Goal: Task Accomplishment & Management: Use online tool/utility

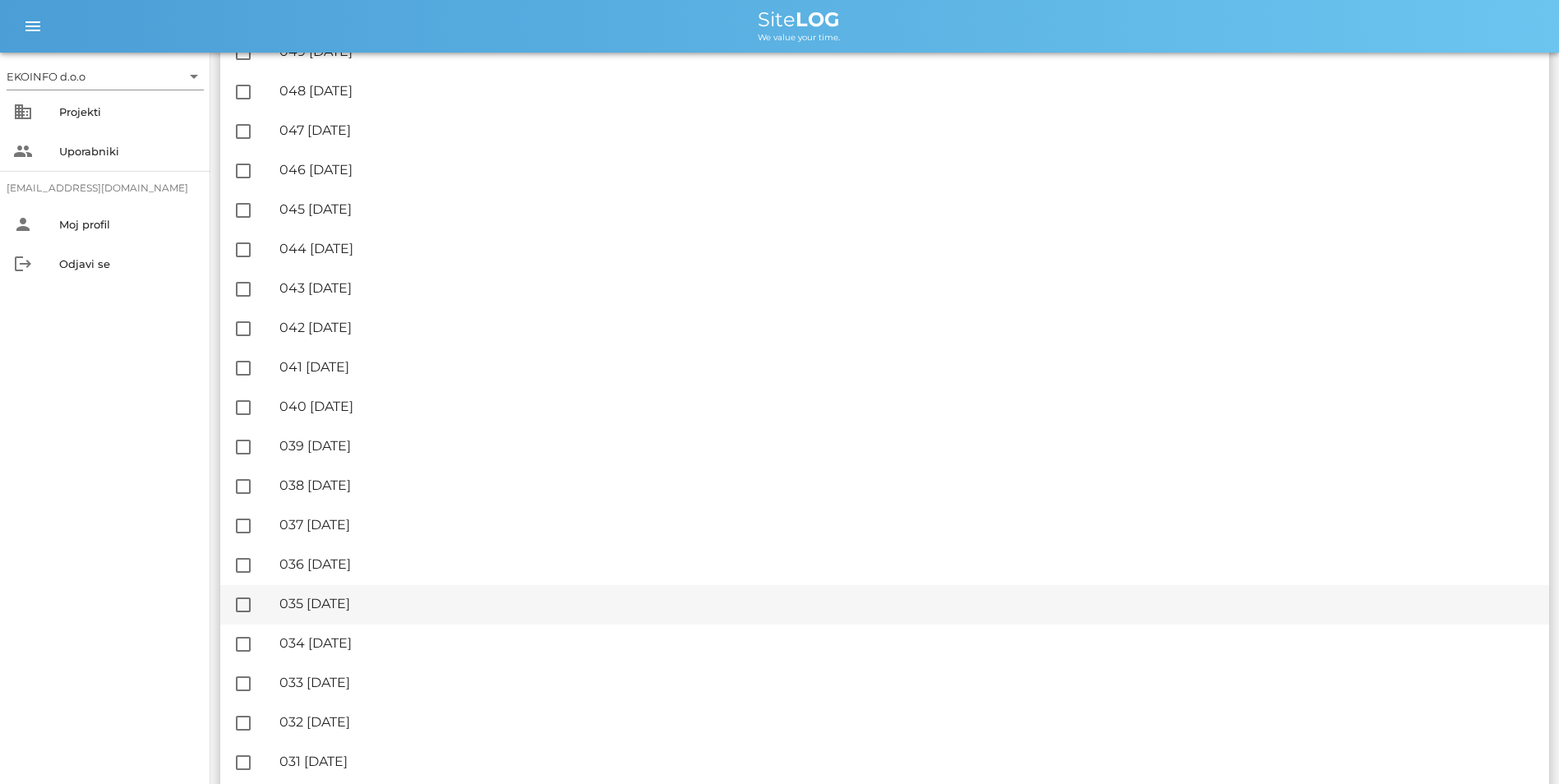
scroll to position [1315, 0]
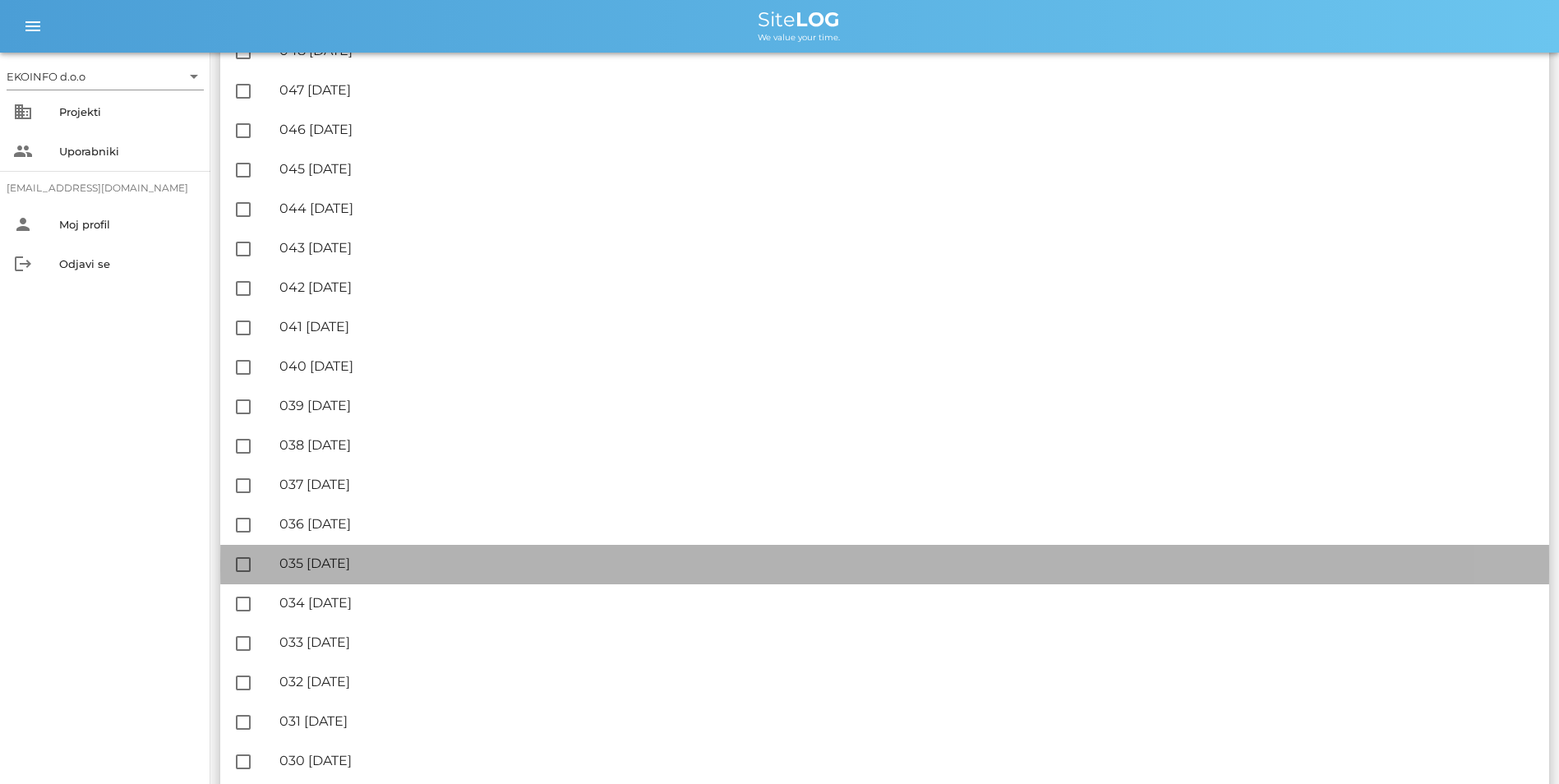
click at [368, 568] on div "🔏 035 [DATE]" at bounding box center [908, 563] width 1257 height 15
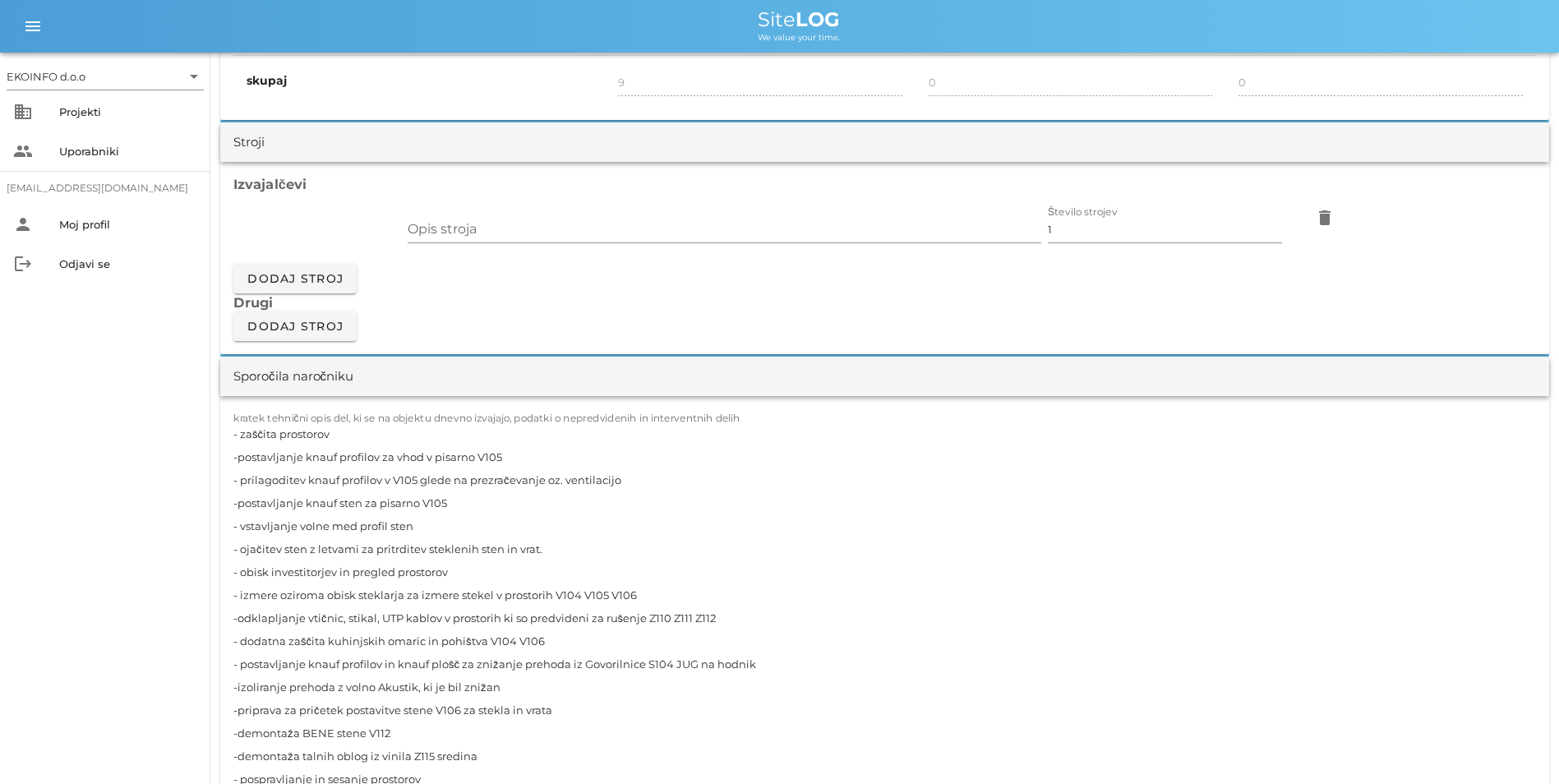
scroll to position [1397, 0]
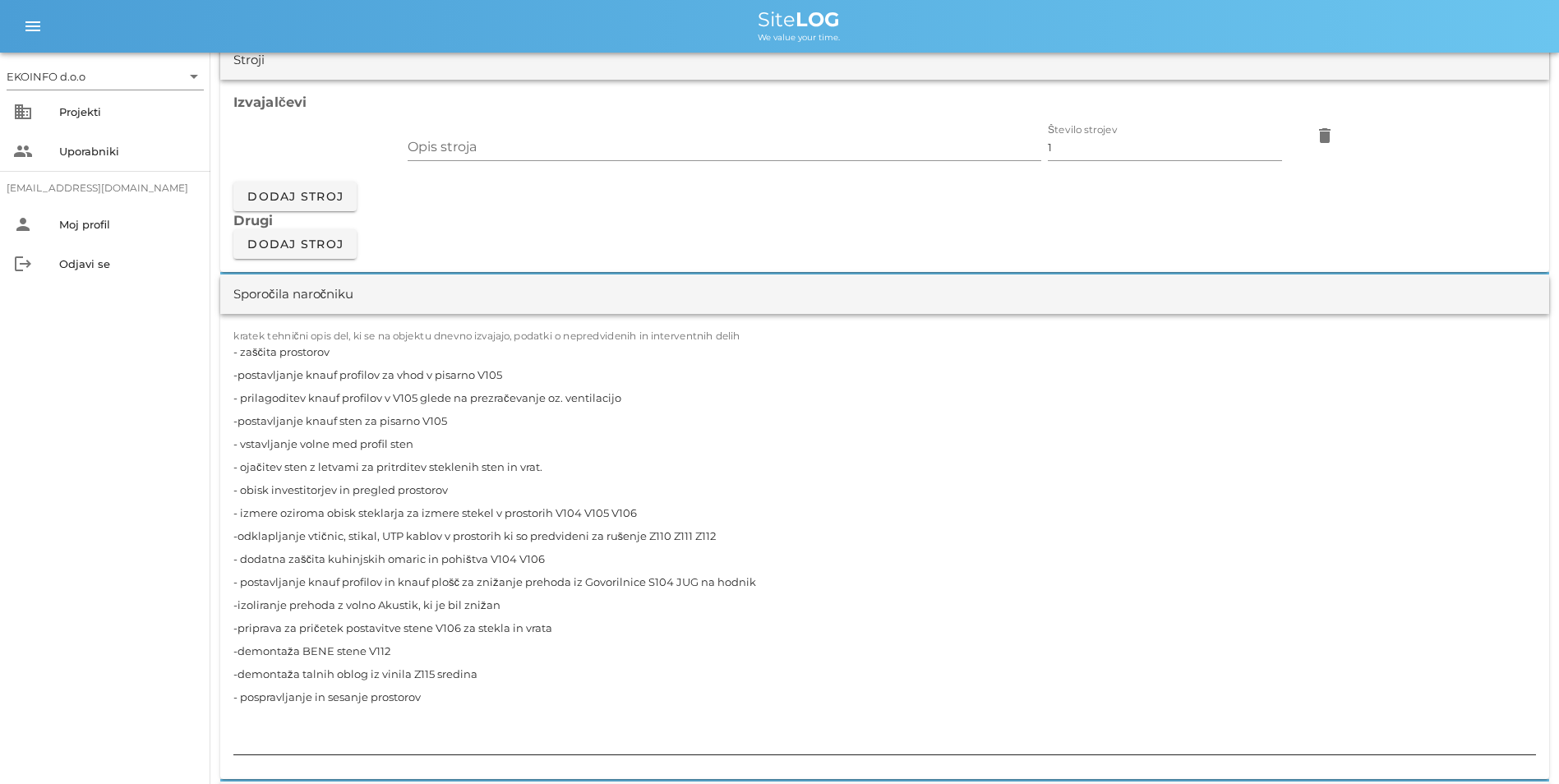
click at [397, 646] on textarea "- zaščita prostorov -postavljanje knauf profilov za vhod v pisarno V105 - prila…" at bounding box center [885, 547] width 1303 height 414
type textarea "- zaščita prostorov -postavljanje knauf profilov za vhod v pisarno V105 - prila…"
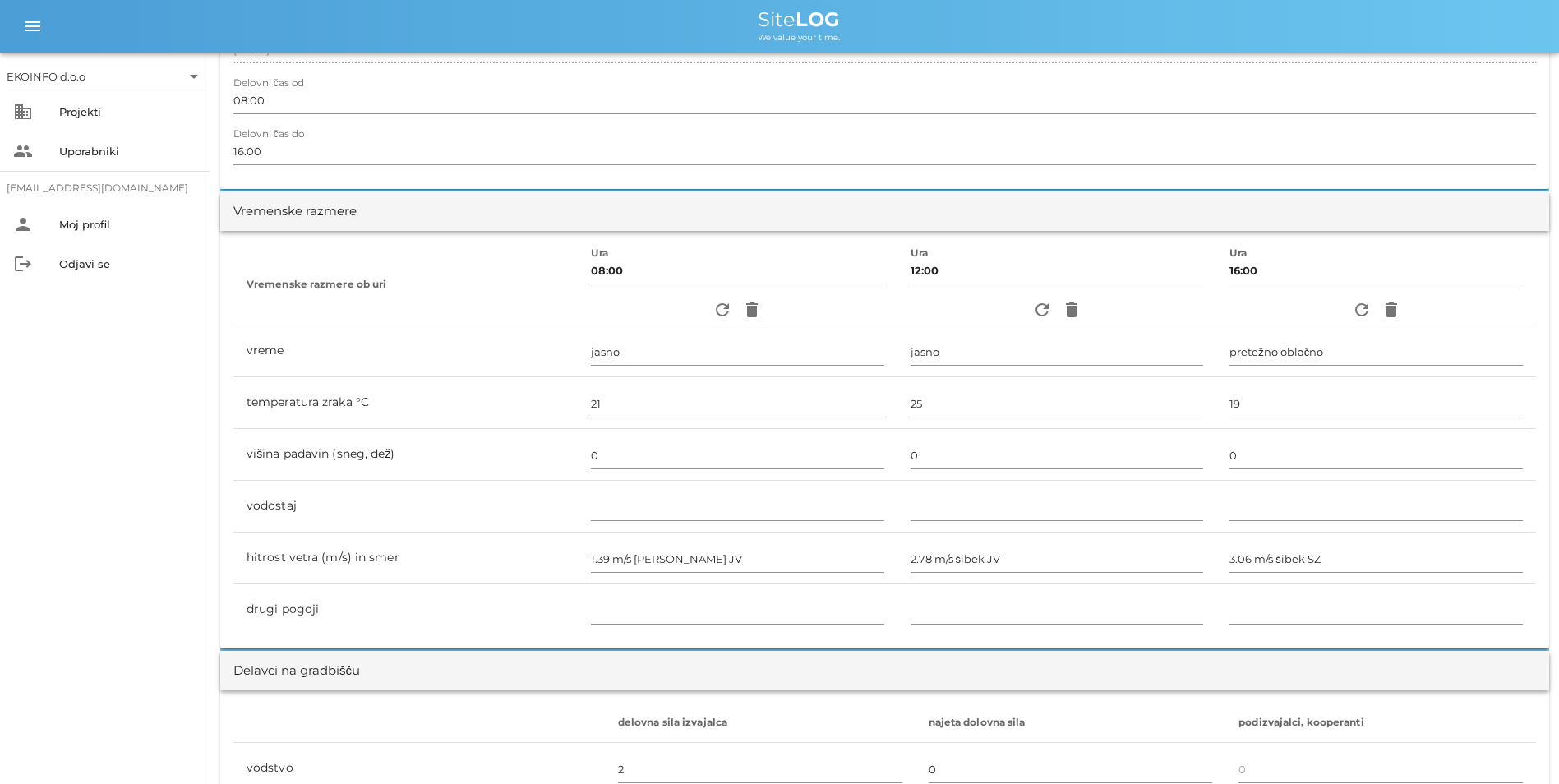
scroll to position [164, 0]
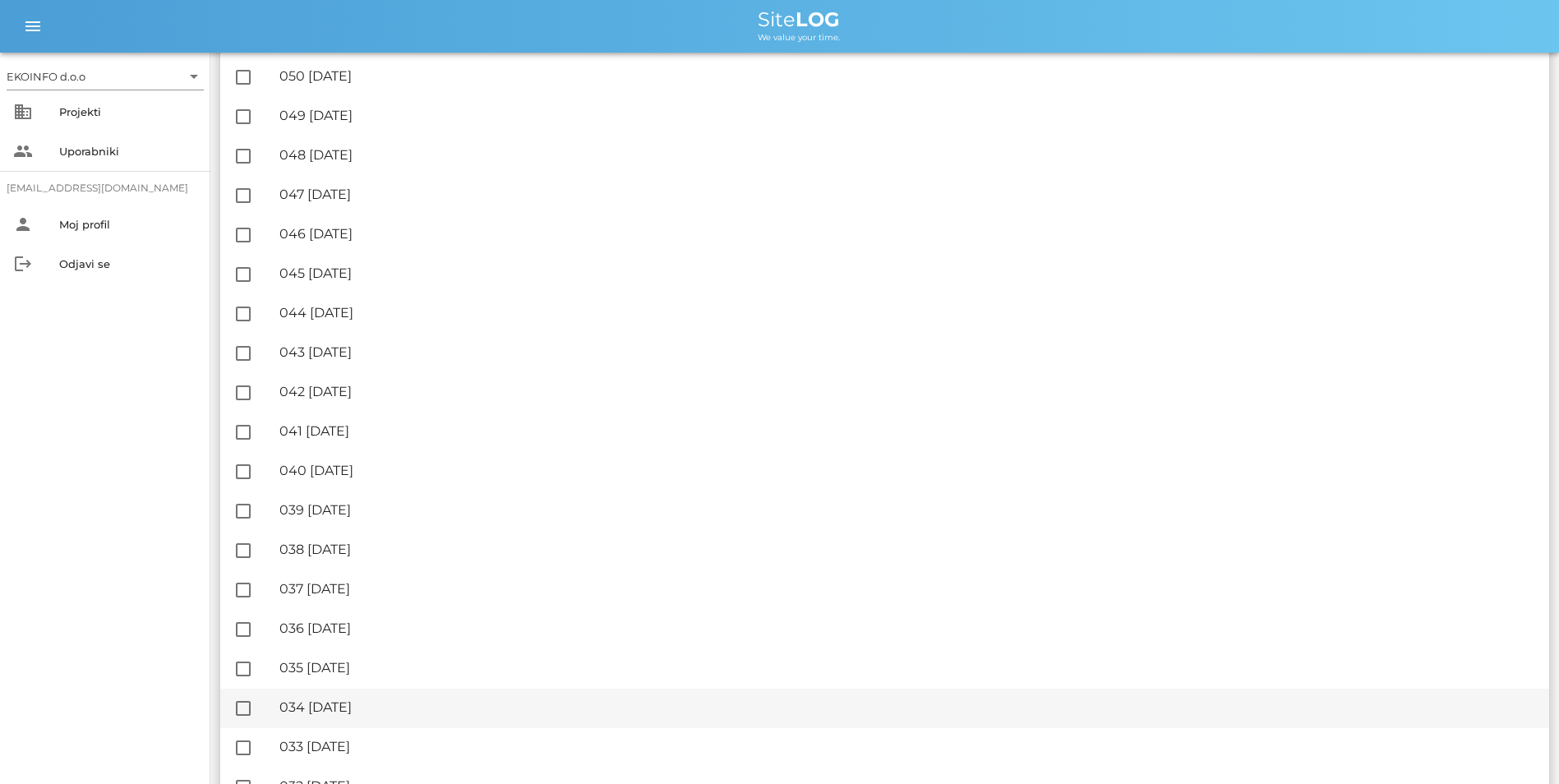
scroll to position [1240, 0]
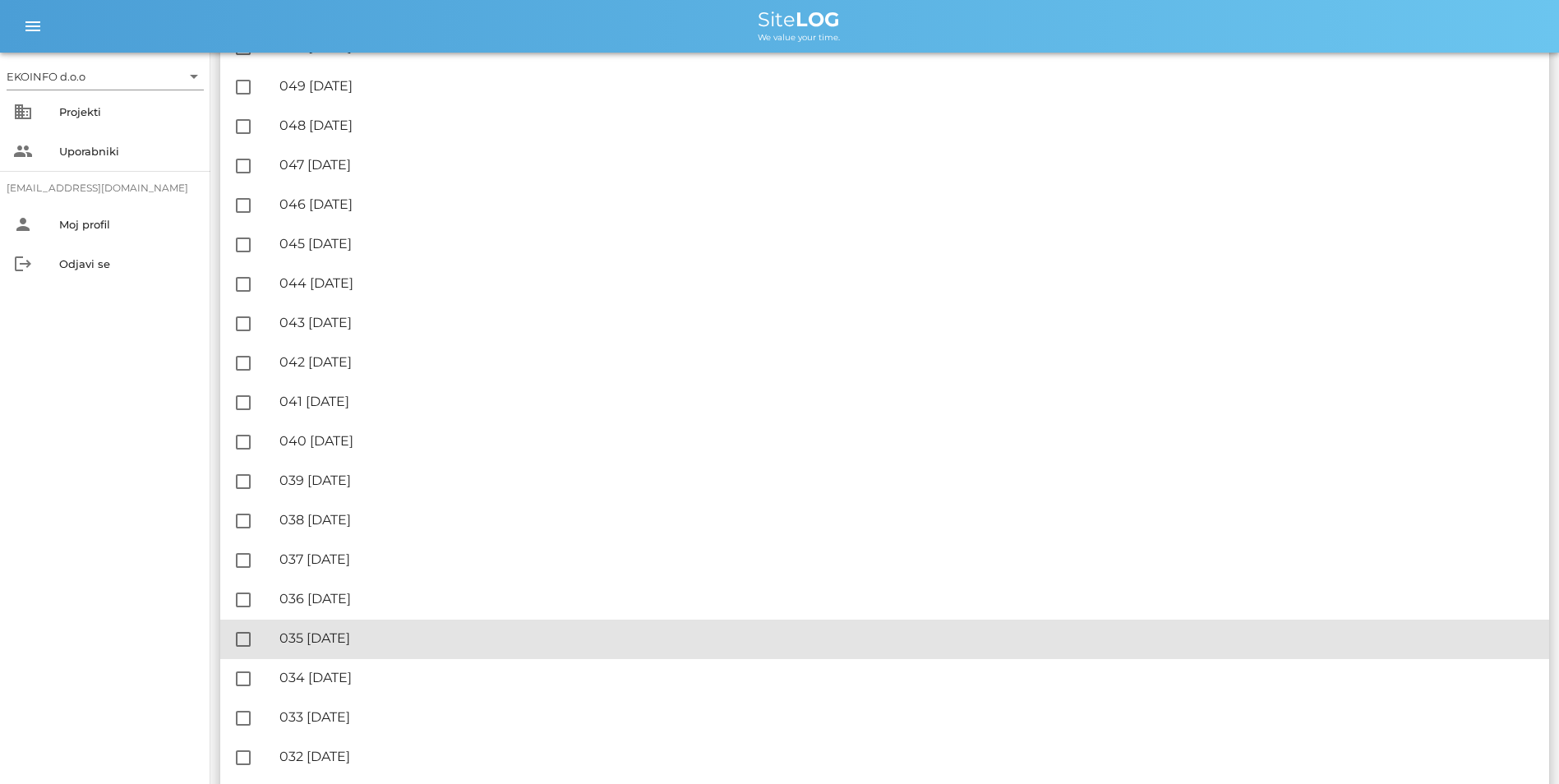
click at [379, 644] on div "🔏 035 [DATE]" at bounding box center [908, 638] width 1257 height 15
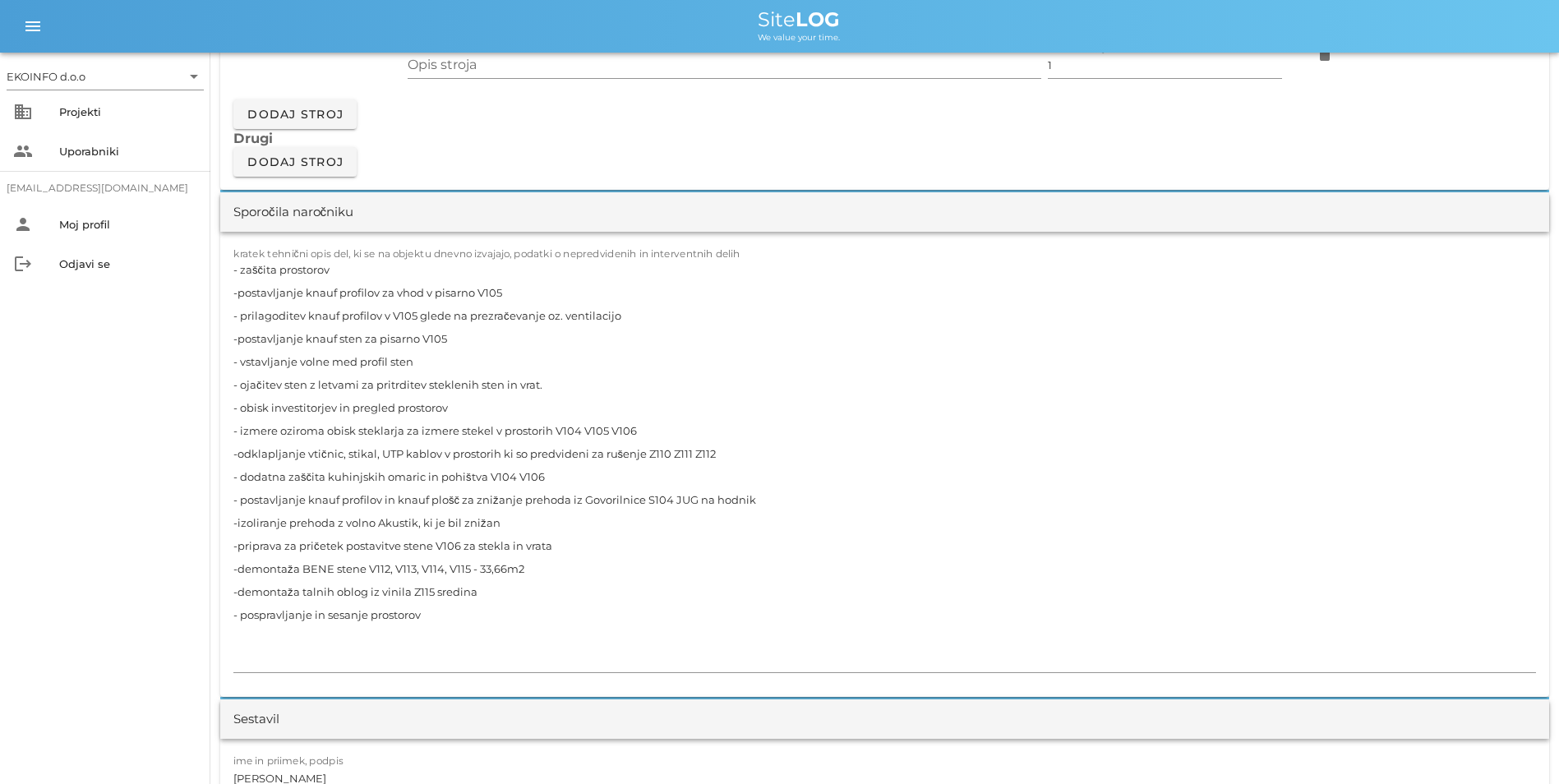
scroll to position [1397, 0]
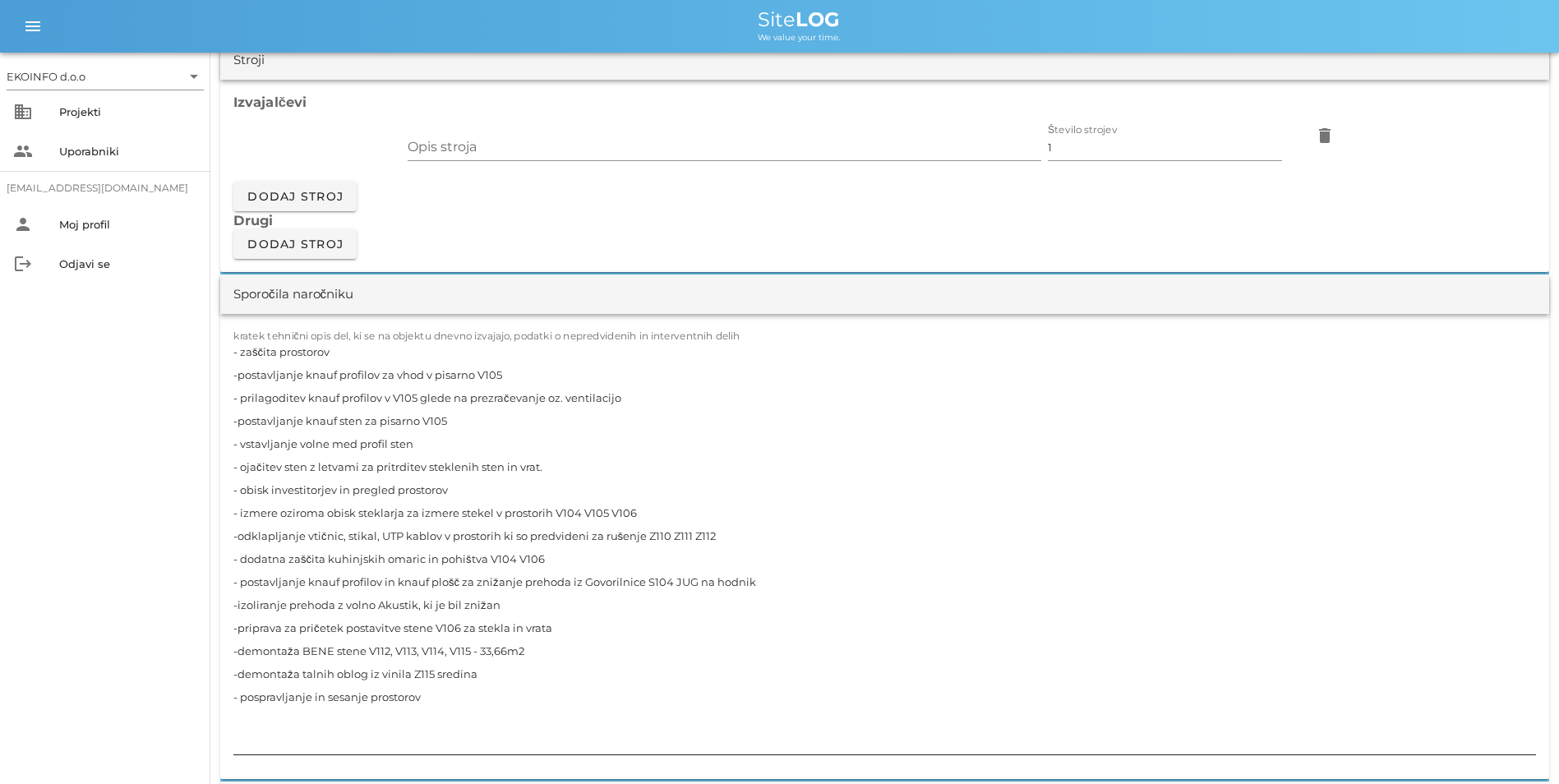
click at [551, 648] on textarea "- zaščita prostorov -postavljanje knauf profilov za vhod v pisarno V105 - prila…" at bounding box center [885, 547] width 1303 height 414
drag, startPoint x: 510, startPoint y: 644, endPoint x: 227, endPoint y: 655, distance: 283.2
click at [227, 655] on div "kratek tehnični opis del, ki se na objektu dnevno izvajajo, podatki o nepredvid…" at bounding box center [885, 546] width 1329 height 465
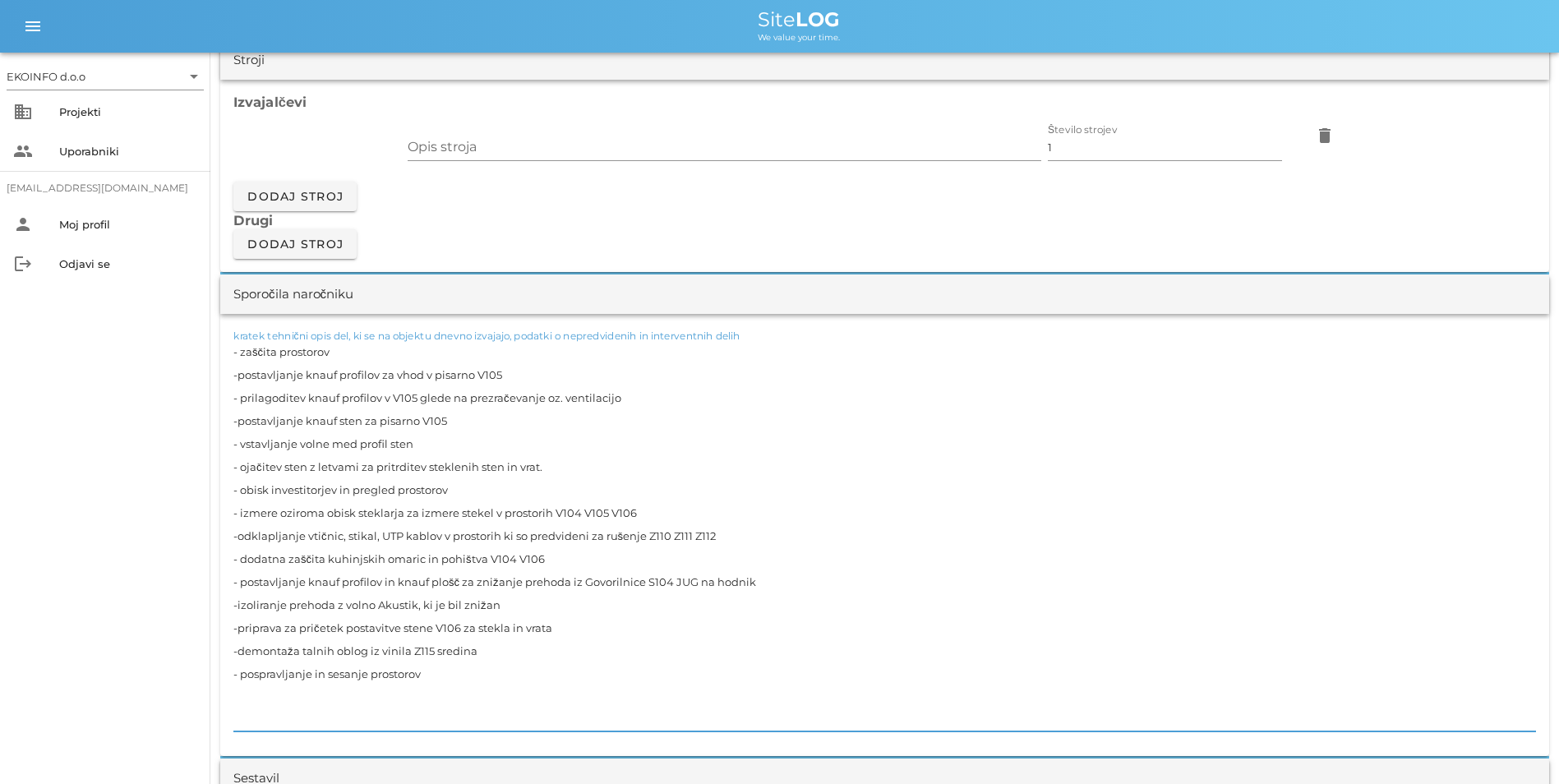
click at [485, 646] on textarea "- zaščita prostorov -postavljanje knauf profilov za vhod v pisarno V105 - prila…" at bounding box center [885, 536] width 1303 height 392
drag, startPoint x: 463, startPoint y: 652, endPoint x: 413, endPoint y: 657, distance: 50.2
click at [413, 657] on textarea "- zaščita prostorov -postavljanje knauf profilov za vhod v pisarno V105 - prila…" at bounding box center [885, 536] width 1303 height 392
click at [478, 678] on textarea "- zaščita prostorov -postavljanje knauf profilov za vhod v pisarno V105 - prila…" at bounding box center [885, 536] width 1303 height 392
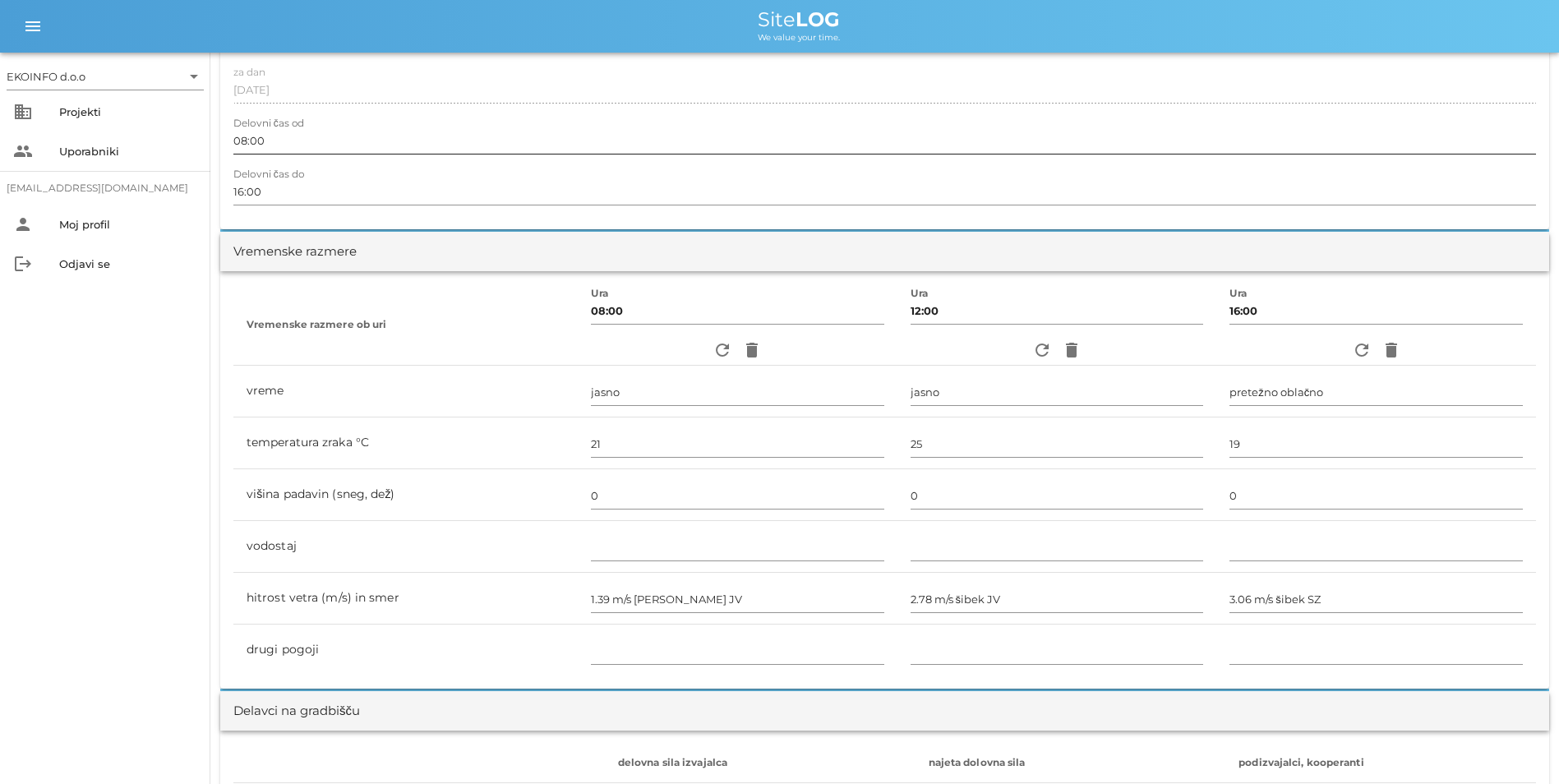
scroll to position [0, 0]
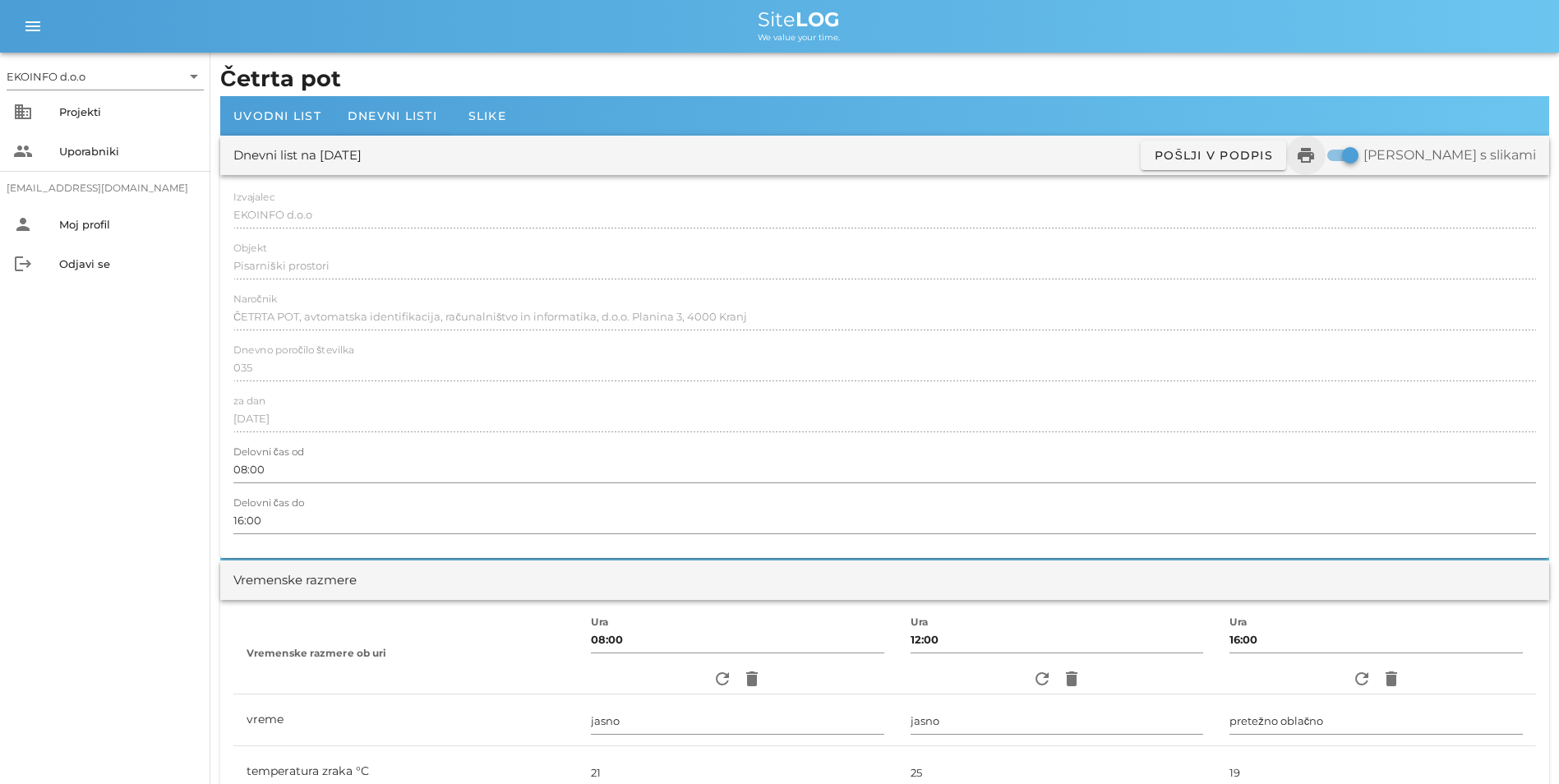
type textarea "- zaščita prostorov -postavljanje knauf profilov za vhod v pisarno V105 - prila…"
click at [1316, 162] on icon "print" at bounding box center [1306, 155] width 20 height 20
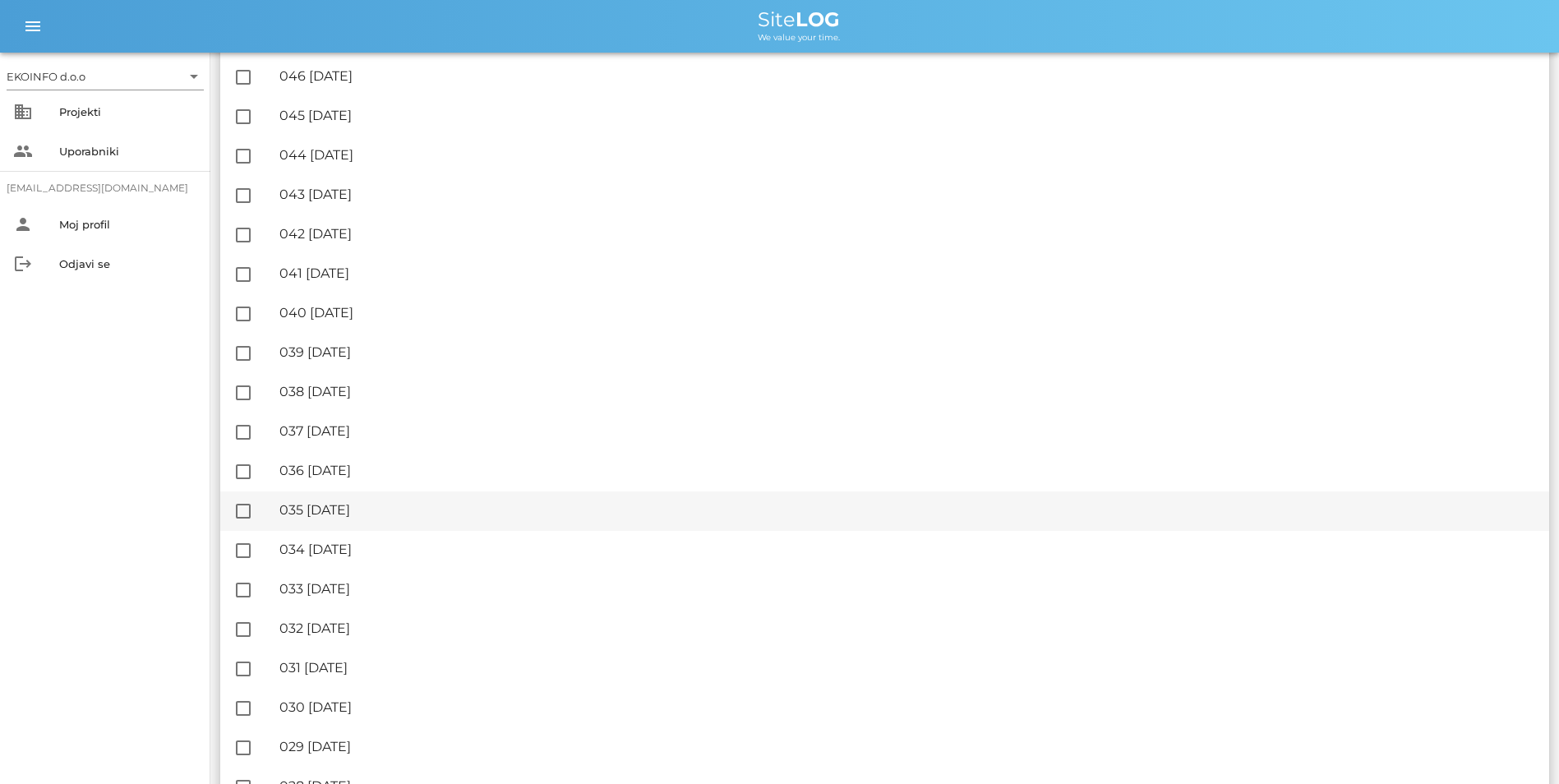
scroll to position [1397, 0]
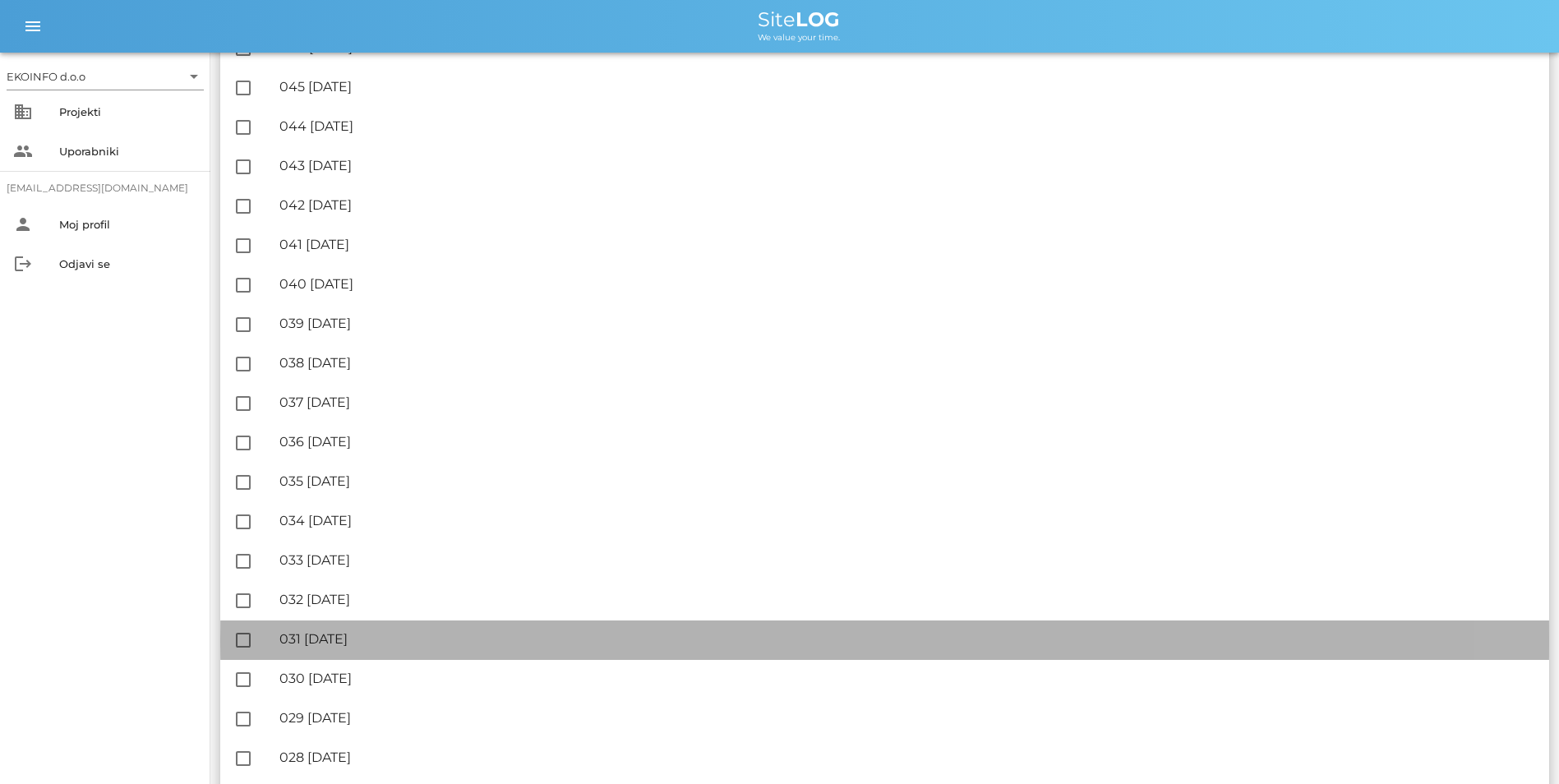
click at [388, 638] on div "🔏 031 [DATE]" at bounding box center [908, 639] width 1257 height 15
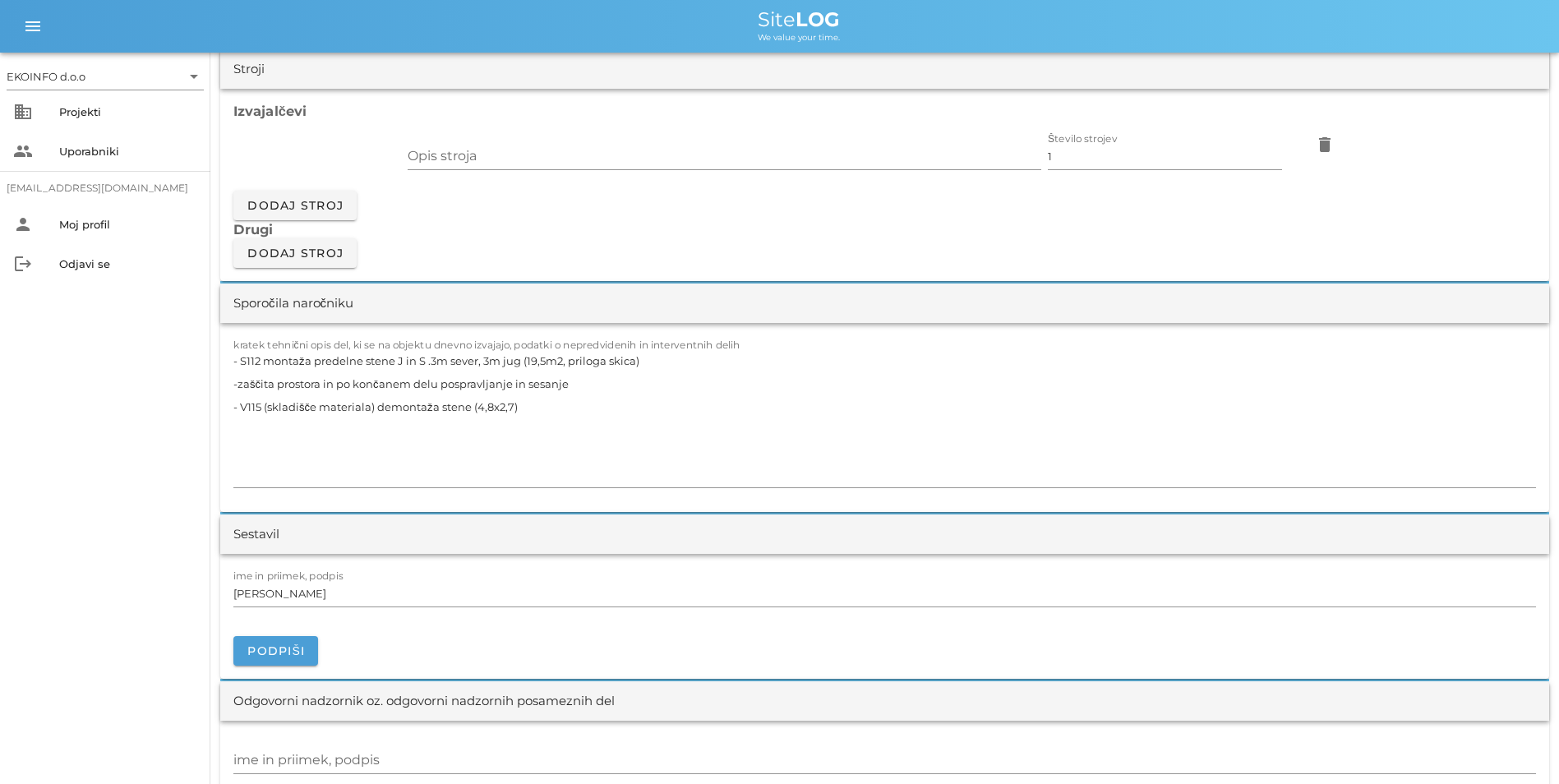
scroll to position [1397, 0]
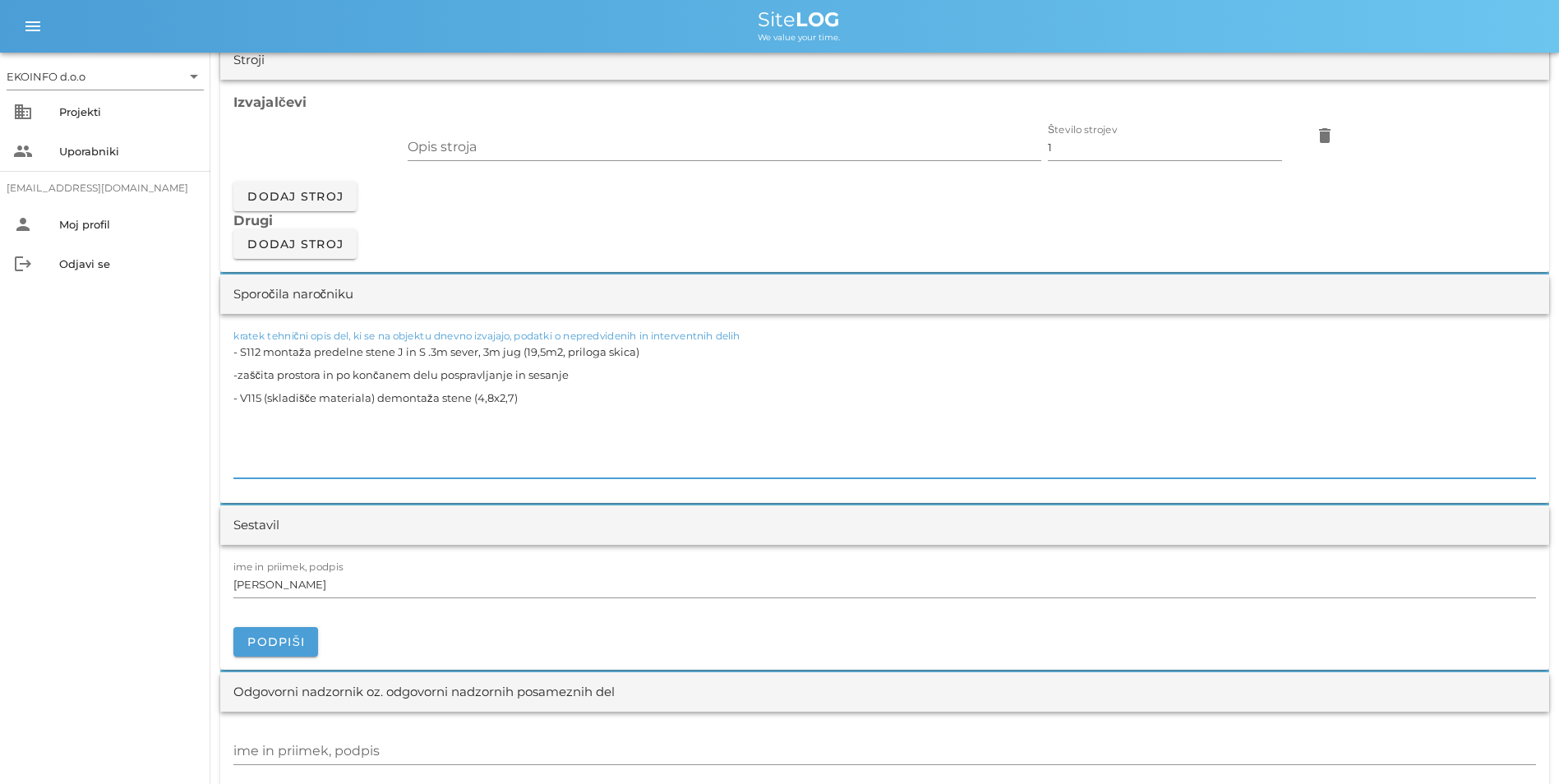
drag, startPoint x: 526, startPoint y: 421, endPoint x: 243, endPoint y: 428, distance: 283.1
click at [243, 428] on textarea "- S112 montaža predelne stene J in S .3m sever, 3m jug (19,5m2, priloga skica) …" at bounding box center [885, 409] width 1303 height 138
drag, startPoint x: 450, startPoint y: 418, endPoint x: 442, endPoint y: 426, distance: 11.3
click at [442, 426] on textarea "- S112 montaža predelne stene J in S .3m sever, 3m jug (19,5m2, priloga skica) …" at bounding box center [885, 409] width 1303 height 138
click at [493, 412] on textarea "- S112 montaža predelne stene J in S .3m sever, 3m jug (19,5m2, priloga skica) …" at bounding box center [885, 409] width 1303 height 138
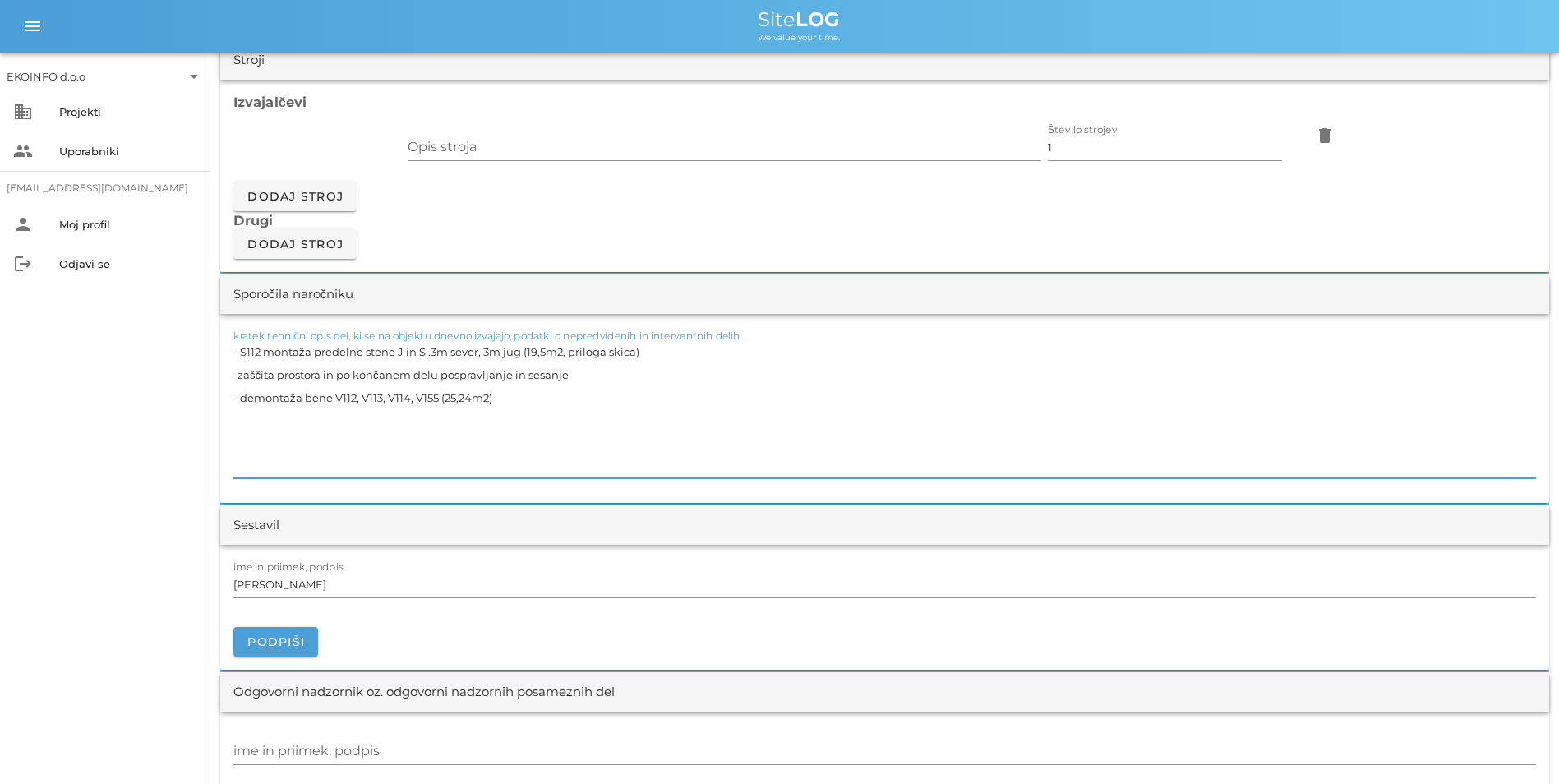
click at [930, 404] on textarea "- S112 montaža predelne stene J in S .3m sever, 3m jug (19,5m2, priloga skica) …" at bounding box center [885, 409] width 1303 height 138
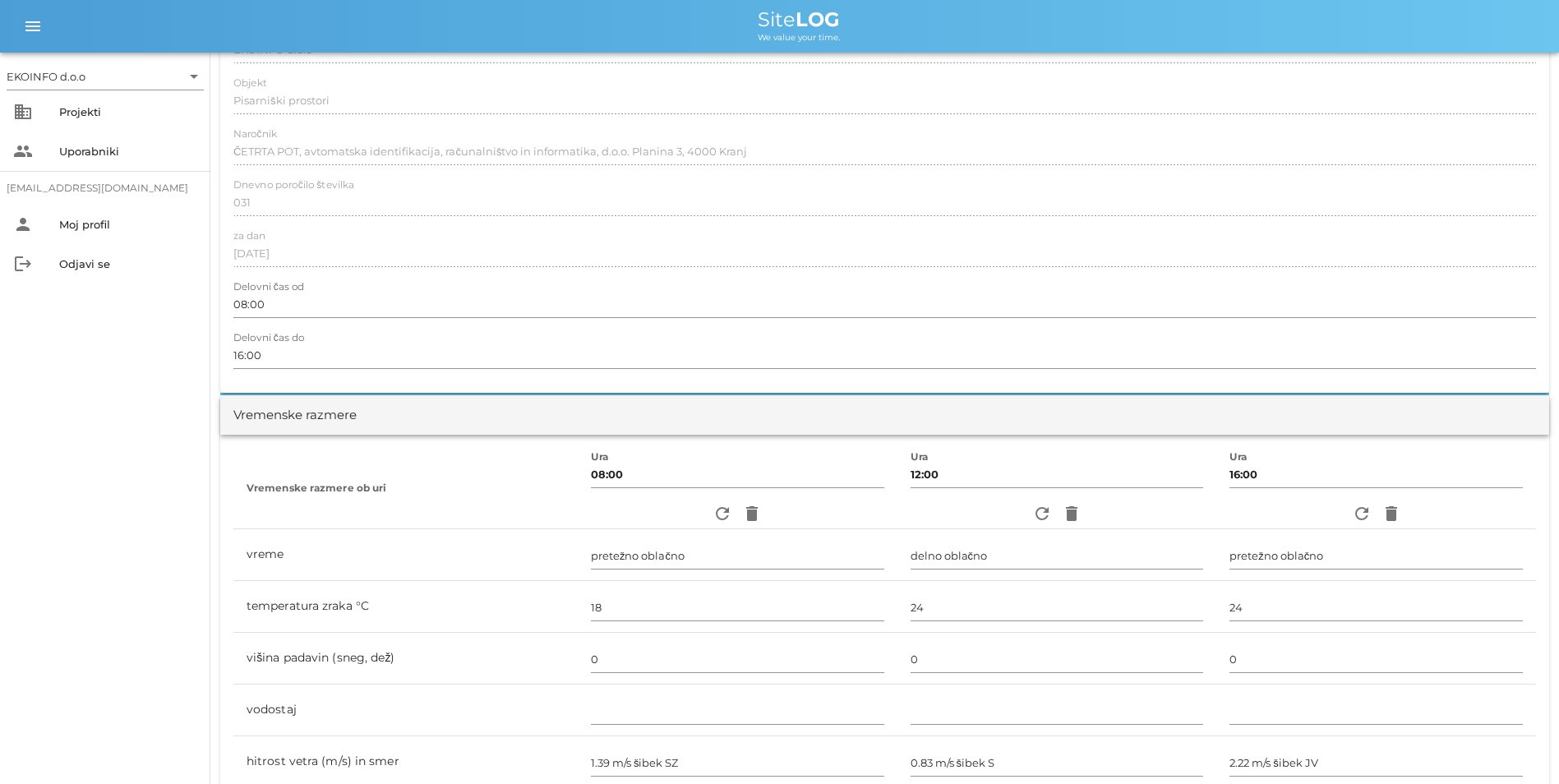
scroll to position [0, 0]
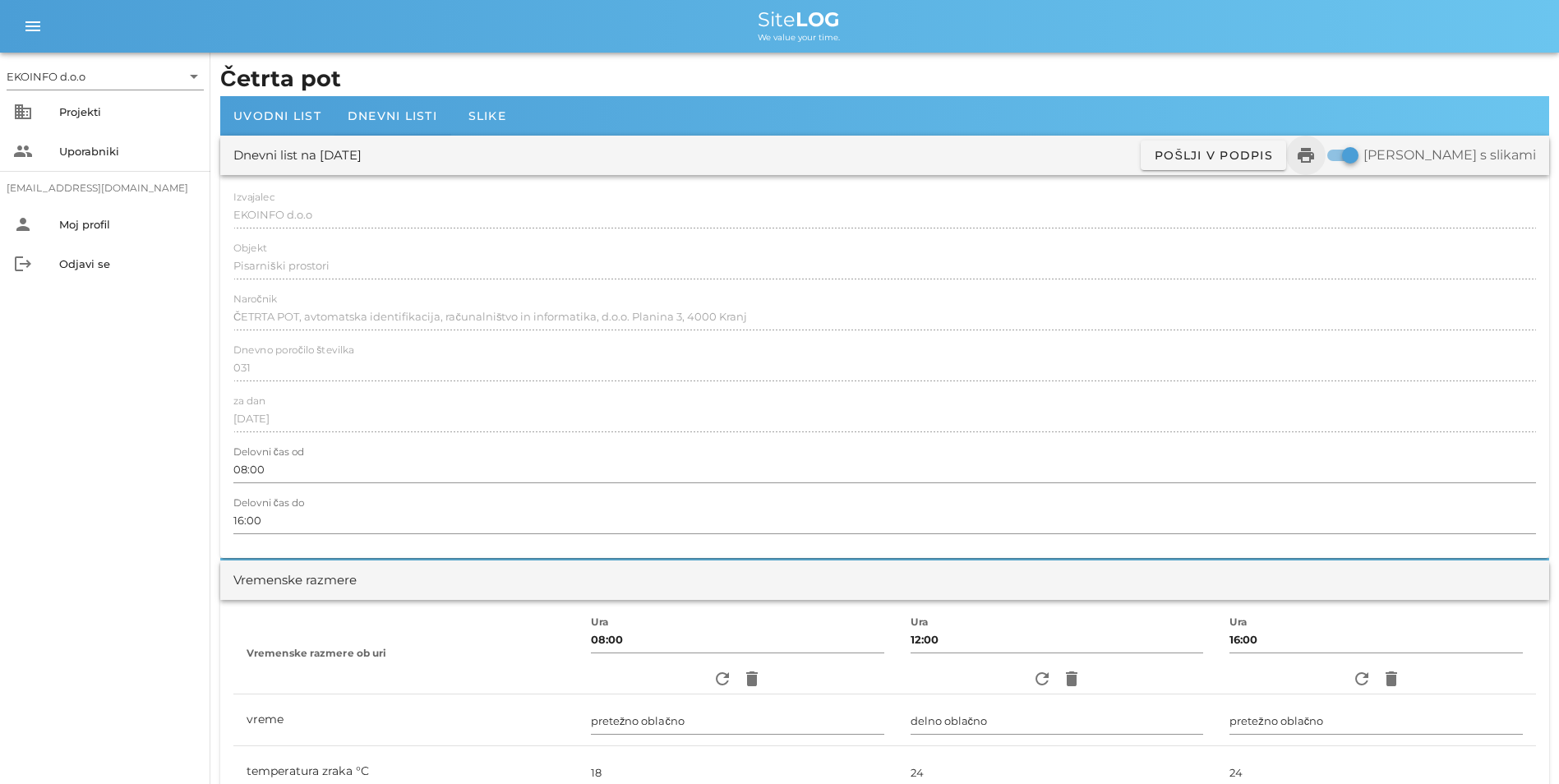
type textarea "- S112 montaža predelne stene J in S .3m sever, 3m jug (19,5m2, priloga skica) …"
click at [1316, 156] on icon "print" at bounding box center [1306, 155] width 20 height 20
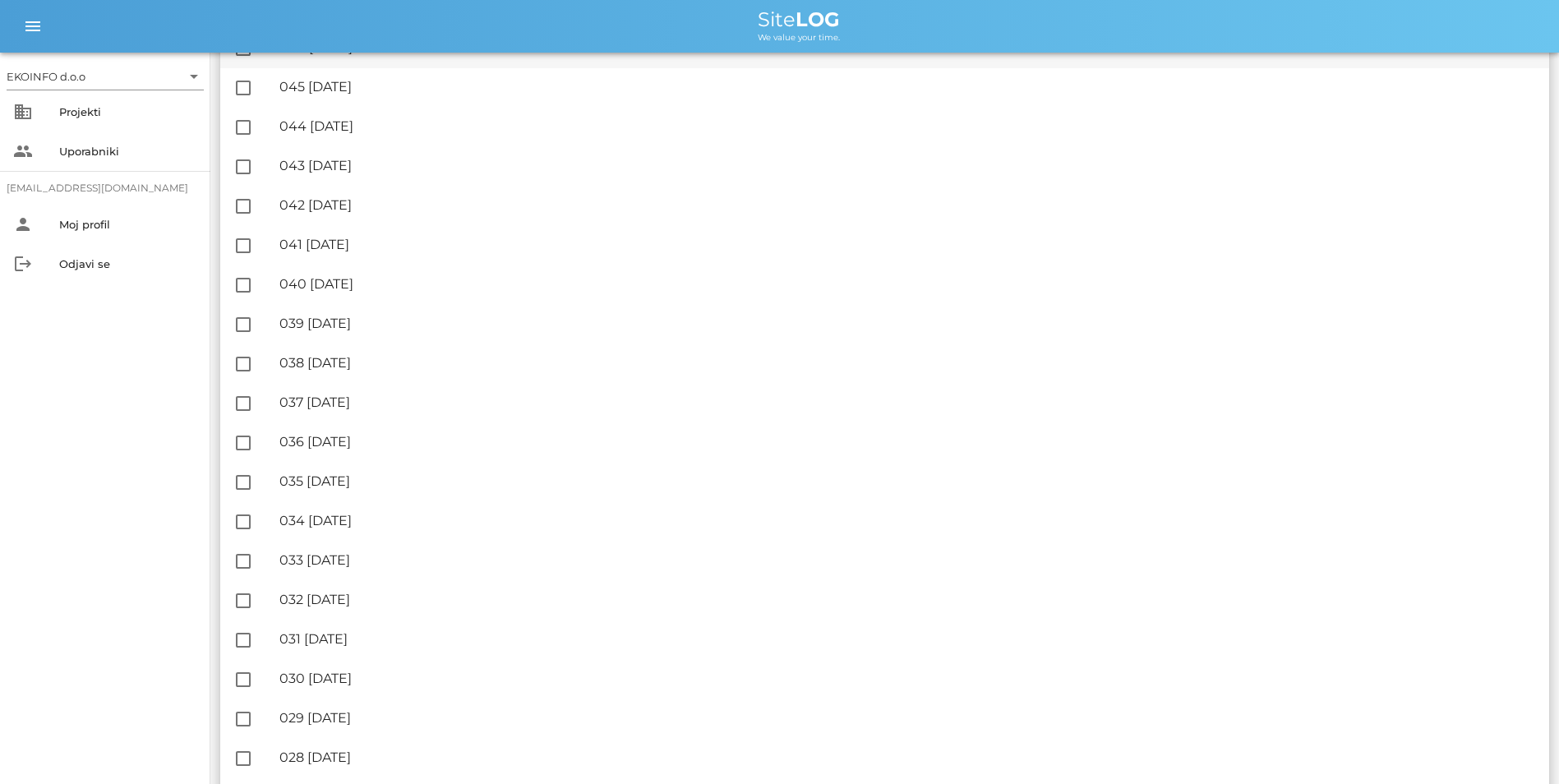
scroll to position [1479, 0]
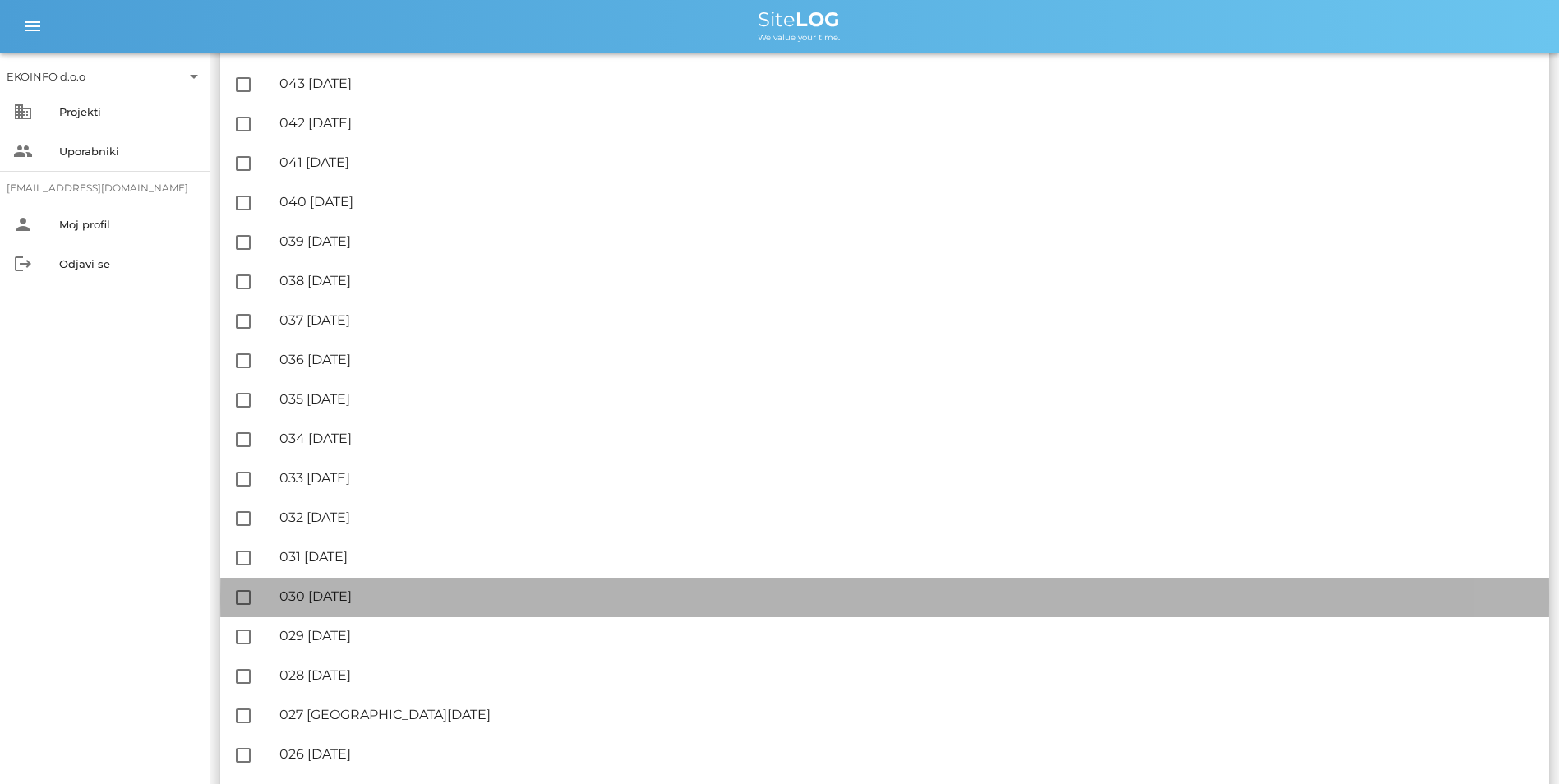
click at [395, 593] on div "🔏 030 [DATE]" at bounding box center [908, 596] width 1257 height 15
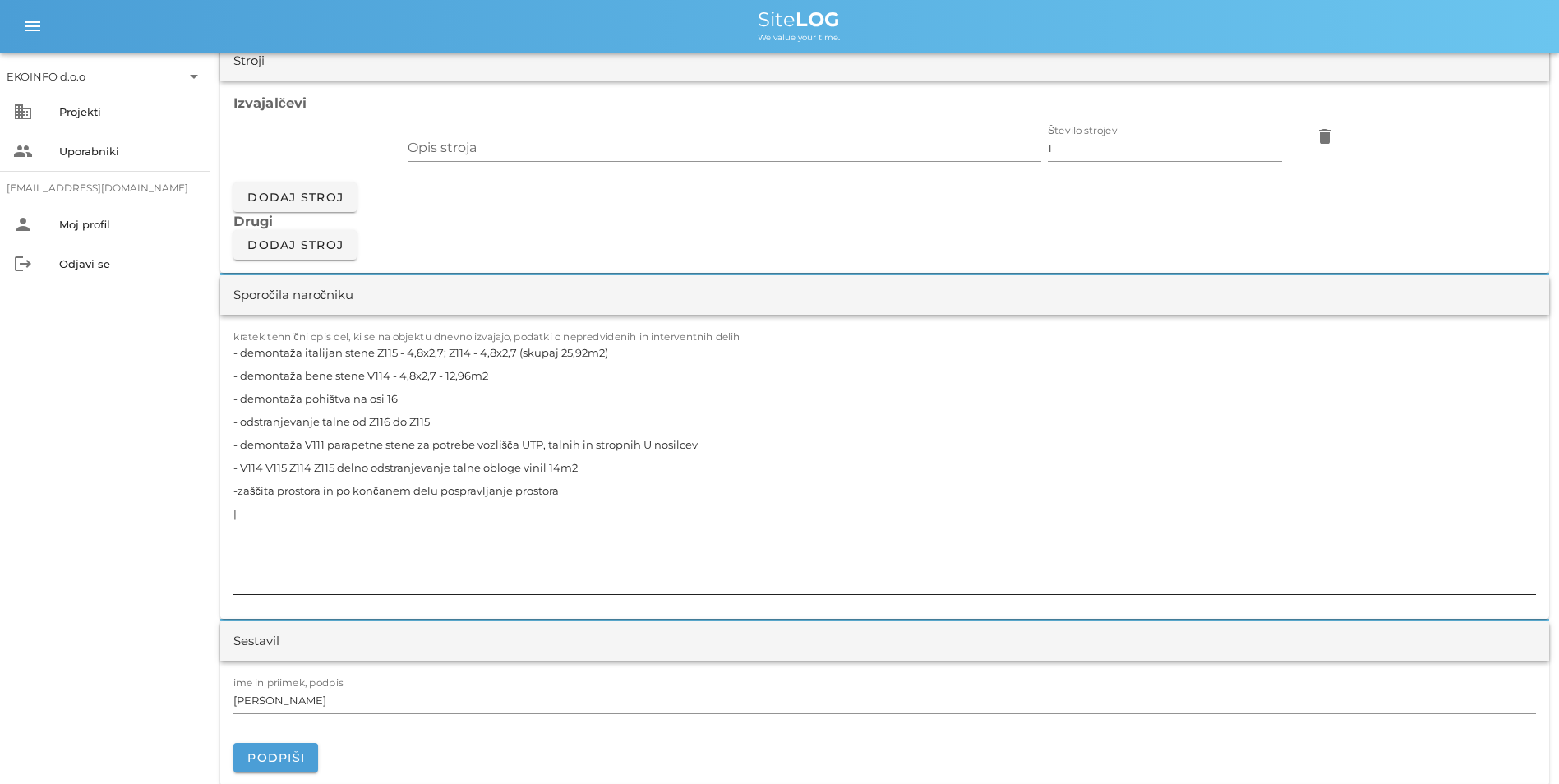
scroll to position [1397, 0]
drag, startPoint x: 448, startPoint y: 377, endPoint x: 378, endPoint y: 377, distance: 70.0
click at [378, 377] on textarea "- demontaža italijan stene Z115 - 4,8x2,7; Z114 - 4,8x2,7 (skupaj 25,92m2) - de…" at bounding box center [885, 467] width 1303 height 253
drag, startPoint x: 518, startPoint y: 377, endPoint x: 446, endPoint y: 382, distance: 72.2
click at [446, 382] on textarea "- demontaža italijan stene Z114 - 4,8x2,7 (skupaj 25,92m2) - demontaža bene ste…" at bounding box center [885, 467] width 1303 height 253
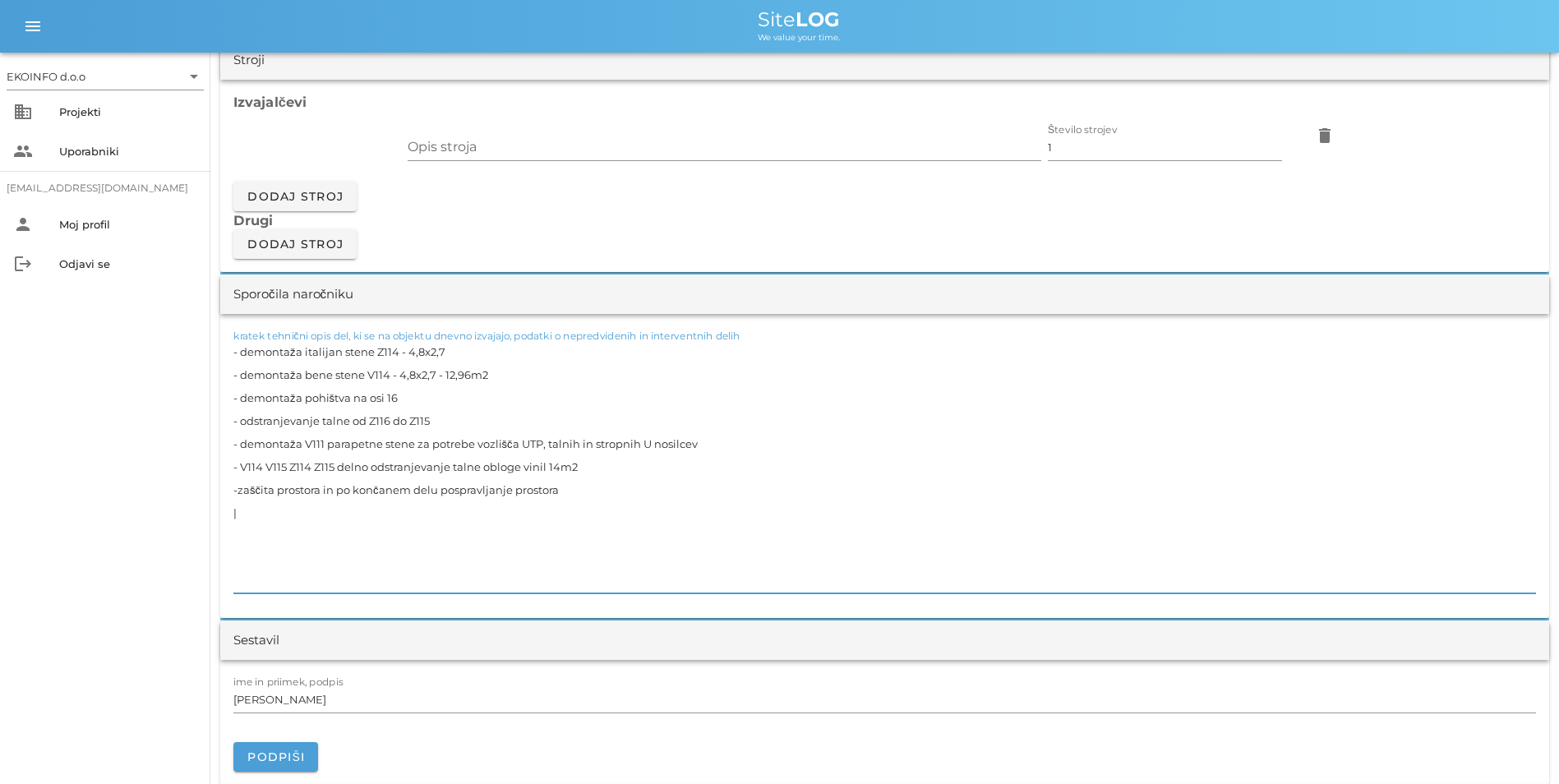
drag, startPoint x: 423, startPoint y: 374, endPoint x: 410, endPoint y: 377, distance: 13.3
click at [410, 377] on textarea "- demontaža italijan stene Z114 - 4,8x2,7 - demontaža bene stene V114 - 4,8x2,7…" at bounding box center [885, 467] width 1303 height 253
click at [501, 414] on textarea "- demontaža italijan stene Z114 - 3x2,7 - demontaža bene stene V114 - 4,8x2,7 -…" at bounding box center [885, 467] width 1303 height 253
drag, startPoint x: 501, startPoint y: 392, endPoint x: 369, endPoint y: 399, distance: 132.2
click at [369, 399] on textarea "- demontaža italijan stene Z114 - 3x2,7 - demontaža bene stene V114 - 4,8x2,7 -…" at bounding box center [885, 467] width 1303 height 253
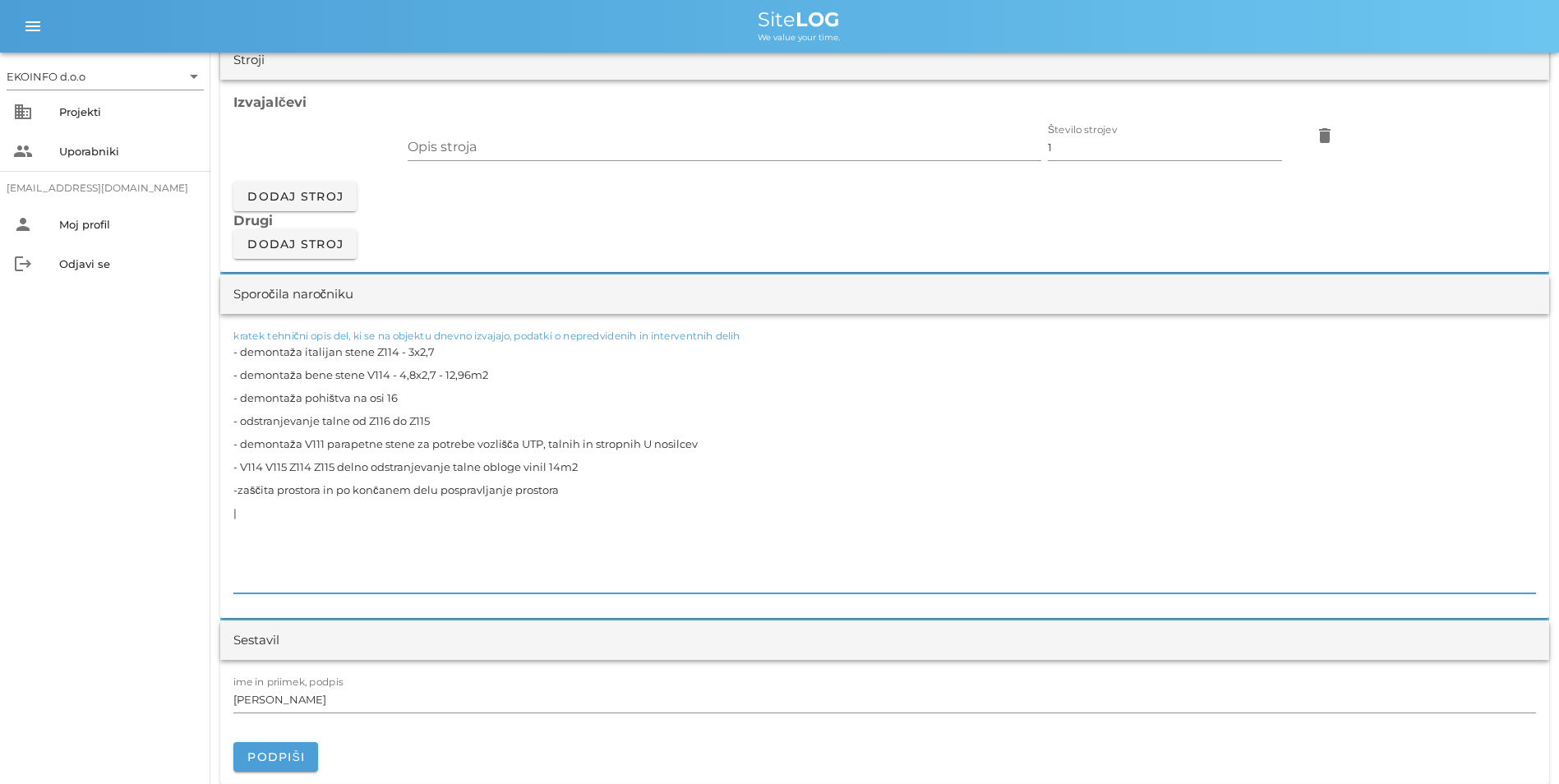
paste textarea "- V112, V113, V114, V115"
drag, startPoint x: 445, startPoint y: 441, endPoint x: 232, endPoint y: 447, distance: 213.1
click at [232, 447] on div "kratek tehnični opis del, ki se na objektu dnevno izvajajo, podatki o nepredvid…" at bounding box center [885, 466] width 1329 height 304
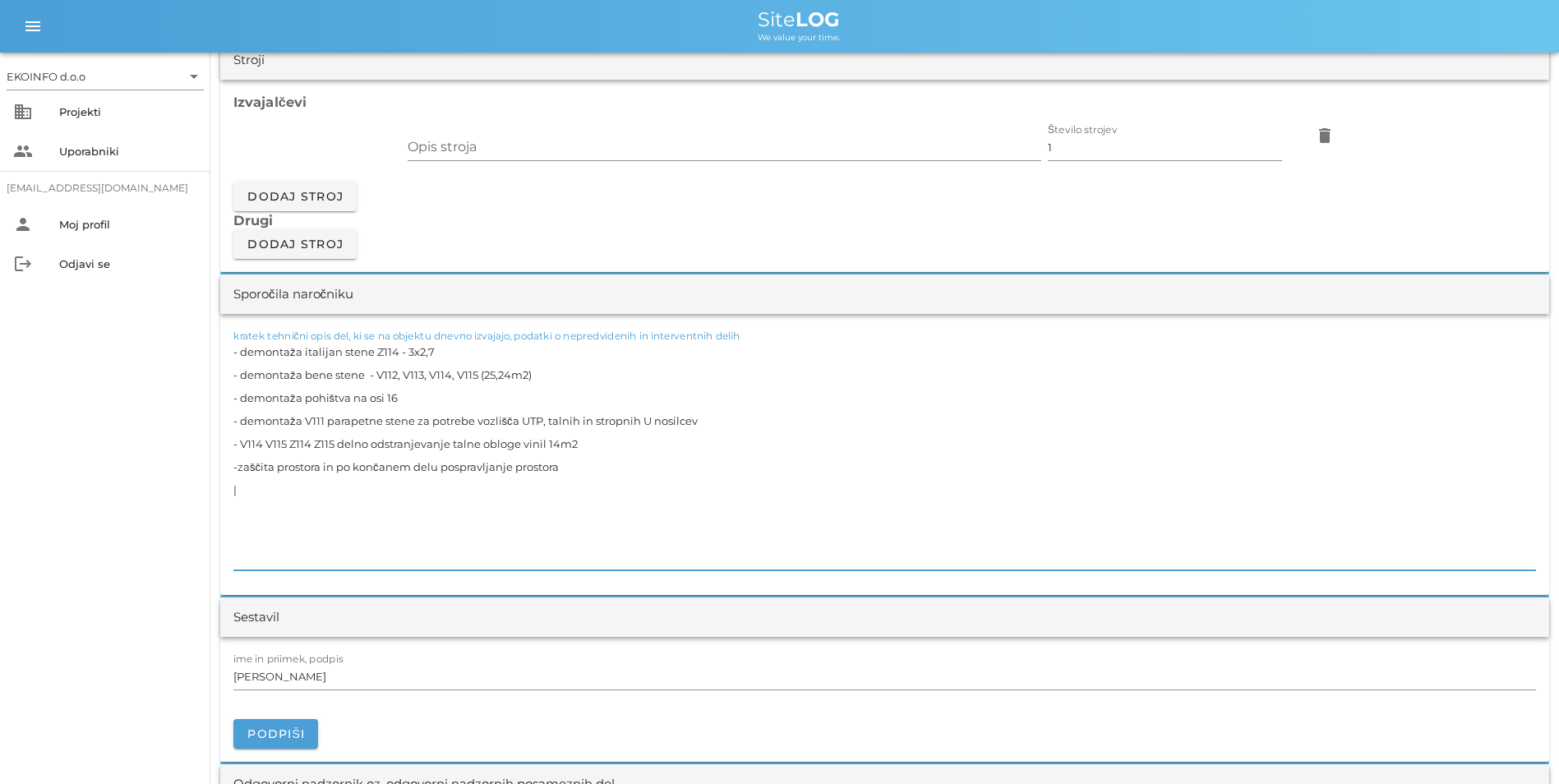
drag, startPoint x: 370, startPoint y: 466, endPoint x: 244, endPoint y: 471, distance: 126.1
click at [244, 471] on textarea "- demontaža italijan stene Z114 - 3x2,7 - demontaža bene stene - V112, V113, V1…" at bounding box center [885, 455] width 1303 height 230
click at [465, 472] on textarea "- demontaža italijan stene Z114 - 3x2,7 - demontaža bene stene - V112, V113, V1…" at bounding box center [885, 455] width 1303 height 230
drag, startPoint x: 458, startPoint y: 470, endPoint x: 417, endPoint y: 477, distance: 41.6
click at [417, 477] on textarea "- demontaža italijan stene Z114 - 3x2,7 - demontaža bene stene - V112, V113, V1…" at bounding box center [885, 455] width 1303 height 230
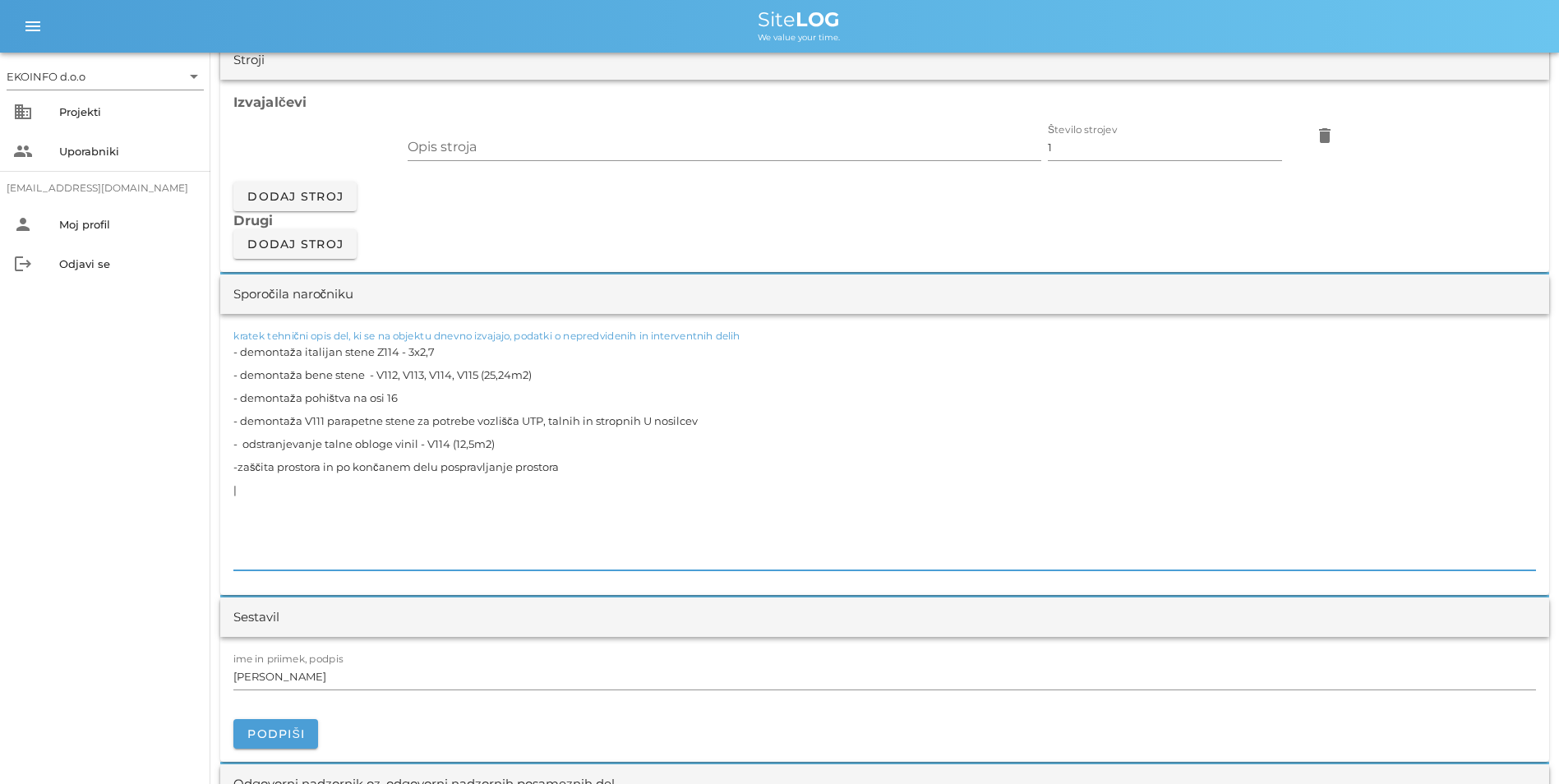
click at [583, 465] on textarea "- demontaža italijan stene Z114 - 3x2,7 - demontaža bene stene - V112, V113, V1…" at bounding box center [885, 455] width 1303 height 230
click at [908, 539] on textarea "- demontaža italijan stene Z114 - 3x2,7 - demontaža bene stene - V112, V113, V1…" at bounding box center [885, 455] width 1303 height 230
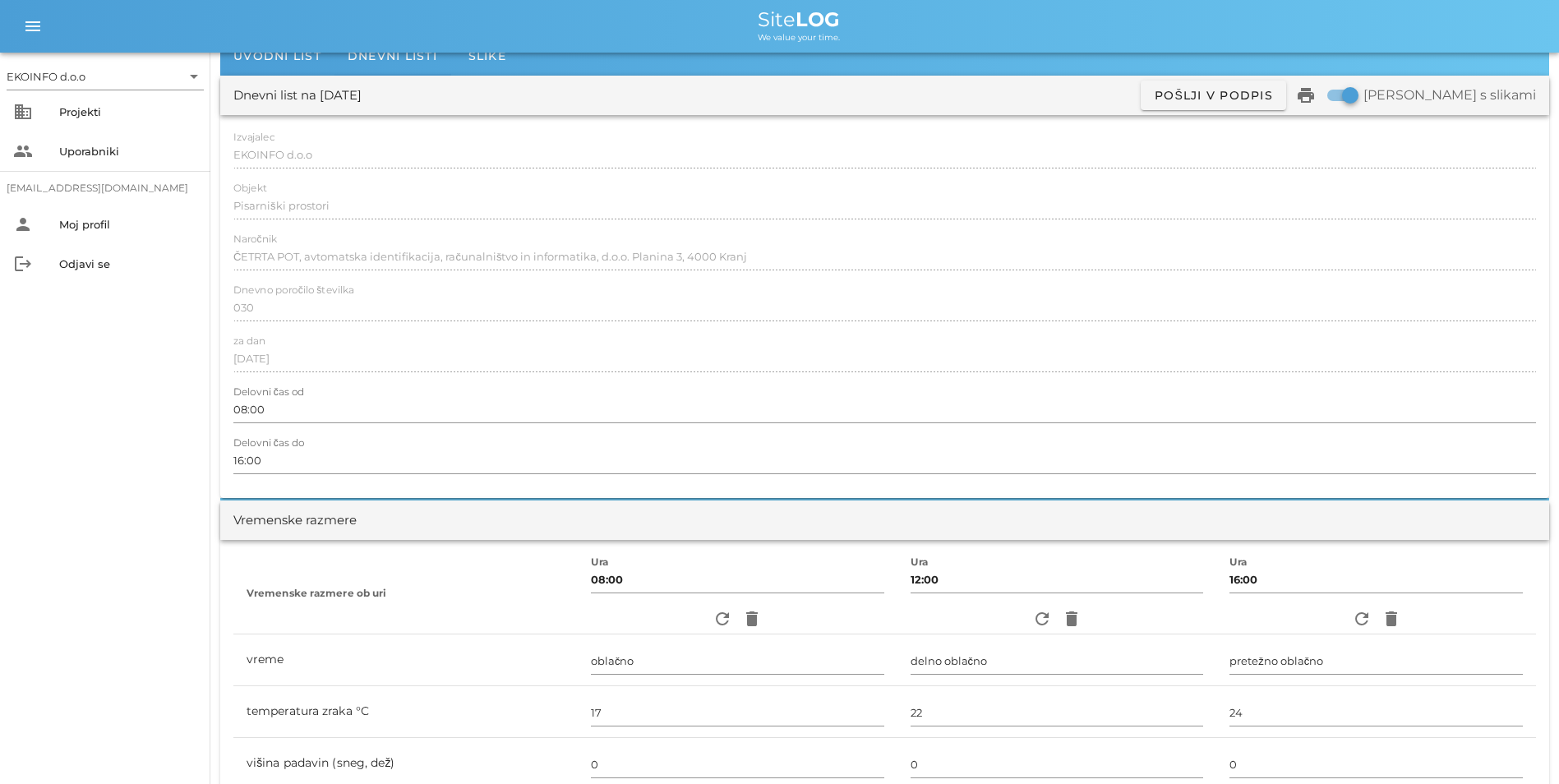
scroll to position [0, 0]
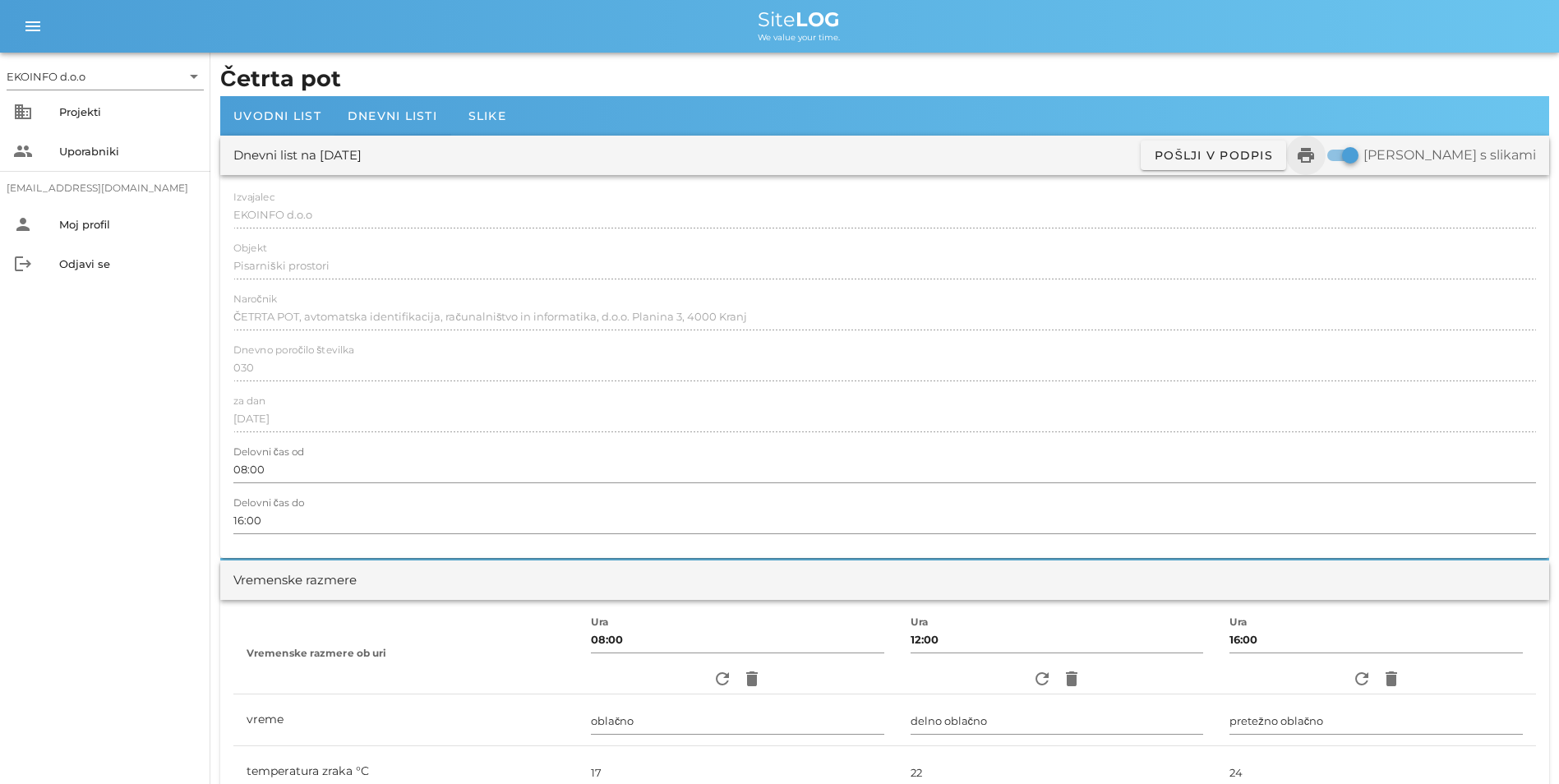
type textarea "- demontaža italijan stene Z114 - 3x2,7 - demontaža bene stene - V112, V113, V1…"
click at [1316, 158] on icon "print" at bounding box center [1306, 155] width 20 height 20
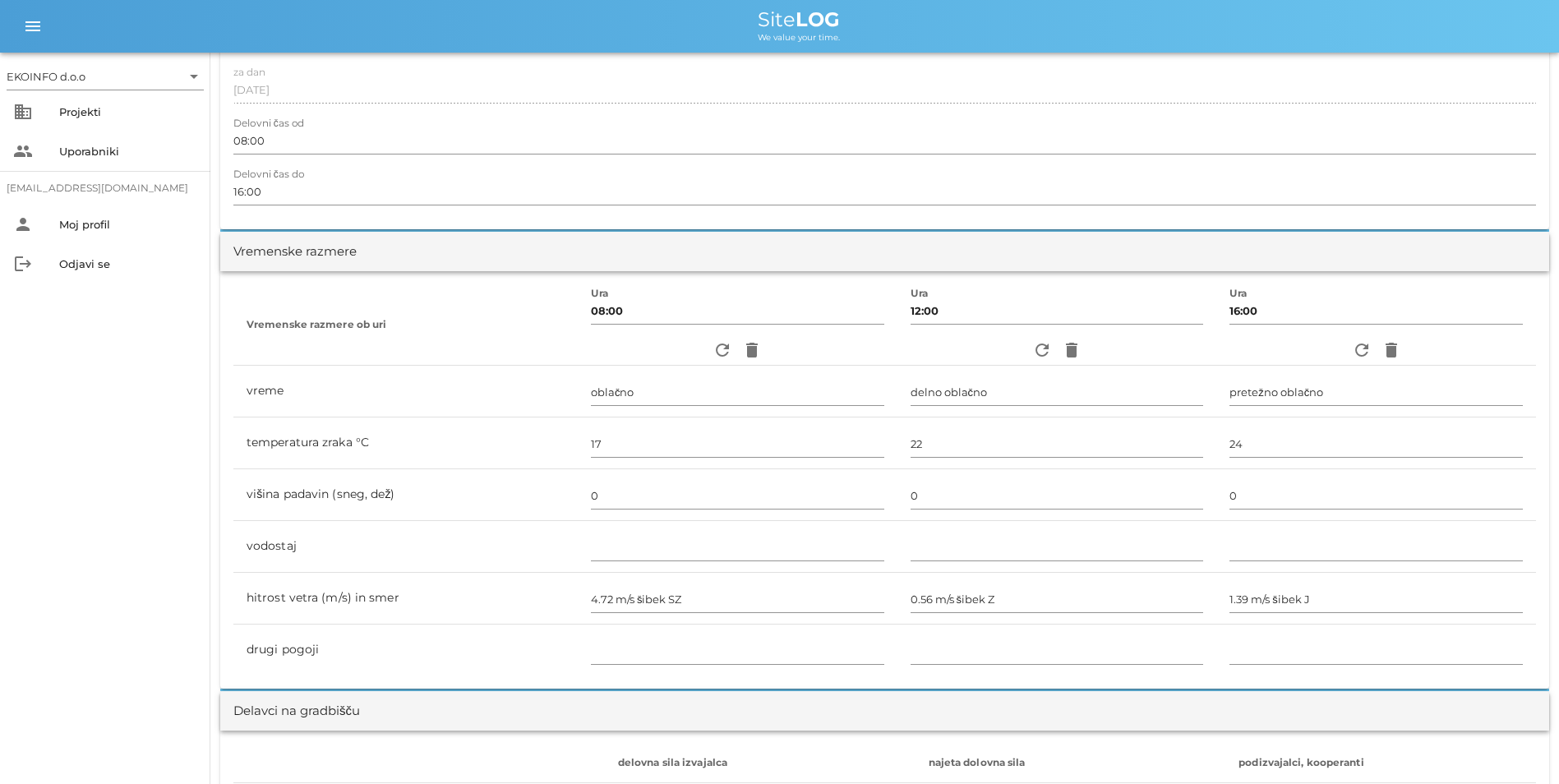
scroll to position [82, 0]
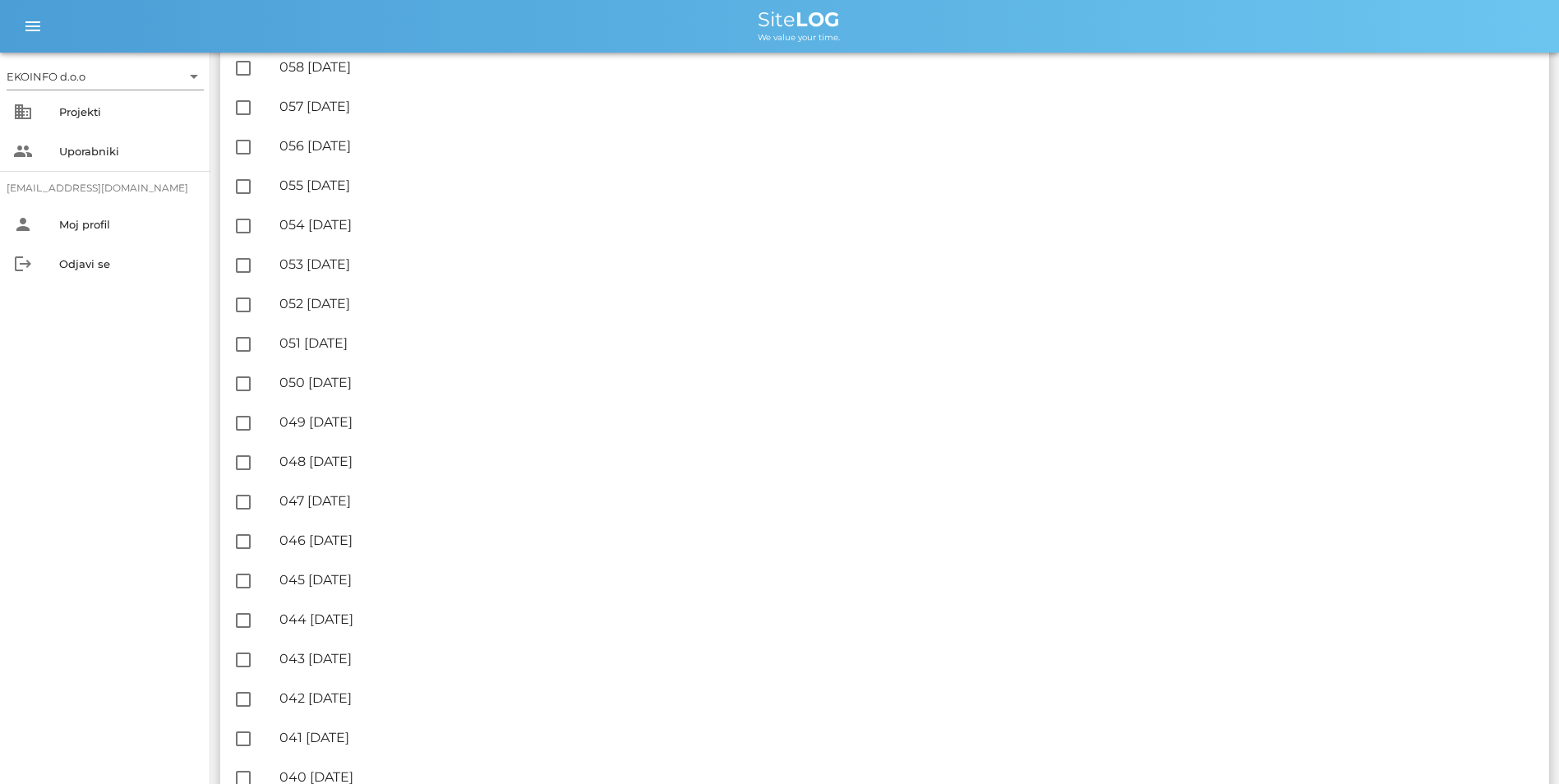
scroll to position [1643, 0]
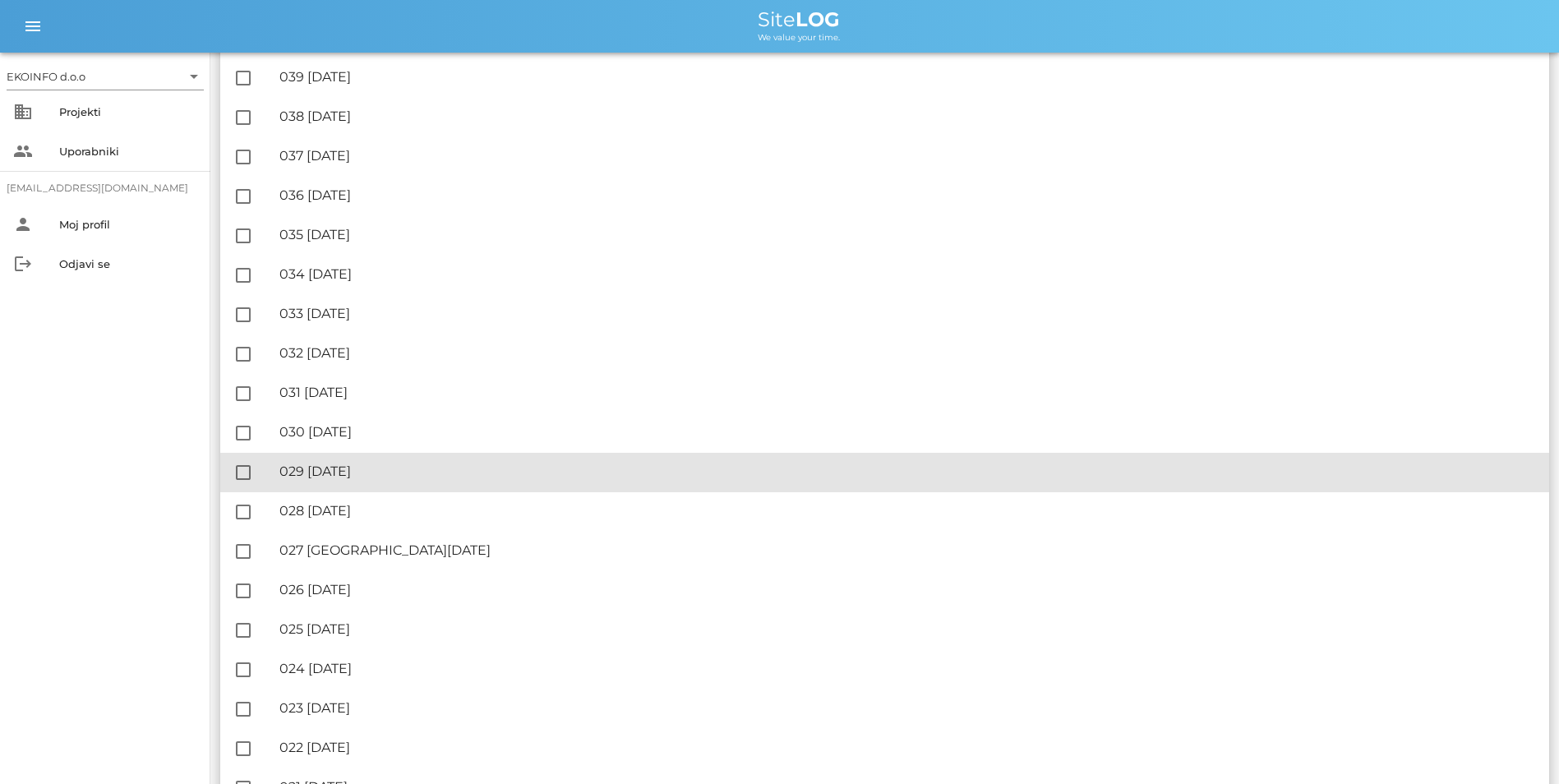
click at [375, 473] on div "🔏 029 [DATE]" at bounding box center [908, 471] width 1257 height 15
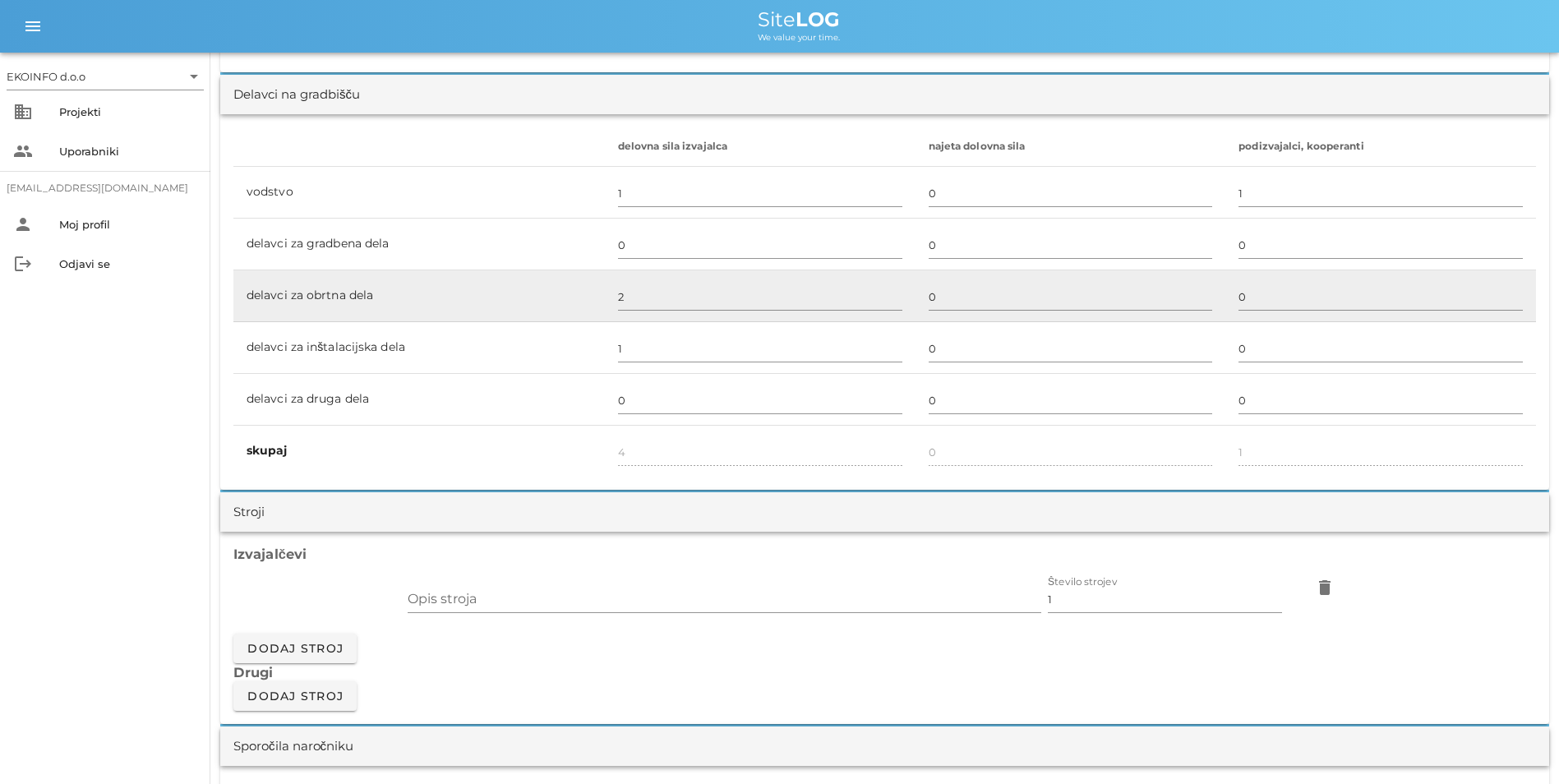
scroll to position [1233, 0]
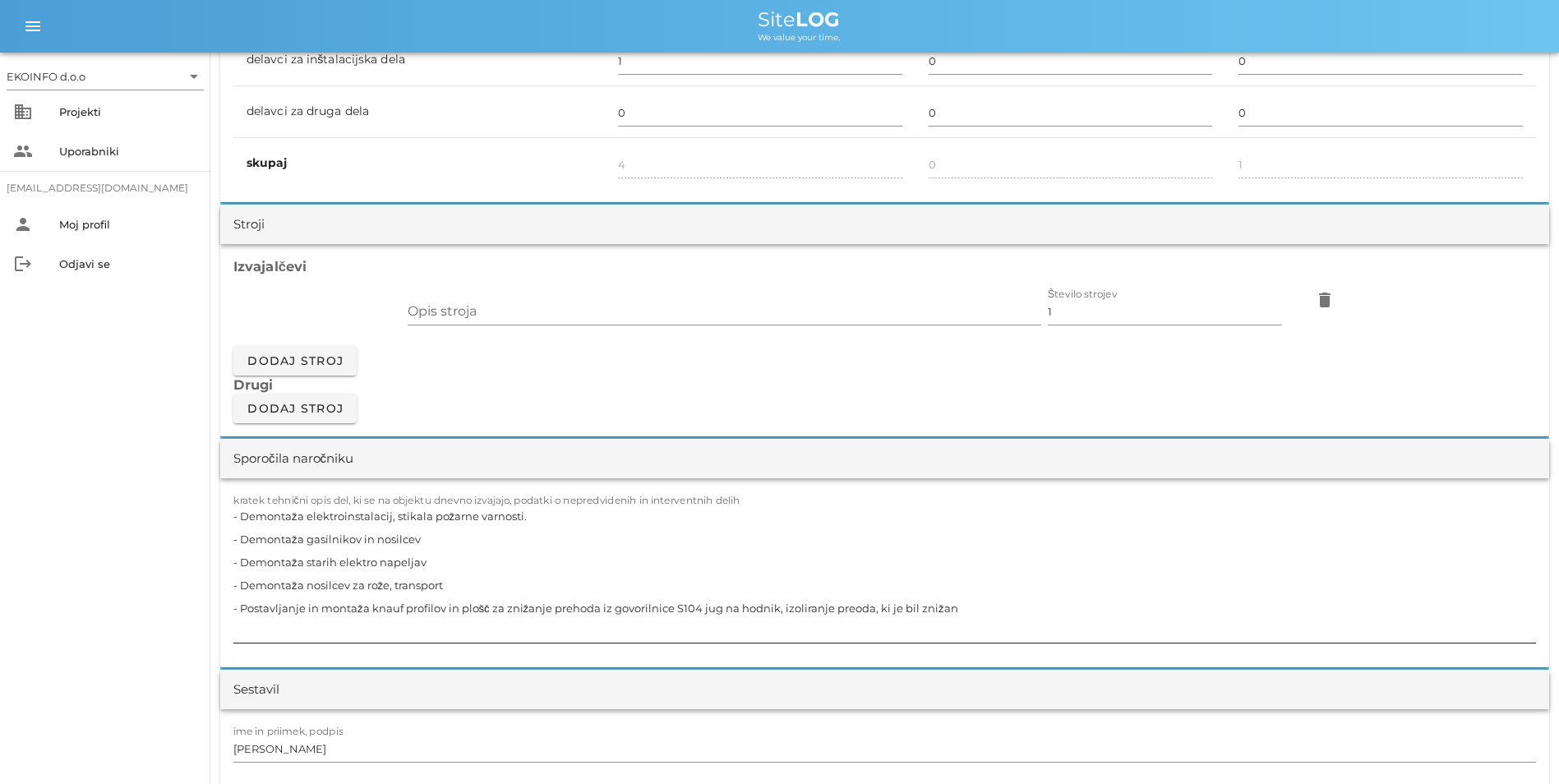
click at [447, 585] on textarea "- Demontaža elektroinstalacij, stikala požarne varnosti. - Demontaža gasilnikov…" at bounding box center [885, 573] width 1303 height 138
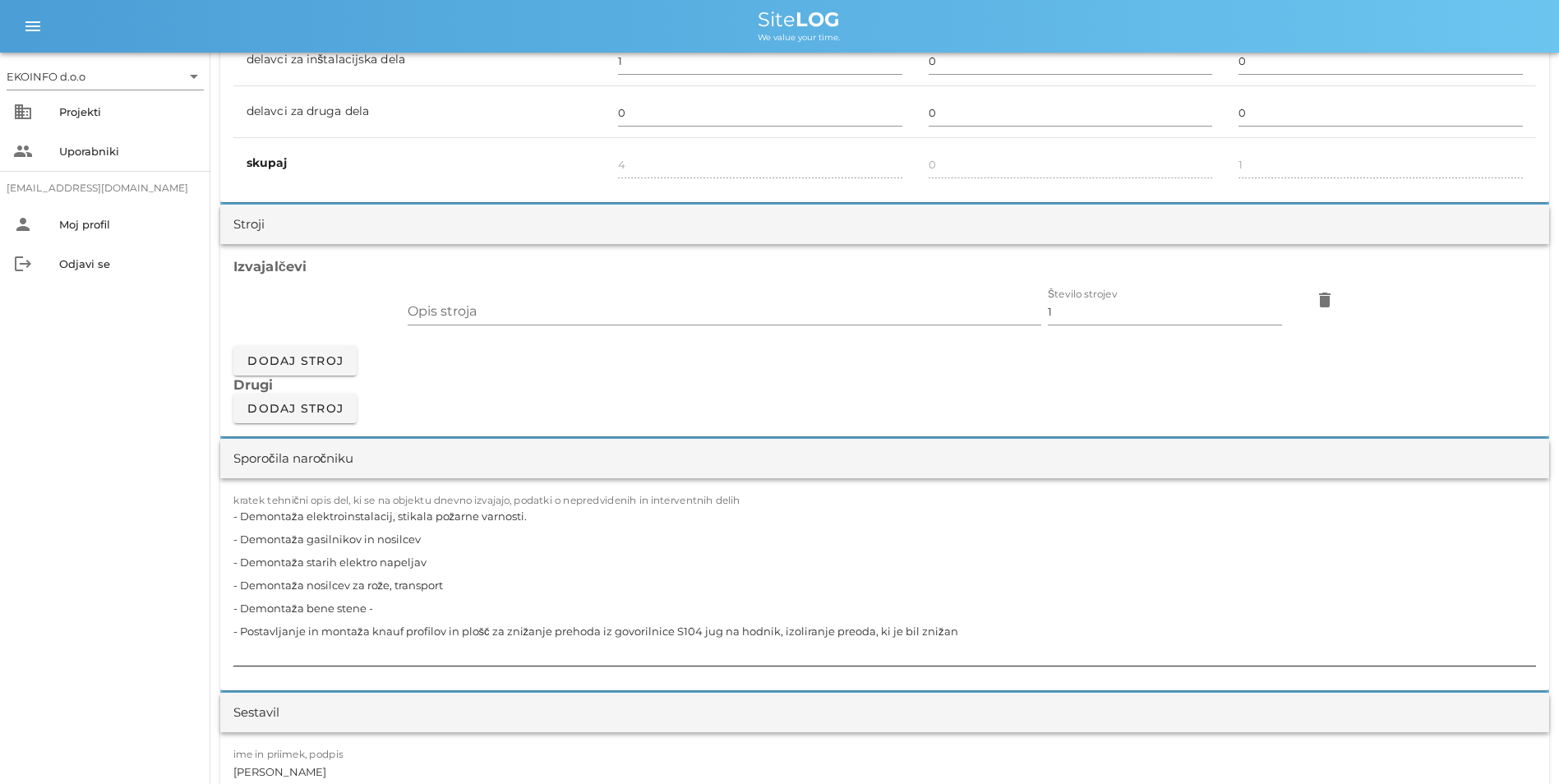
click at [413, 614] on textarea "- Demontaža elektroinstalacij, stikala požarne varnosti. - Demontaža gasilnikov…" at bounding box center [885, 585] width 1303 height 161
paste textarea "V112, V113, V114, V115"
click at [1191, 588] on textarea "- Demontaža elektroinstalacij, stikala požarne varnosti. - Demontaža gasilnikov…" at bounding box center [885, 585] width 1303 height 161
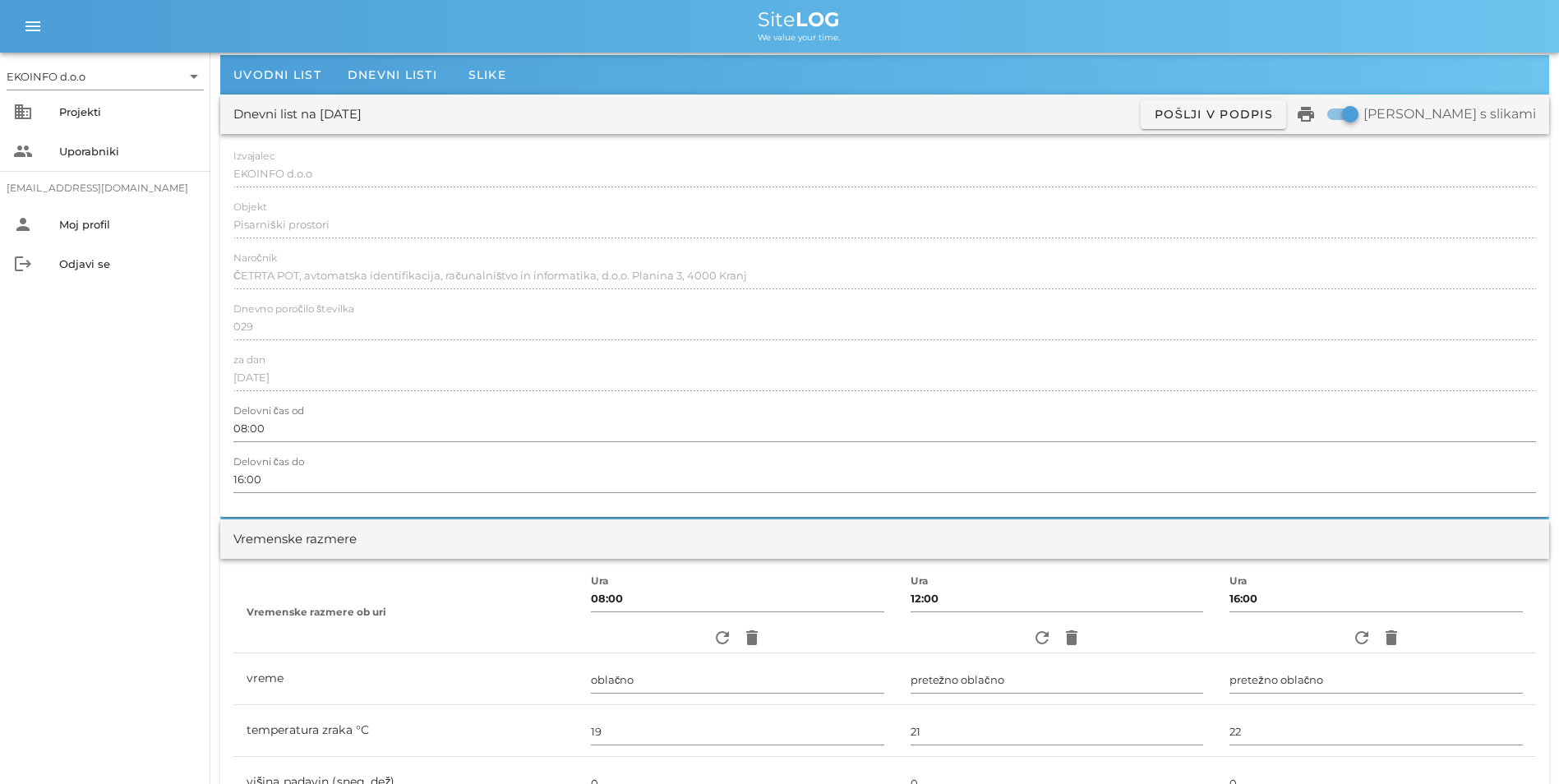
scroll to position [0, 0]
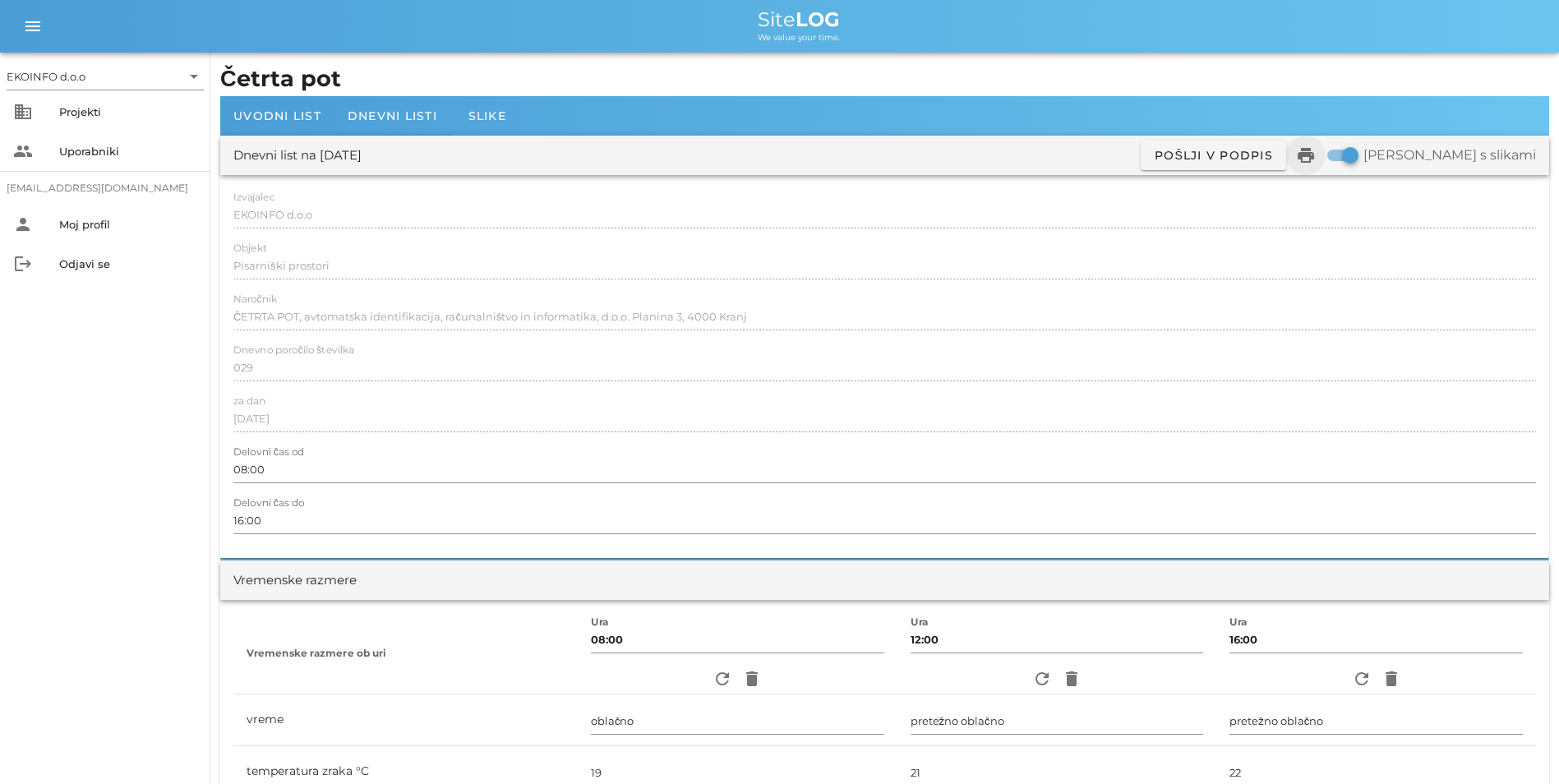
type textarea "- Demontaža elektroinstalacij, stikala požarne varnosti. - Demontaža gasilnikov…"
click at [1316, 159] on icon "print" at bounding box center [1306, 155] width 20 height 20
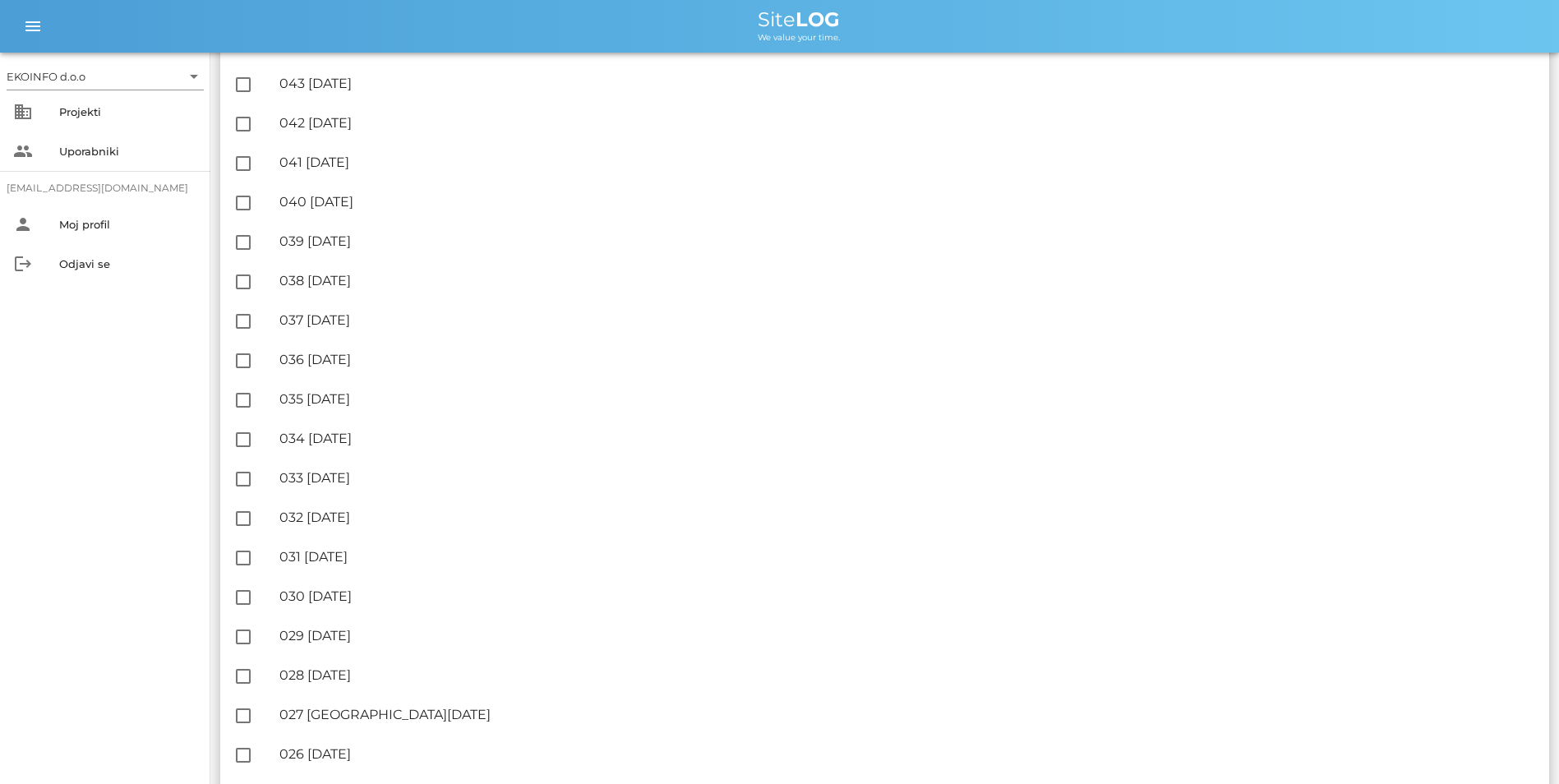
scroll to position [1643, 0]
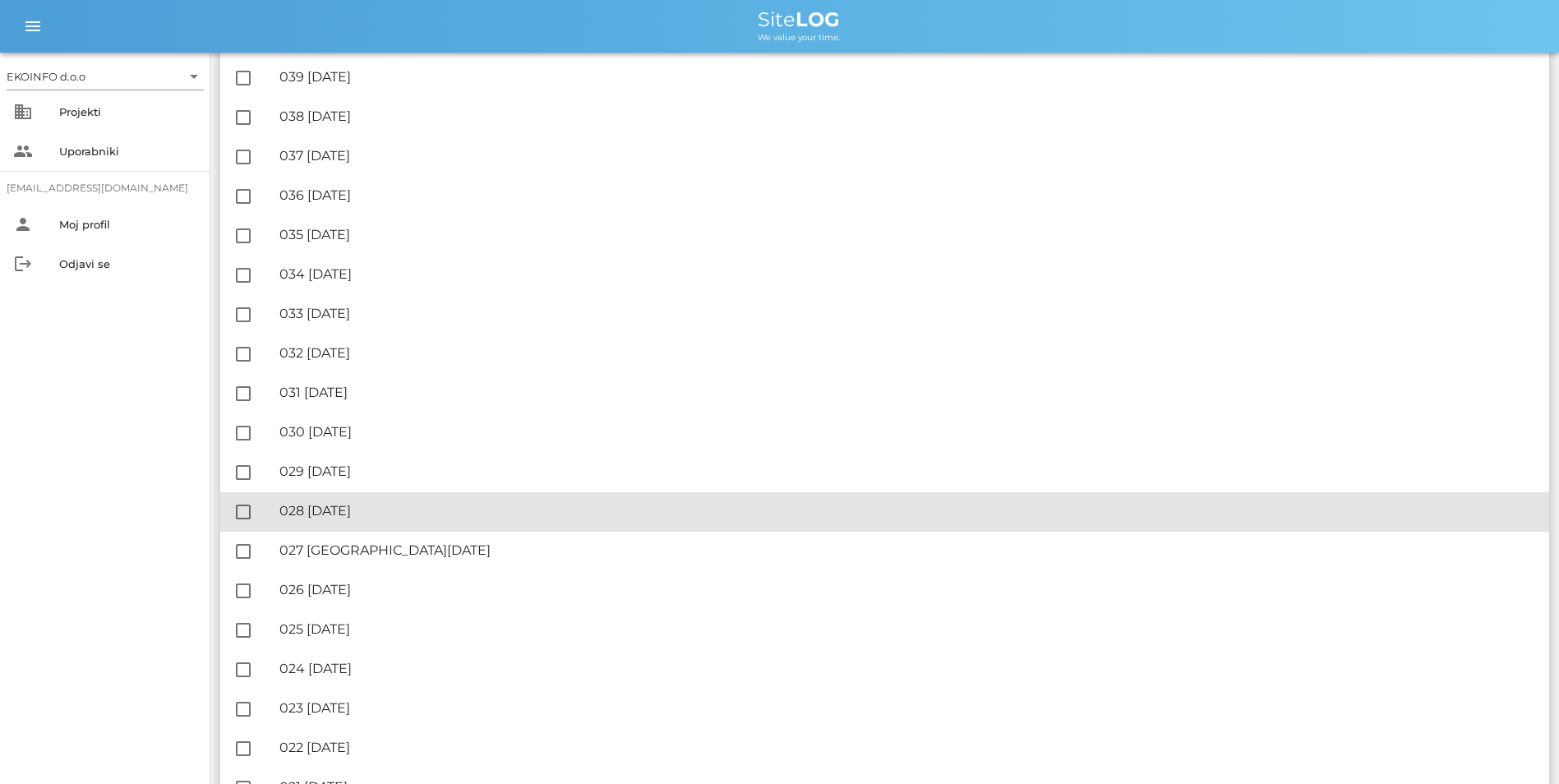
click at [375, 511] on div "🔏 028 [DATE]" at bounding box center [908, 510] width 1257 height 15
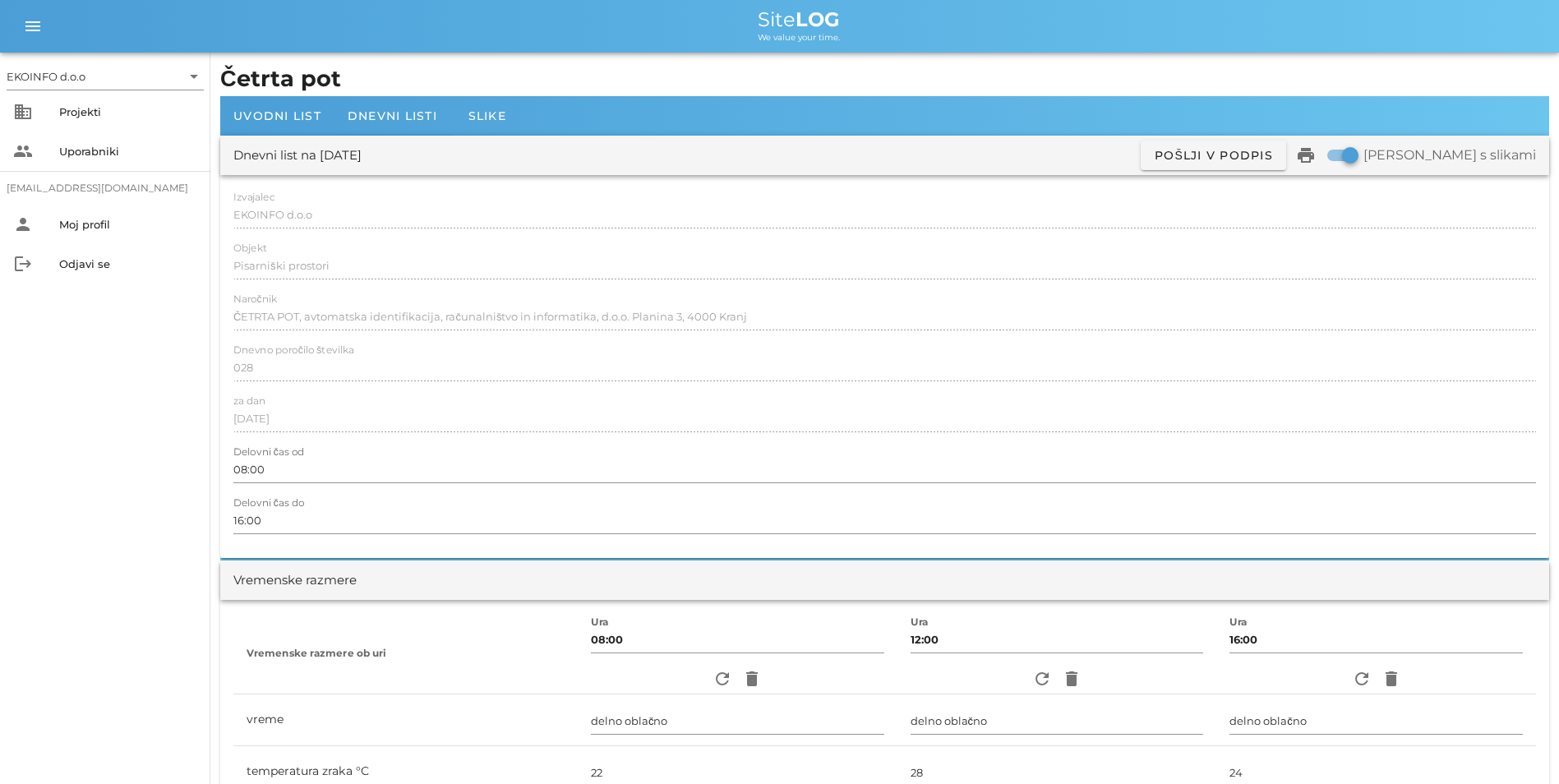
click at [504, 581] on div "Vremenske razmere" at bounding box center [885, 581] width 1329 height 39
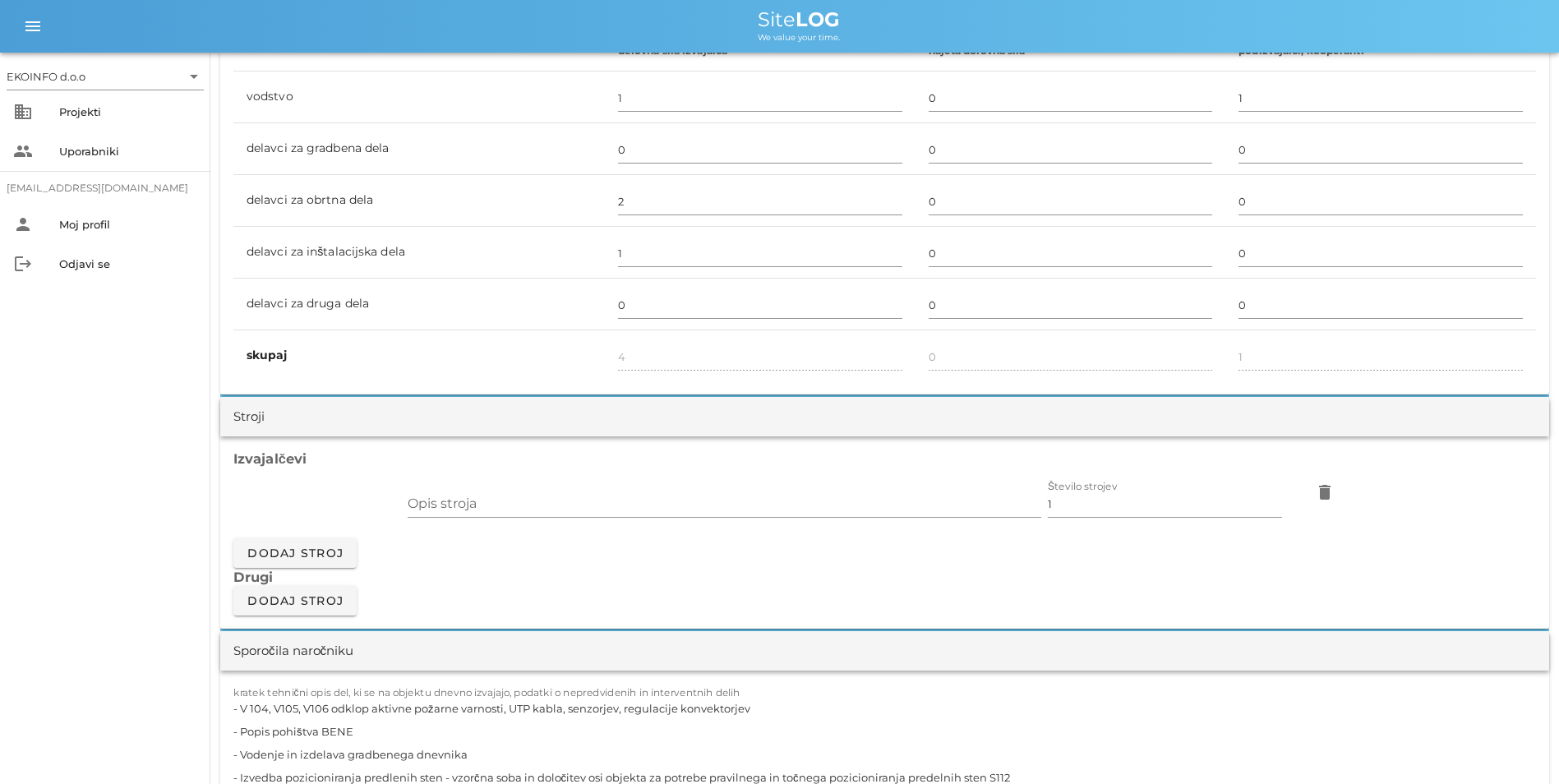
scroll to position [1233, 0]
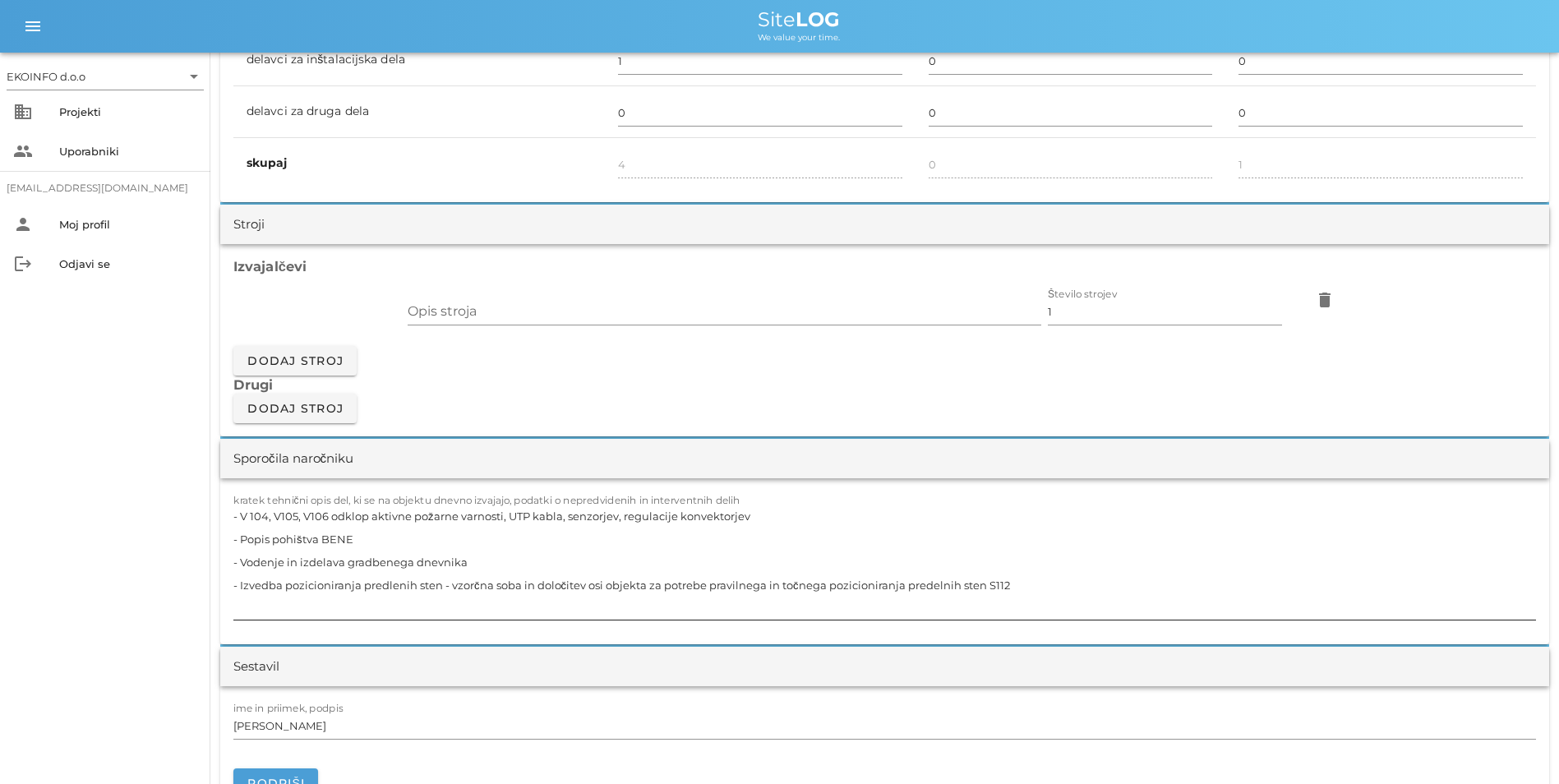
click at [369, 539] on textarea "- V 104, V105, V106 odklop aktivne požarne varnosti, UTP kabla, senzorjev, regu…" at bounding box center [885, 562] width 1303 height 115
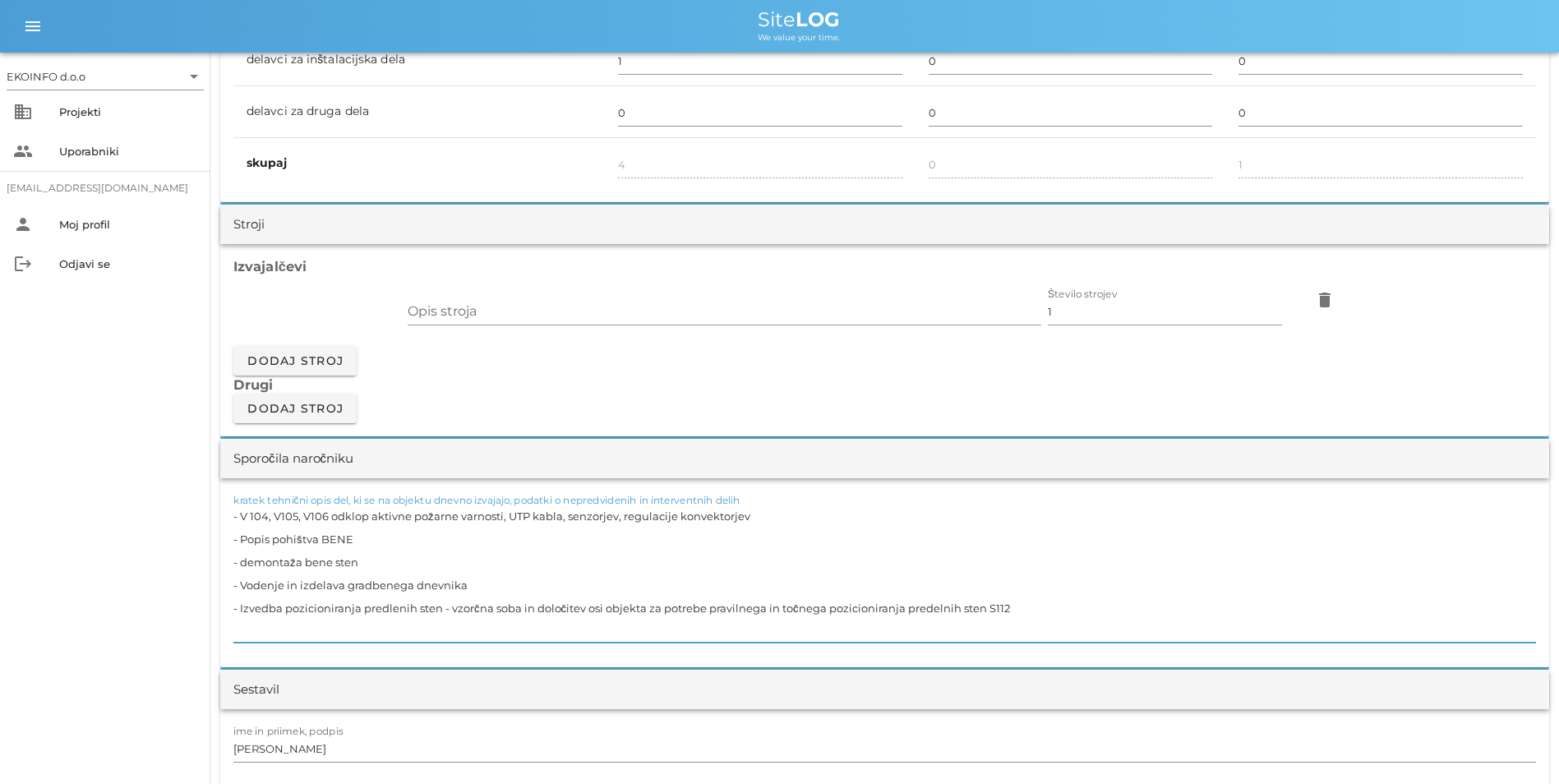
paste textarea "- V112, V113, V114, V115"
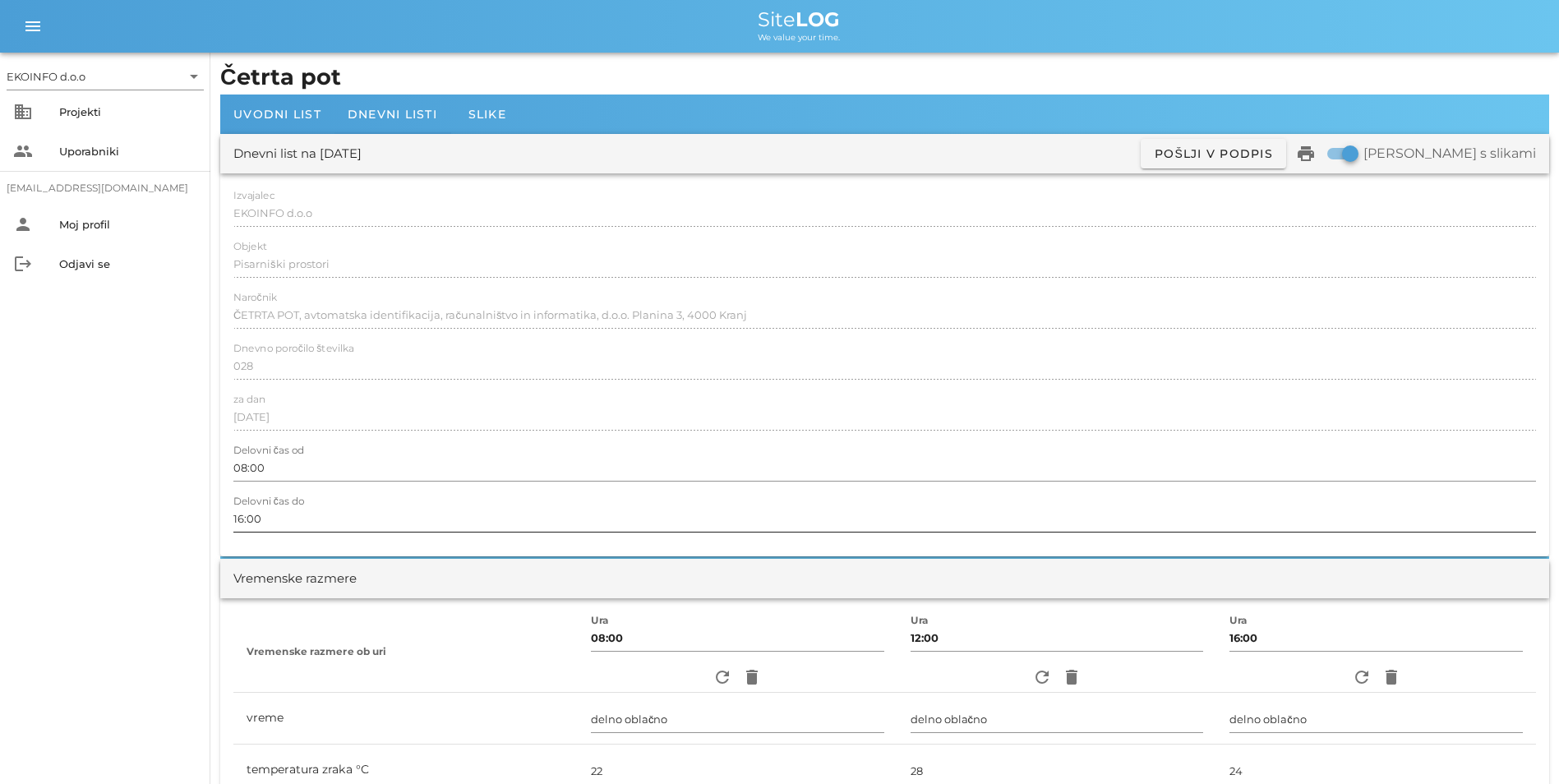
scroll to position [0, 0]
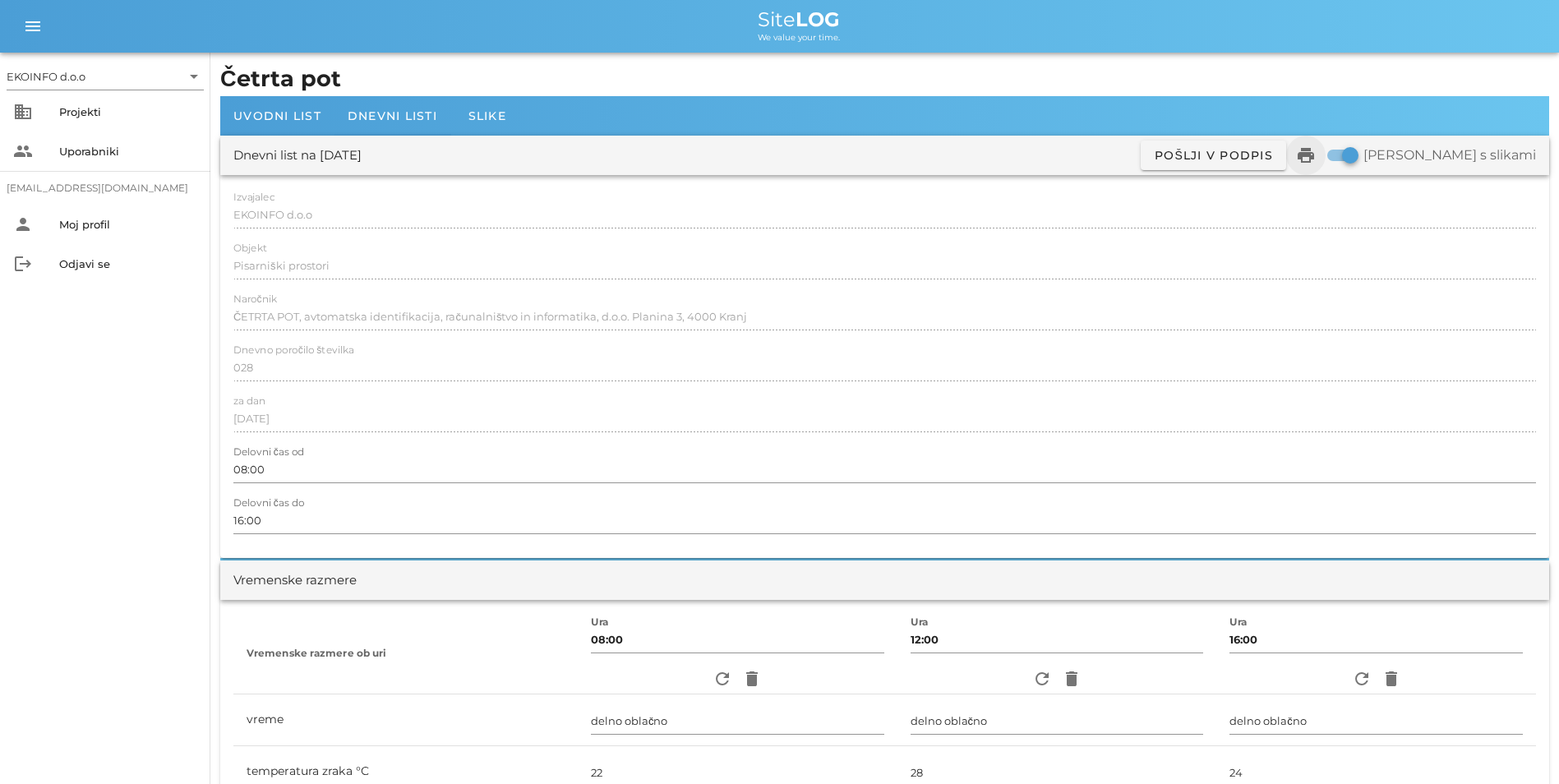
type textarea "- V 104, V105, V106 odklop aktivne požarne varnosti, UTP kabla, senzorjev, regu…"
click at [1316, 159] on icon "print" at bounding box center [1306, 155] width 20 height 20
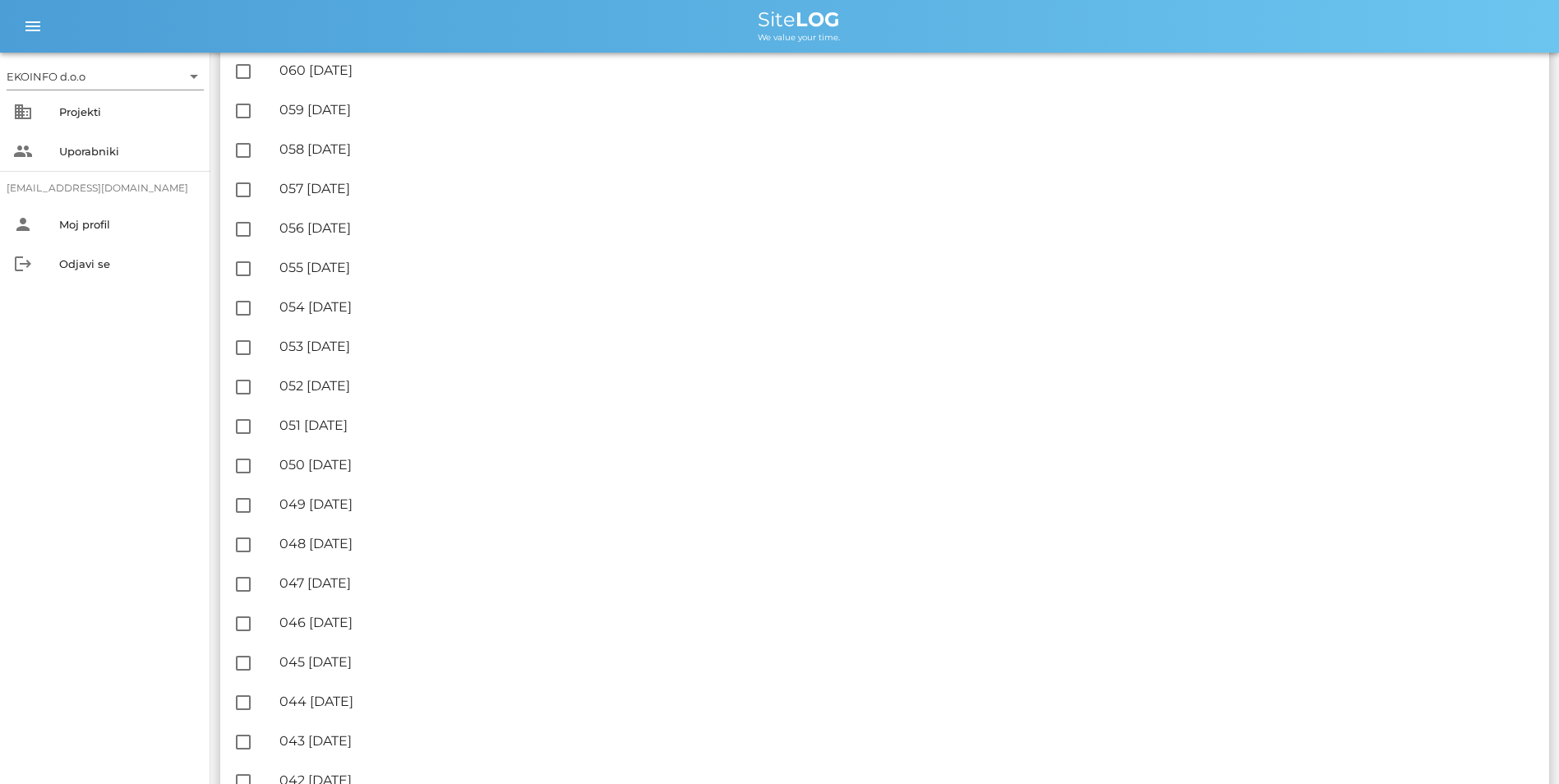
scroll to position [1561, 0]
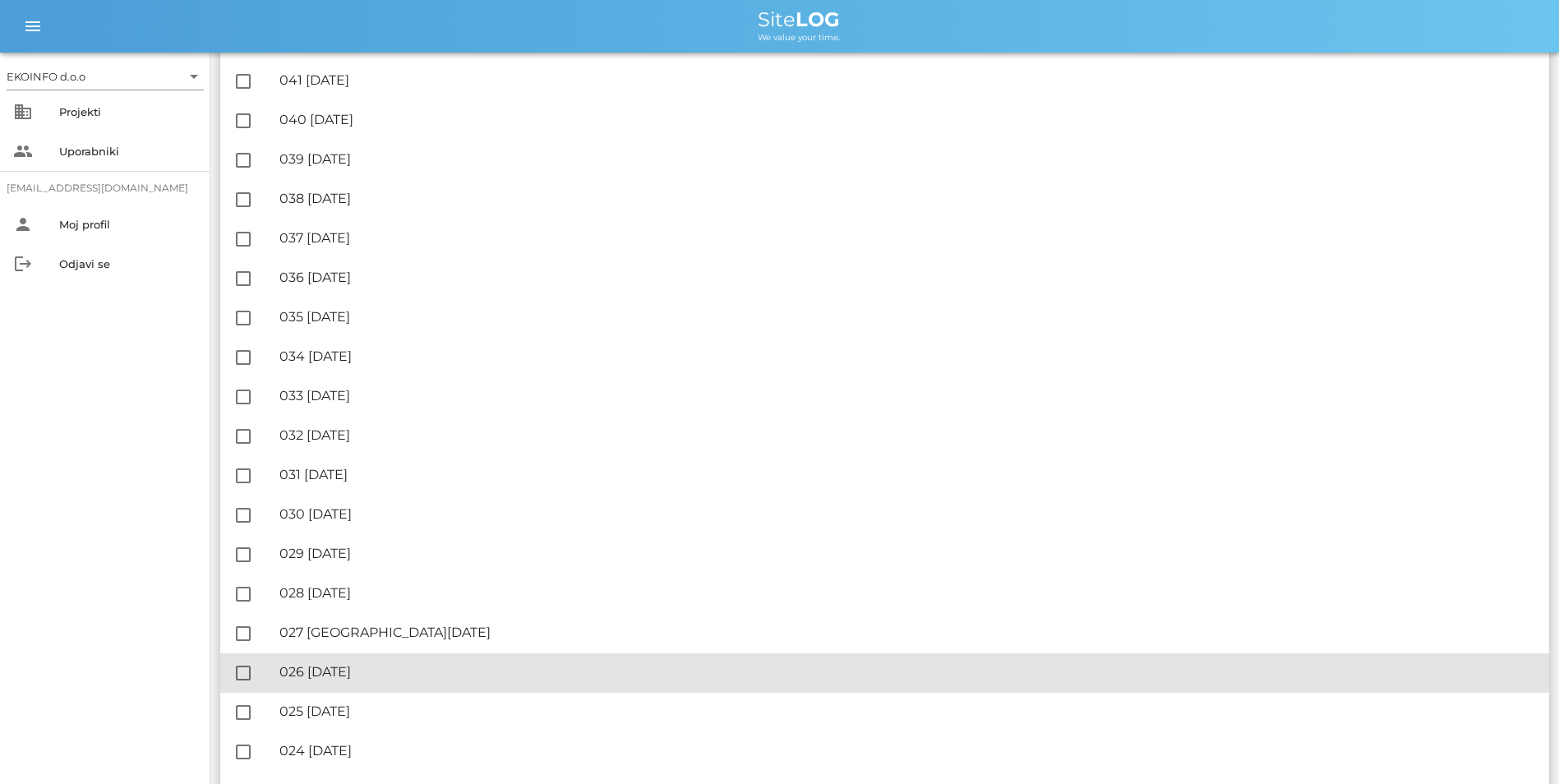
click at [358, 674] on div "🔏 026 [DATE]" at bounding box center [908, 672] width 1257 height 15
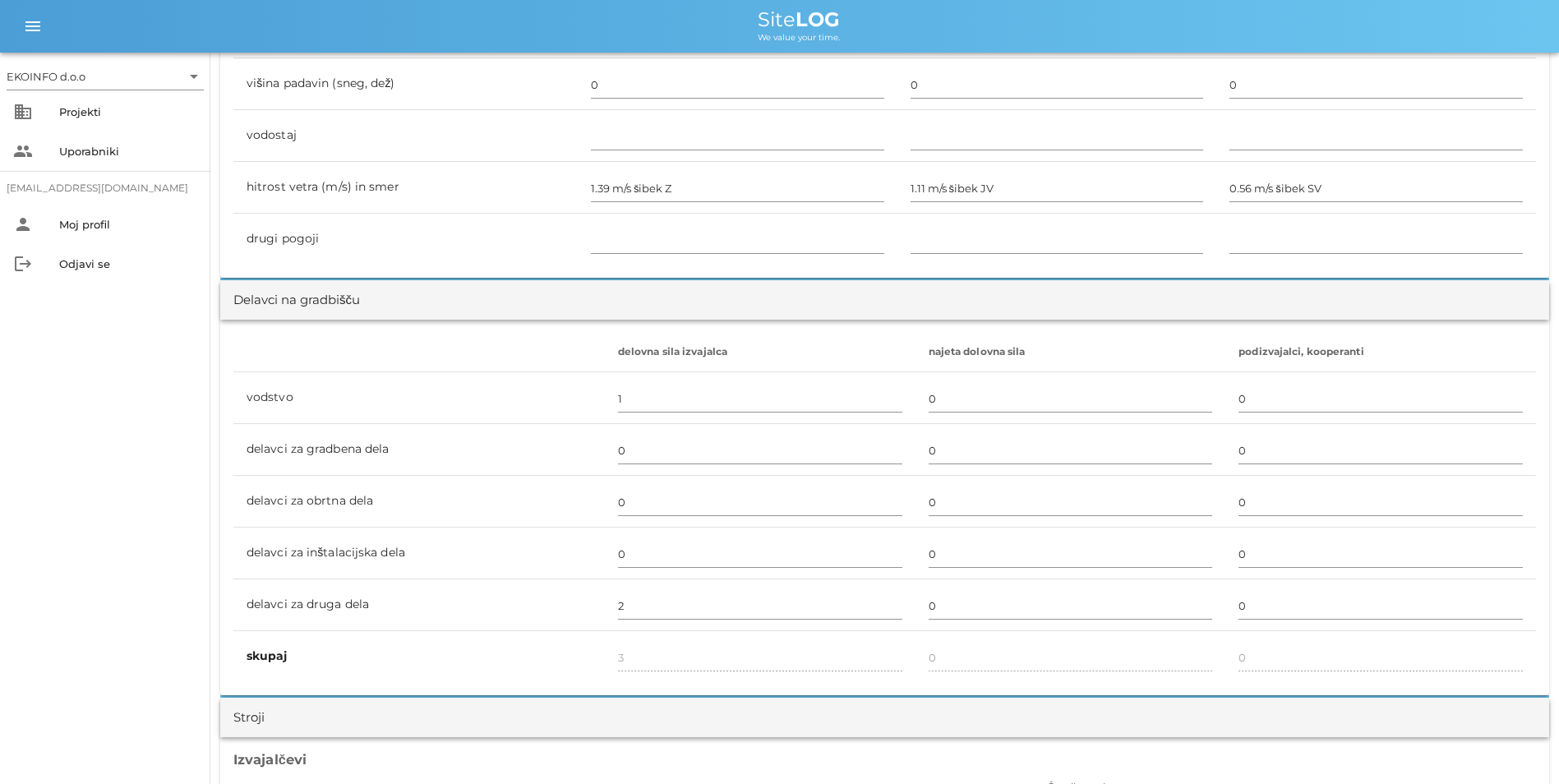
scroll to position [1233, 0]
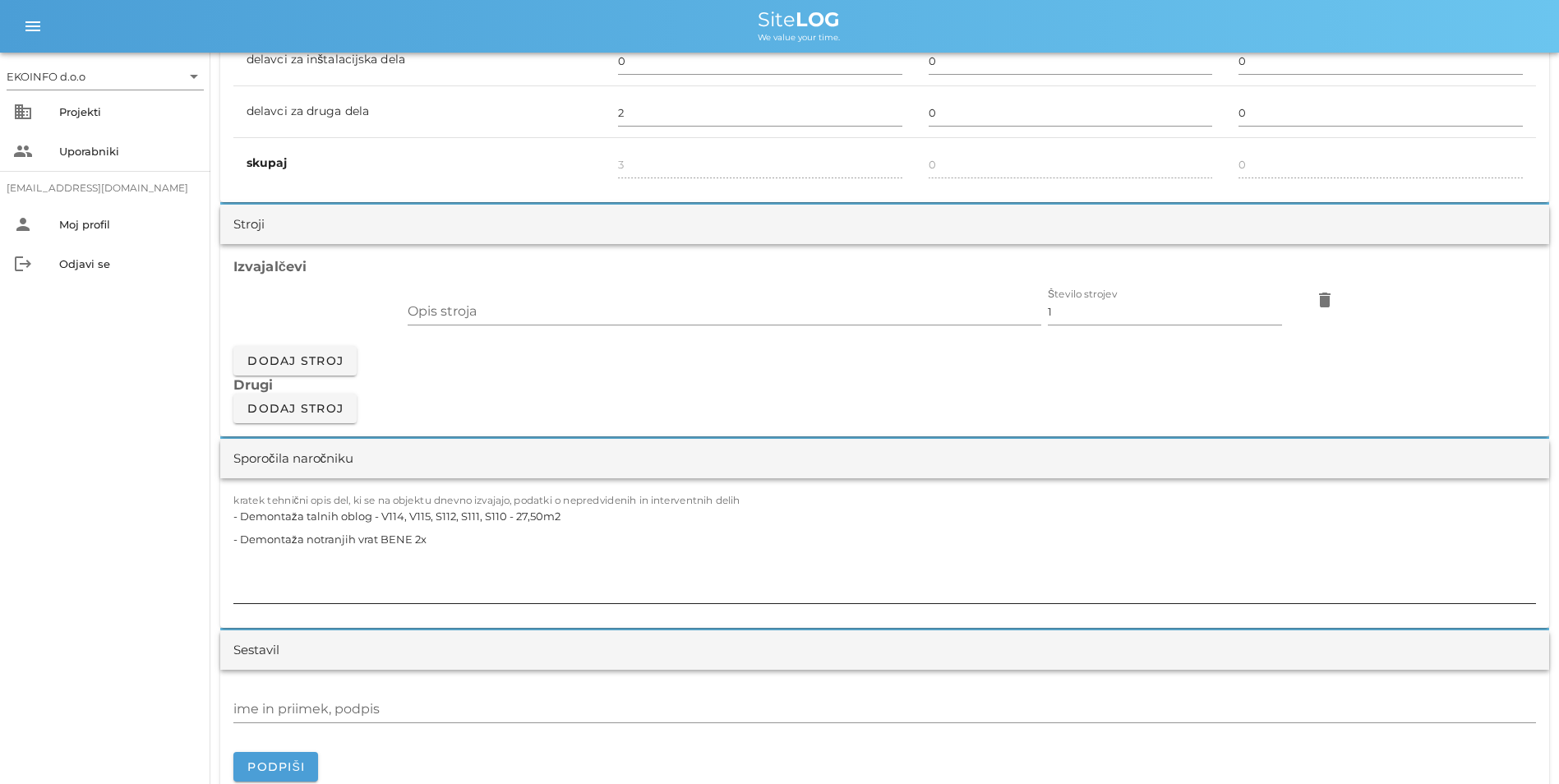
click at [516, 518] on textarea "- Demontaža talnih oblog - V114, V115, S112, S111, S110 - 27,50m2 - Demontaža n…" at bounding box center [885, 553] width 1303 height 98
drag, startPoint x: 565, startPoint y: 516, endPoint x: 381, endPoint y: 519, distance: 184.0
click at [381, 519] on textarea "- Demontaža talnih oblog - V114, V115, S112, S111, S110 - 27,50m2 - Demontaža n…" at bounding box center [885, 553] width 1303 height 98
paste textarea "- V113"
click at [381, 517] on textarea "- Demontaža talnih oblog - - V113 - Demontaža notranjih vrat BENE 2x" at bounding box center [885, 553] width 1303 height 98
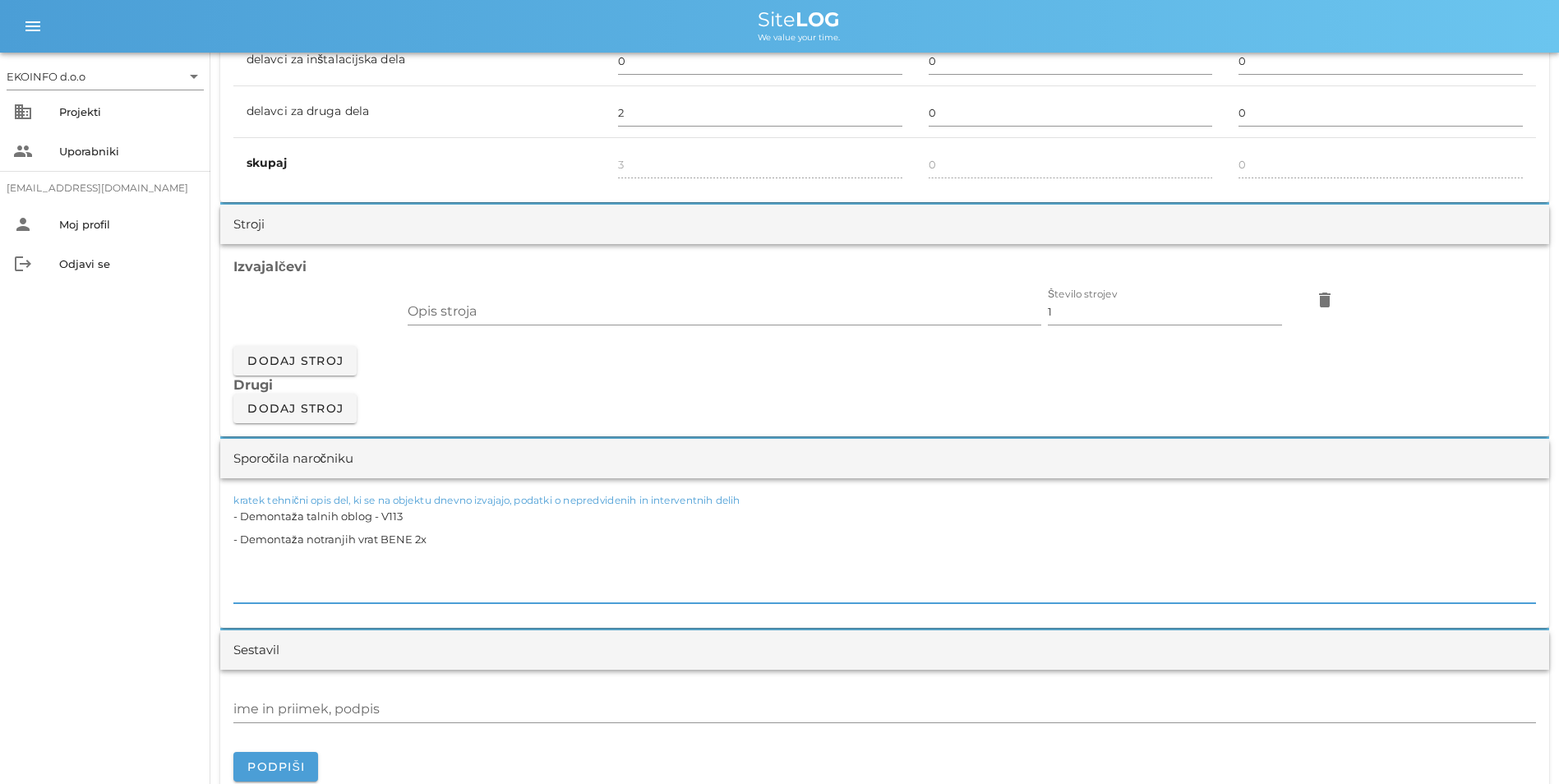
click at [425, 522] on textarea "- Demontaža talnih oblog - V113 - Demontaža notranjih vrat BENE 2x" at bounding box center [885, 553] width 1303 height 98
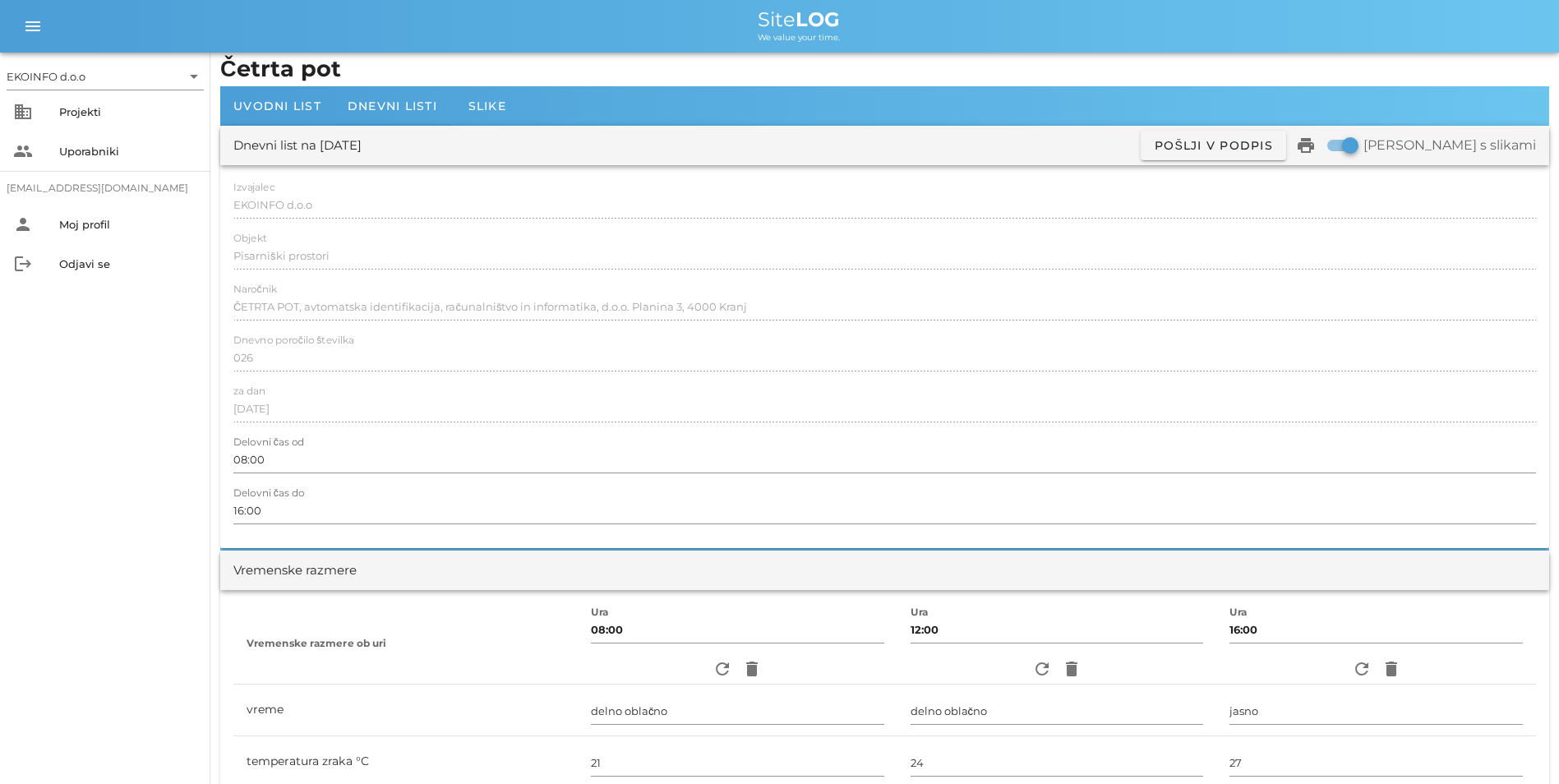
scroll to position [82, 0]
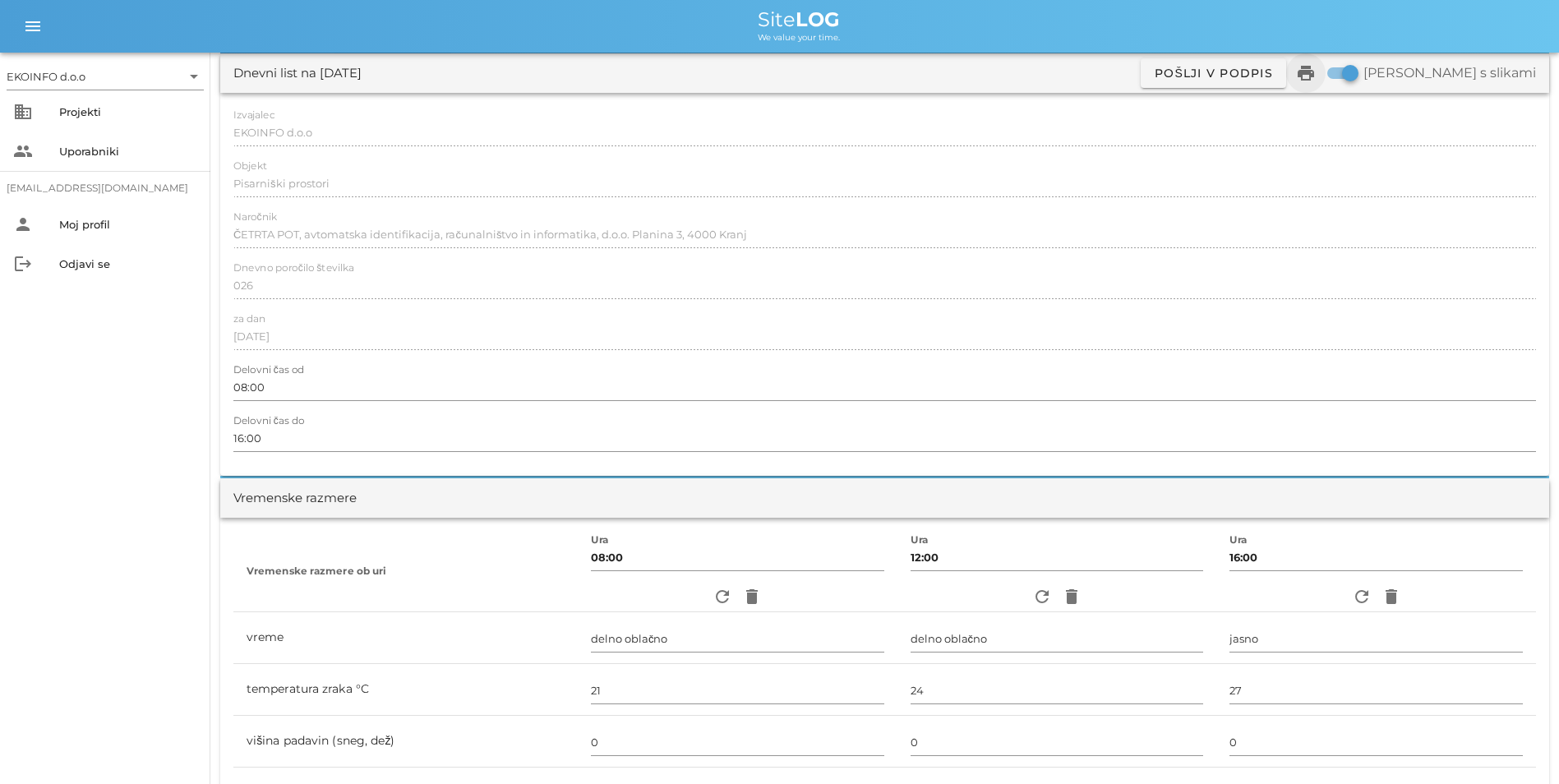
type textarea "- Demontaža talnih oblog - V113 (31,5m2) - Demontaža notranjih vrat BENE 2x"
click at [1316, 80] on icon "print" at bounding box center [1306, 73] width 20 height 20
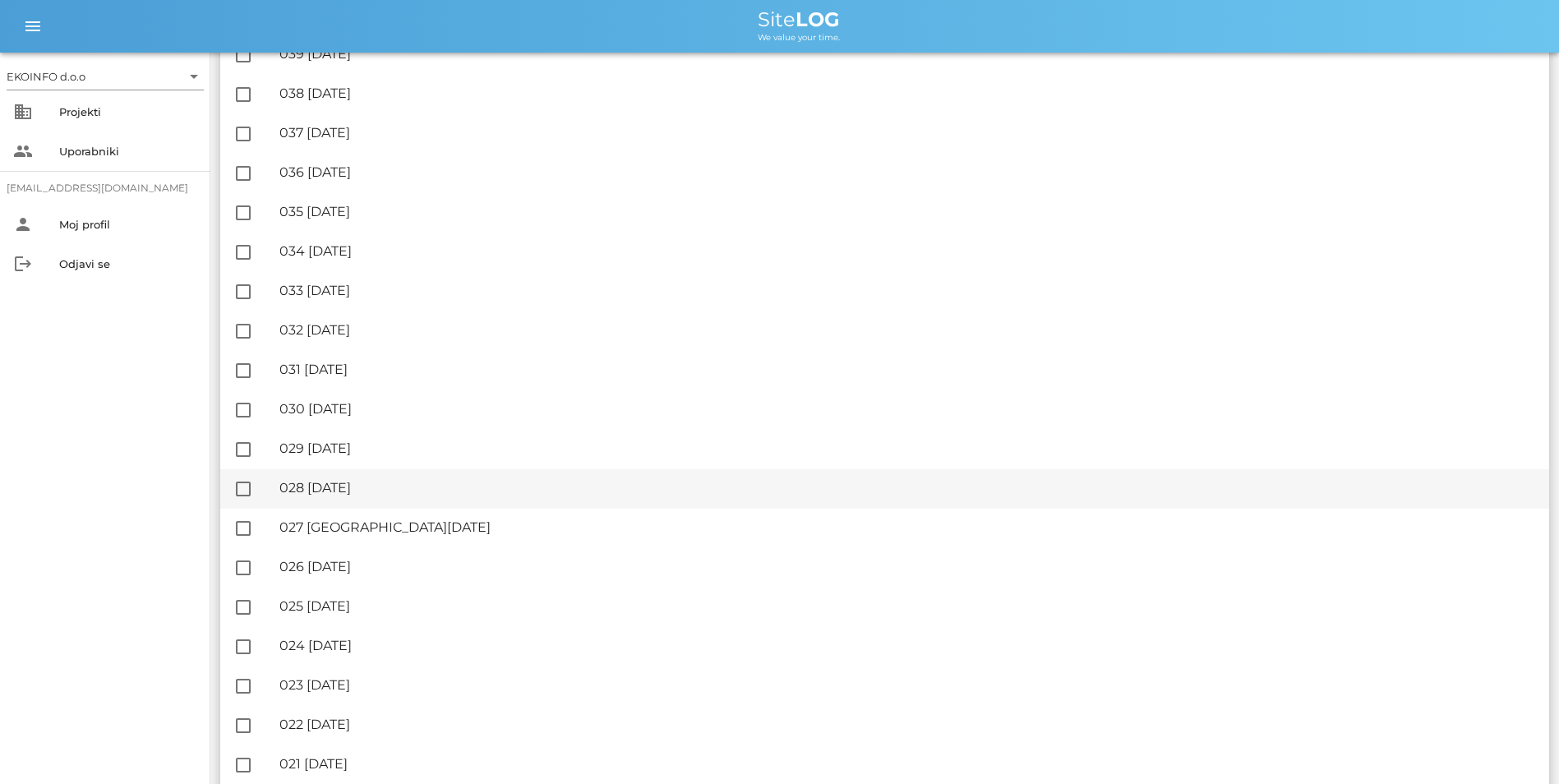
scroll to position [1972, 0]
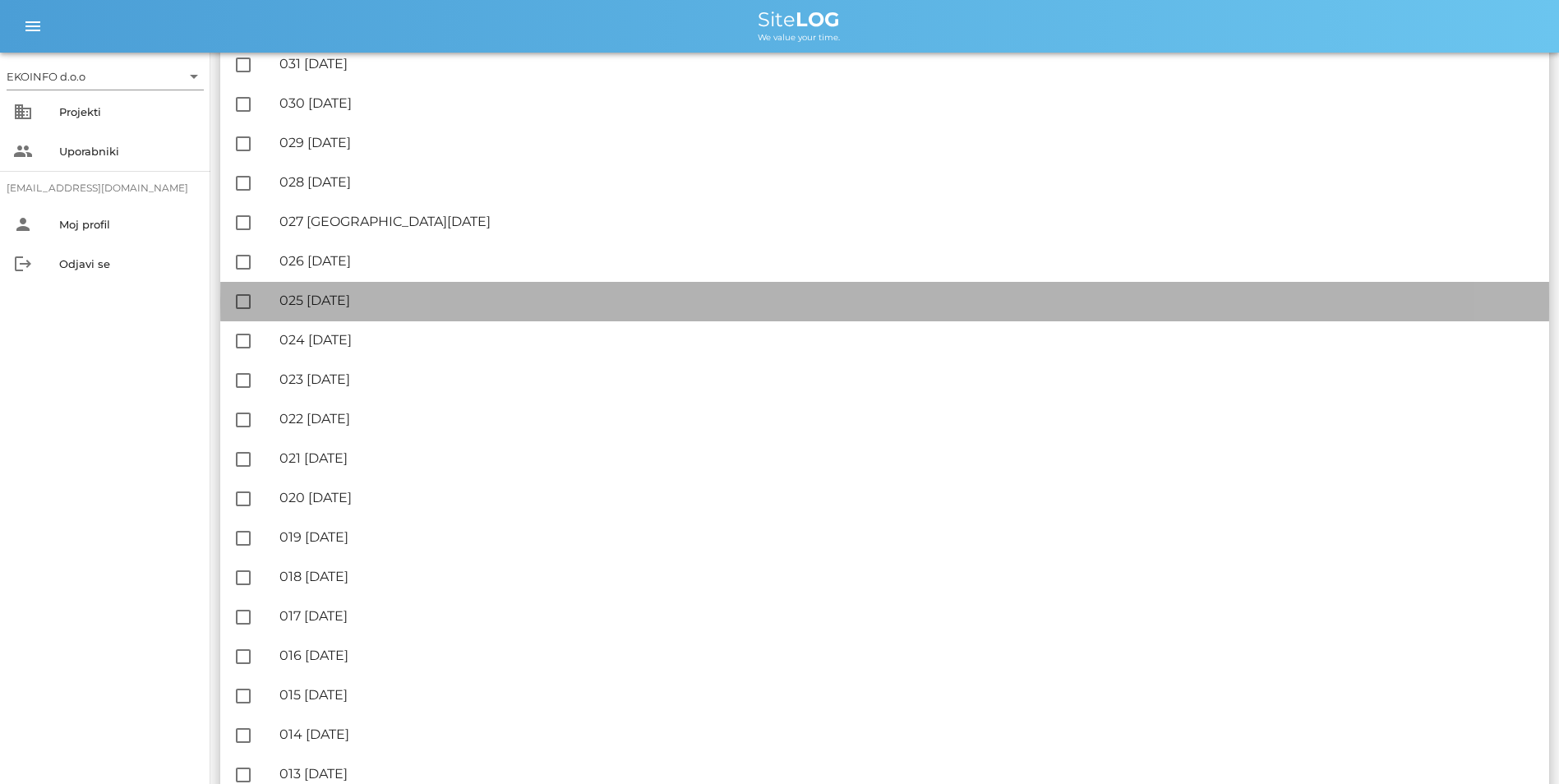
click at [399, 303] on div "🔏 025 [DATE]" at bounding box center [908, 300] width 1257 height 15
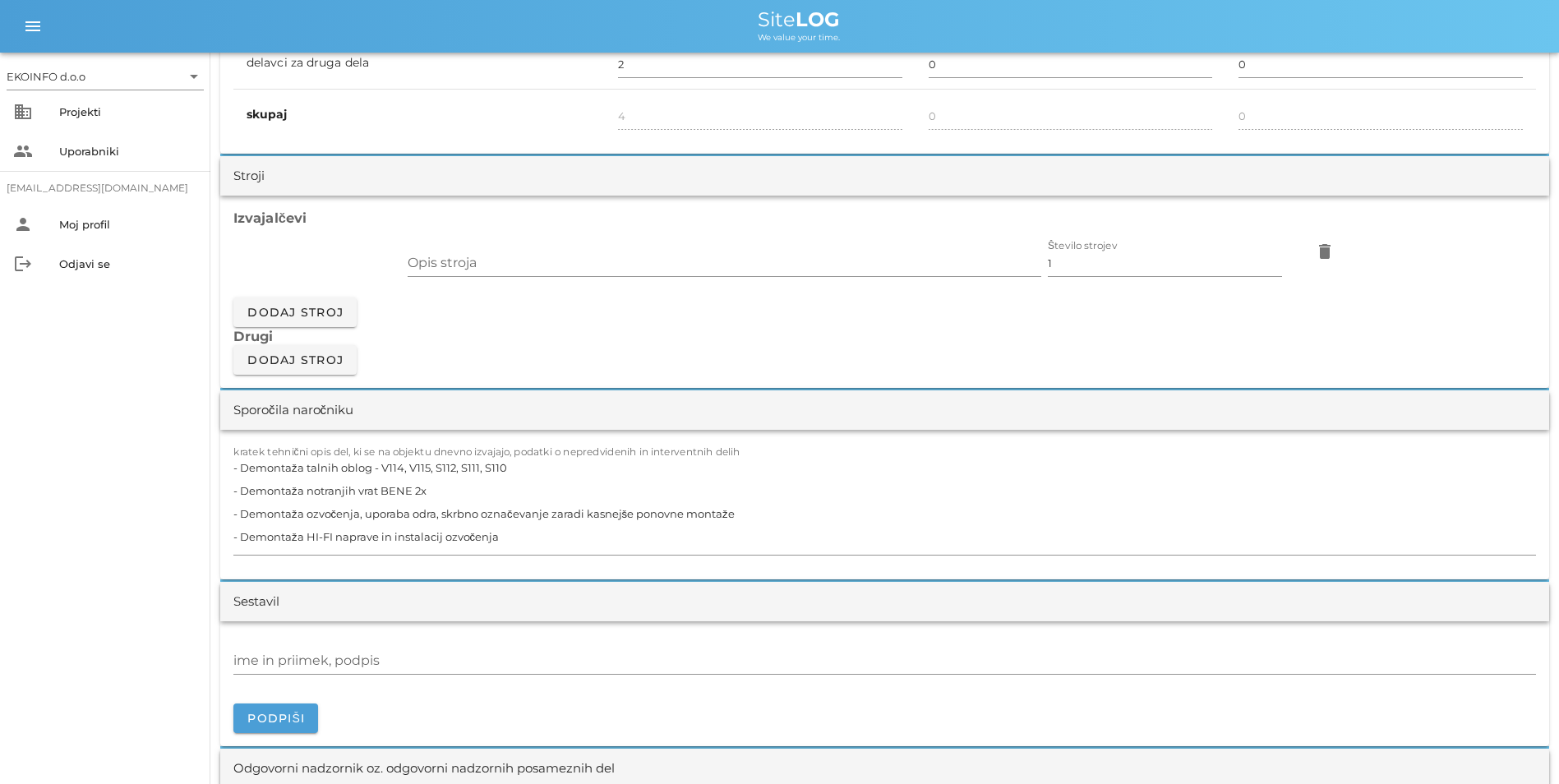
scroll to position [1315, 0]
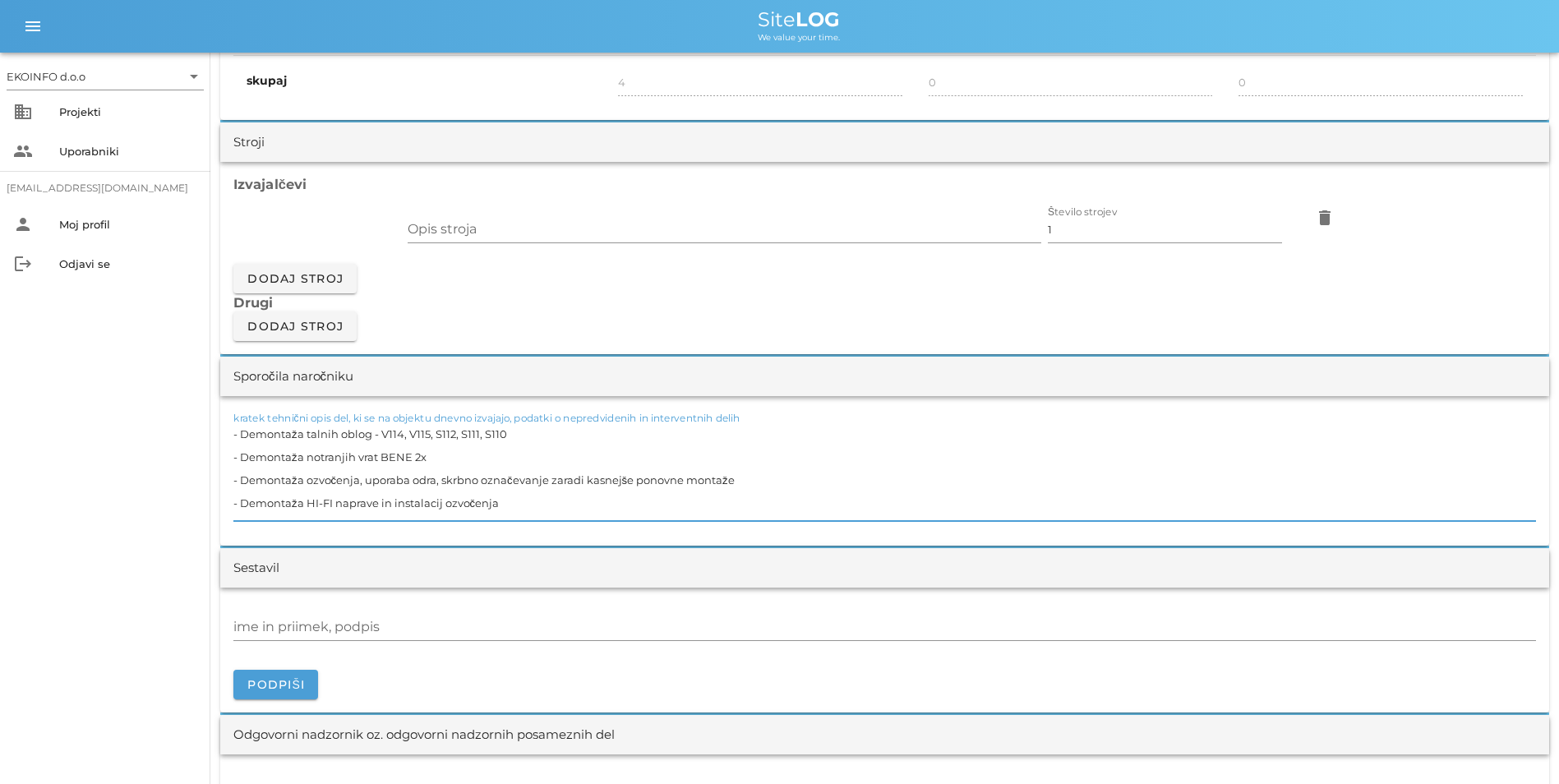
drag, startPoint x: 522, startPoint y: 431, endPoint x: 381, endPoint y: 440, distance: 141.3
click at [381, 440] on textarea "- Demontaža talnih oblog - V114, V115, S112, S111, S110 - Demontaža notranjih v…" at bounding box center [885, 471] width 1303 height 98
click at [1230, 456] on textarea "- Demontaža talnih oblog - S110, S111 (29,85m2) - Demontaža notranjih vrat BENE…" at bounding box center [885, 471] width 1303 height 98
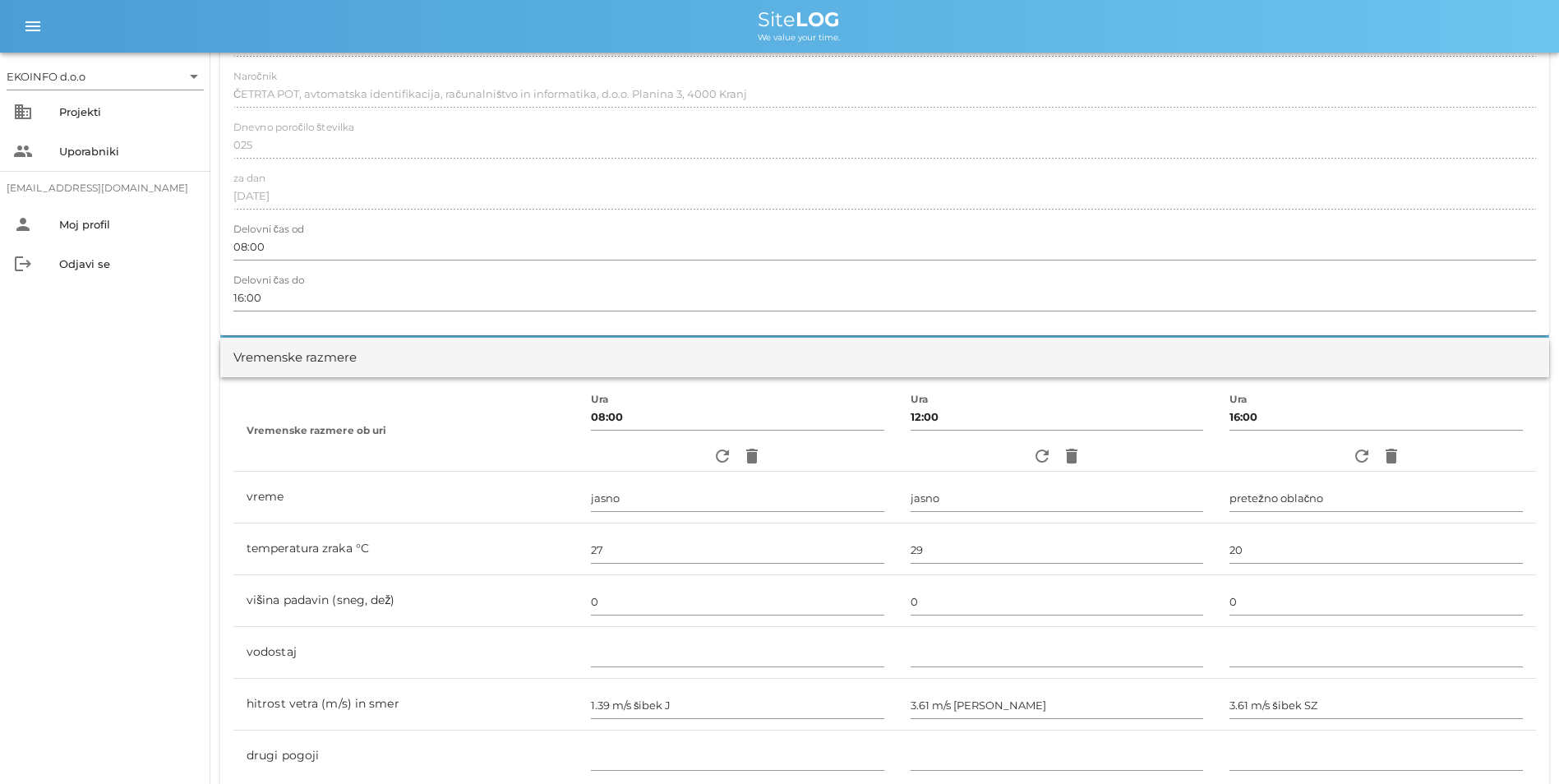
scroll to position [0, 0]
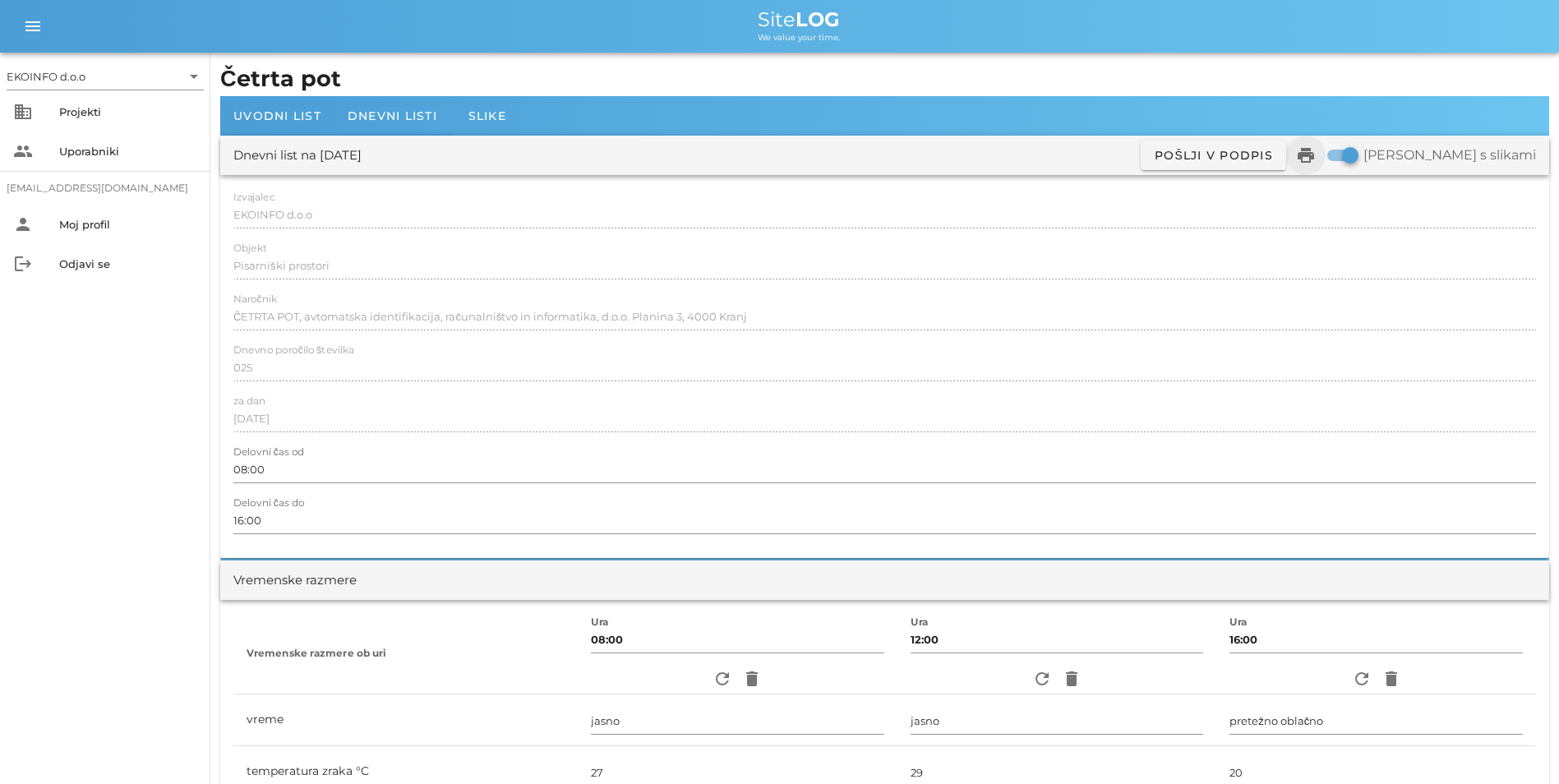
type textarea "- Demontaža talnih oblog - S110, S111 (29,85m2) - Demontaža notranjih vrat BENE…"
click at [1316, 147] on icon "print" at bounding box center [1306, 155] width 20 height 20
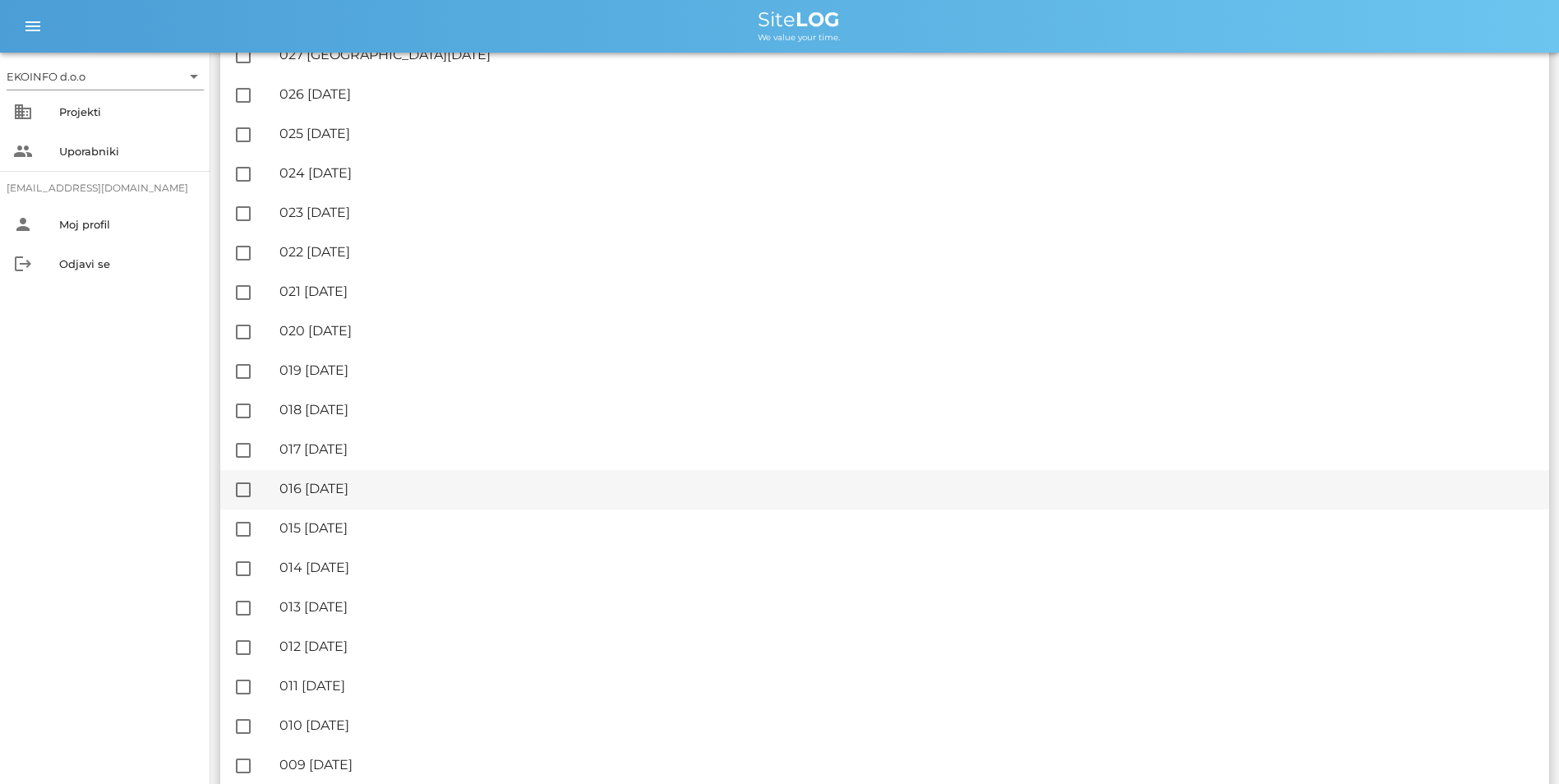
scroll to position [2137, 0]
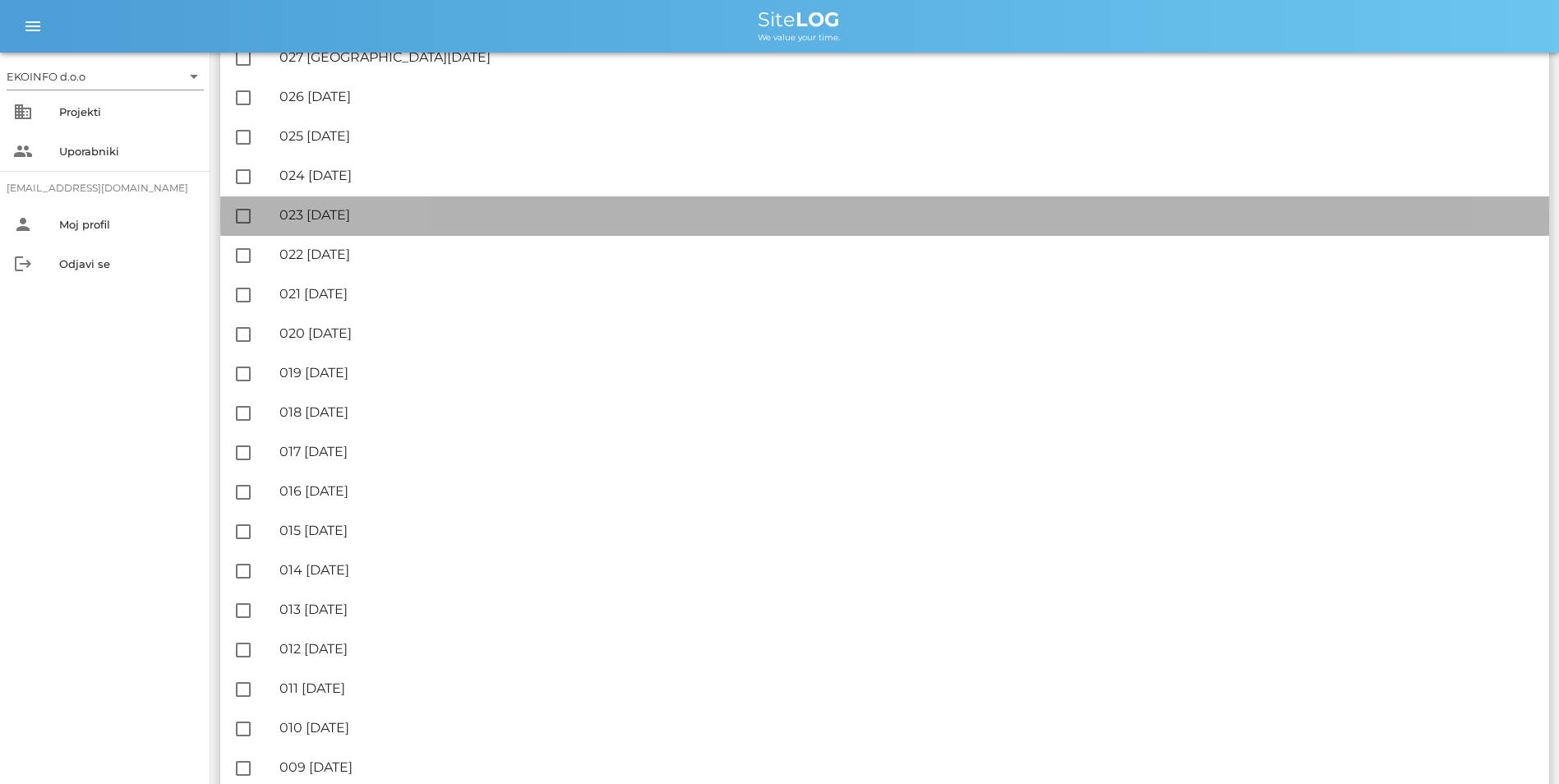
click at [416, 221] on div "🔏 023 [DATE]" at bounding box center [908, 215] width 1257 height 15
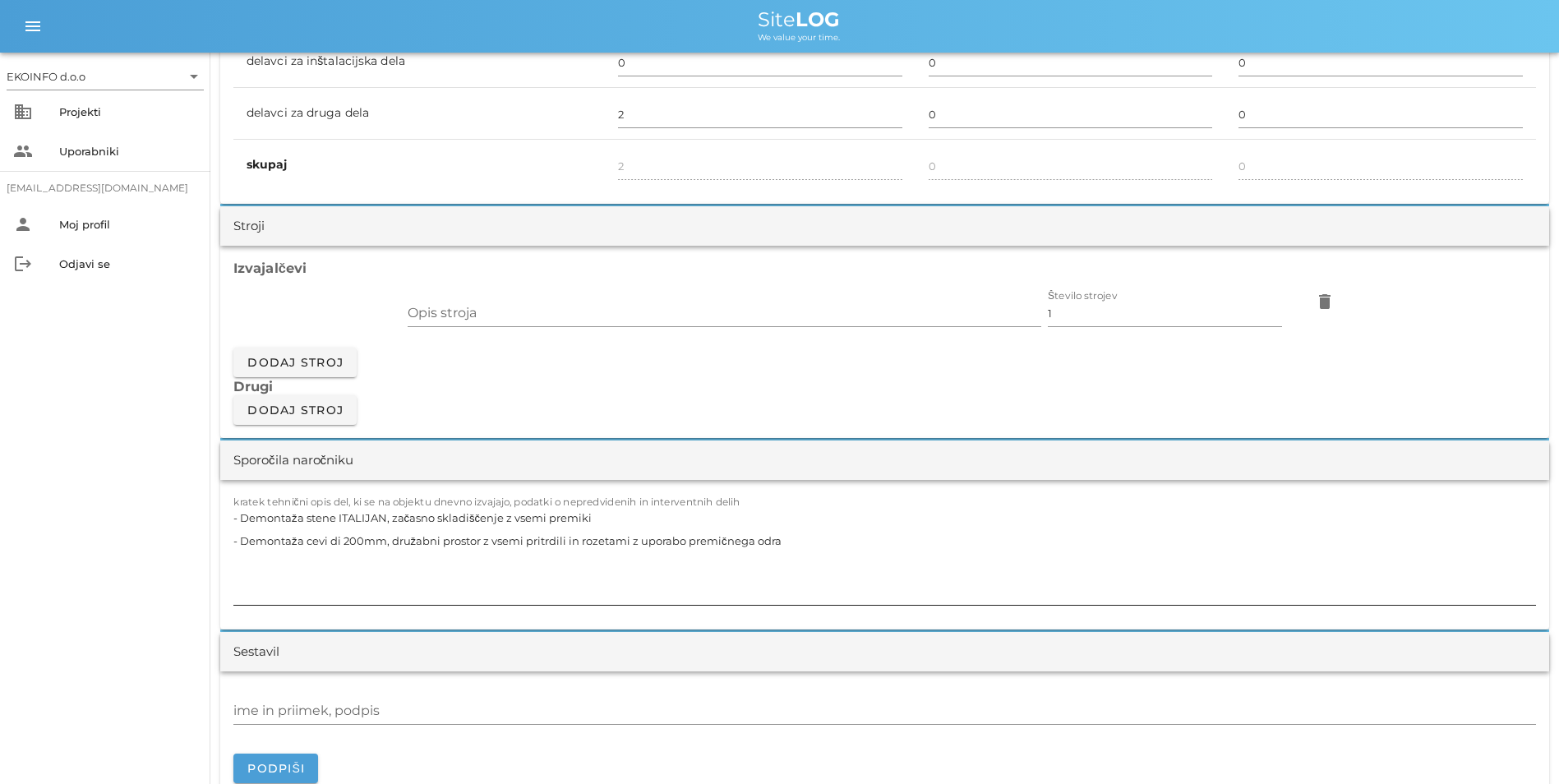
scroll to position [1233, 0]
click at [623, 519] on textarea "- Demontaža stene ITALIJAN, začasno skladiščenje z vsemi premiki - Demontaža ce…" at bounding box center [885, 553] width 1303 height 98
click at [664, 503] on label "kratek tehnični opis del, ki se na objektu dnevno izvajajo, podatki o nepredvid…" at bounding box center [487, 501] width 507 height 12
click at [664, 504] on textarea "- Demontaža stene ITALIJAN, začasno skladiščenje z vsemi premiki - Z115 - Demon…" at bounding box center [885, 553] width 1303 height 98
drag, startPoint x: 621, startPoint y: 516, endPoint x: 186, endPoint y: 500, distance: 435.3
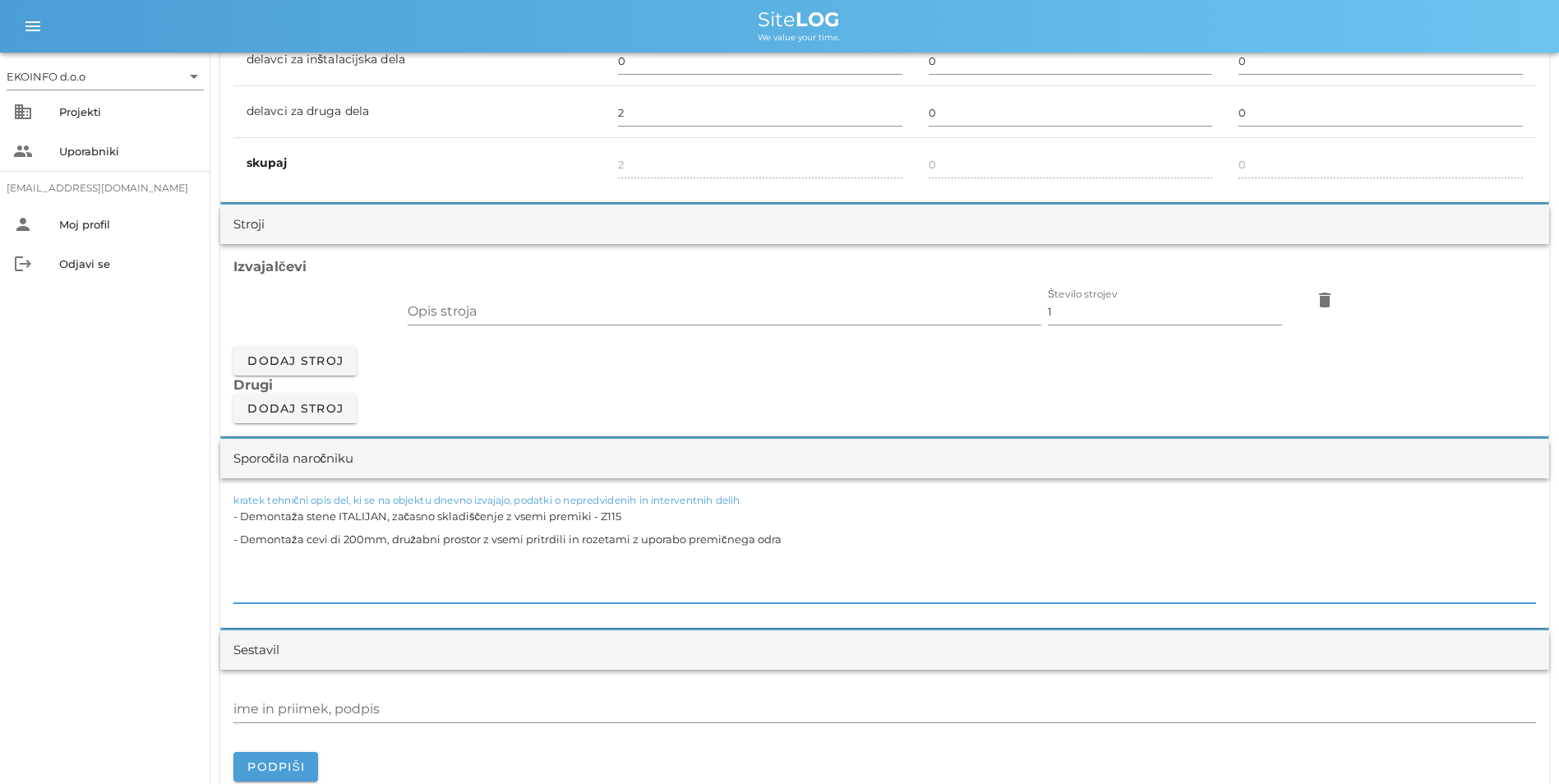
click at [186, 500] on div "EKOINFO d.o.o arrow_drop_down business Projekti people Uporabniki [EMAIL_ADDRES…" at bounding box center [779, 693] width 1559 height 3852
click at [936, 557] on textarea "- Demontaža cevi di 200mm, družabni prostor z vsemi pritrdili in rozetami z upo…" at bounding box center [885, 553] width 1303 height 98
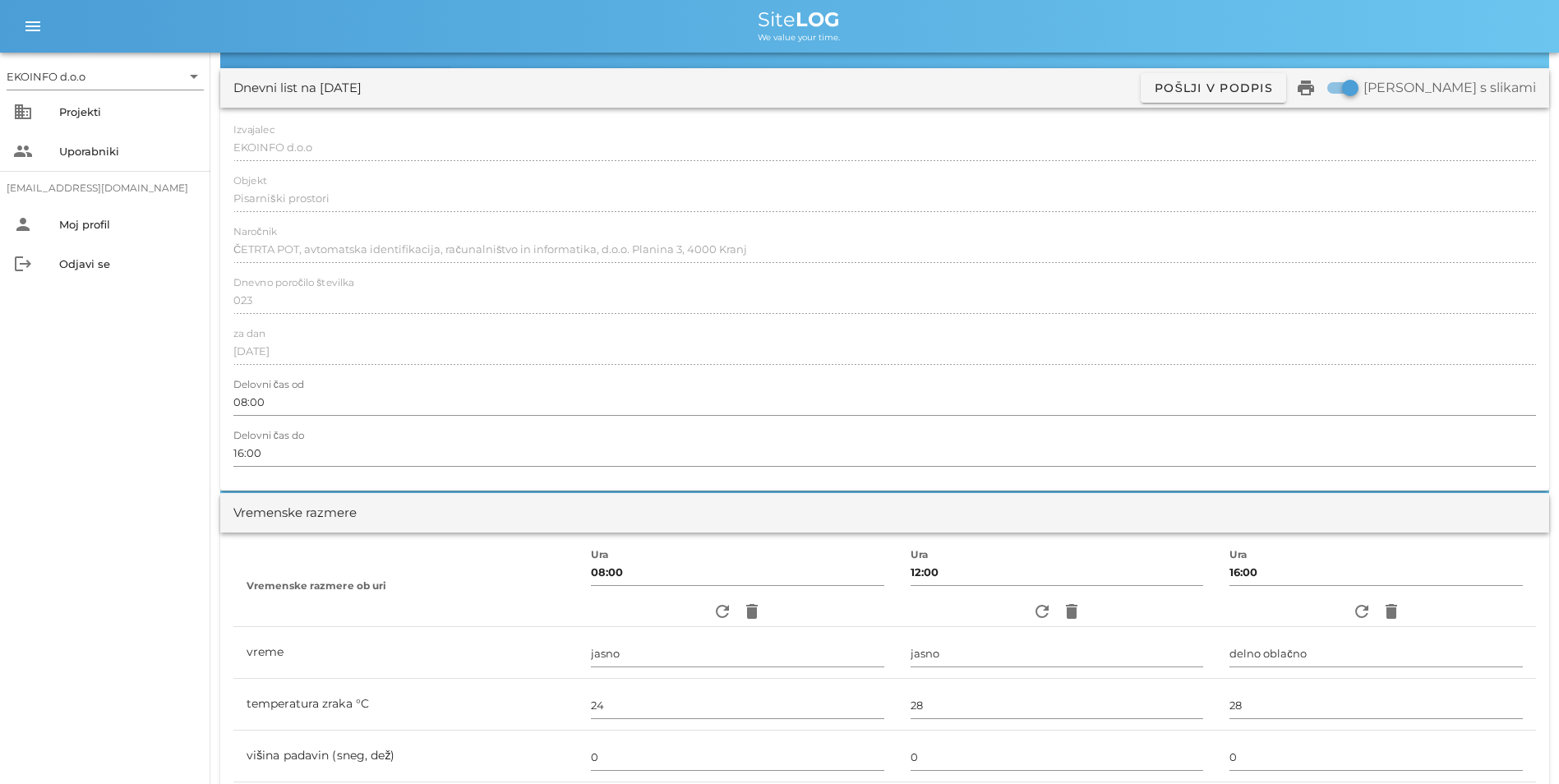
scroll to position [0, 0]
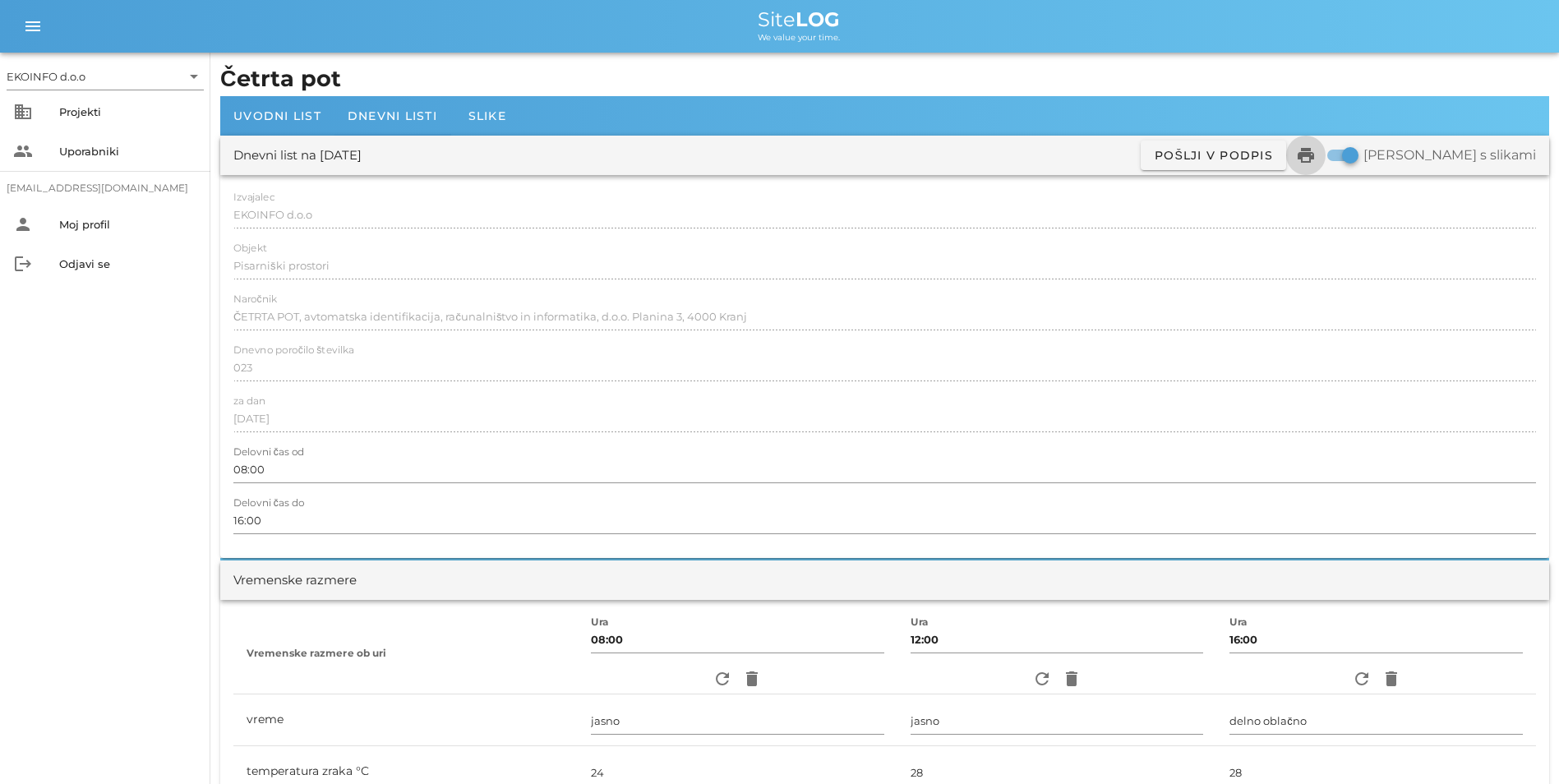
click at [1316, 148] on icon "print" at bounding box center [1306, 155] width 20 height 20
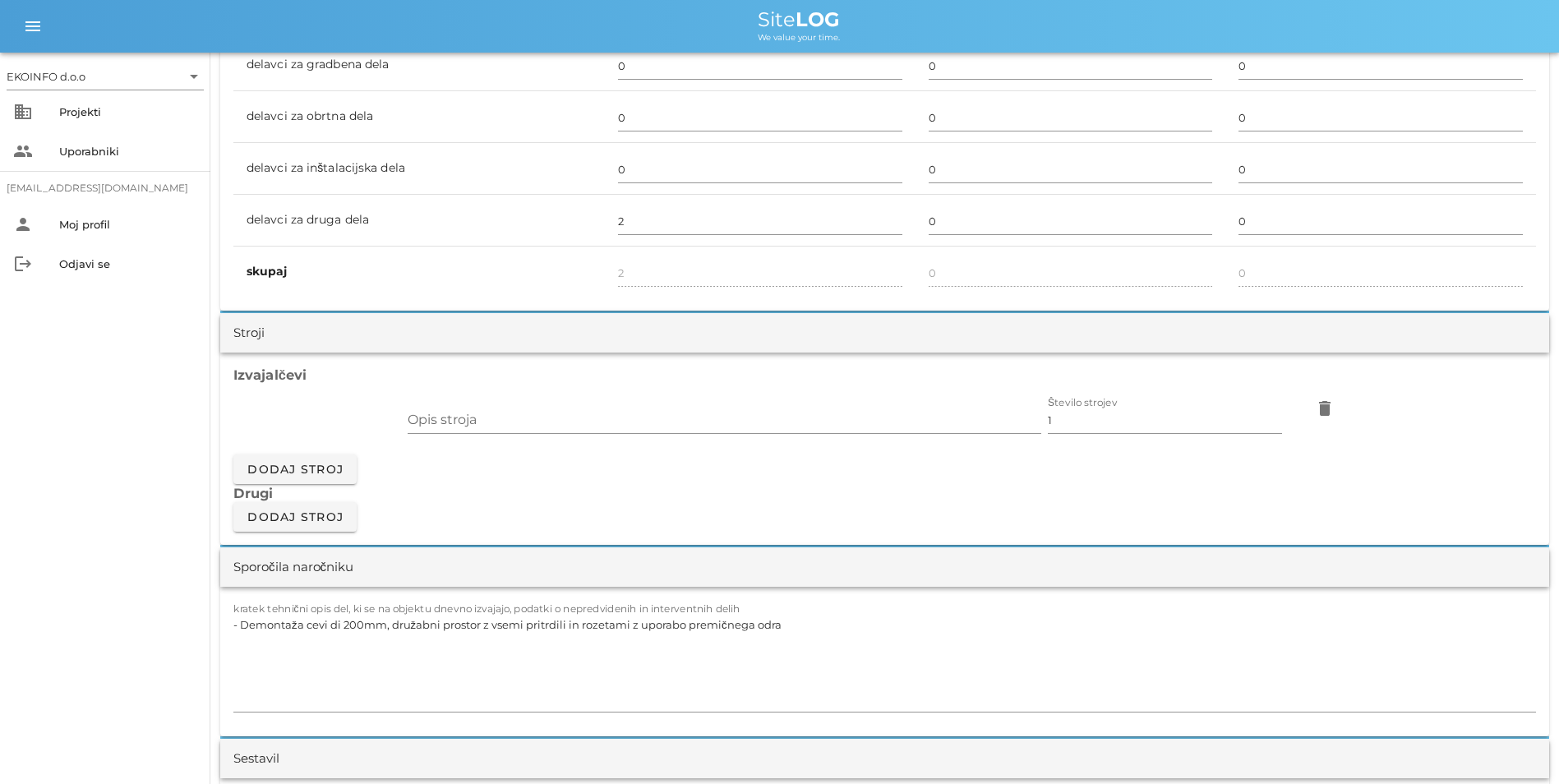
scroll to position [1233, 0]
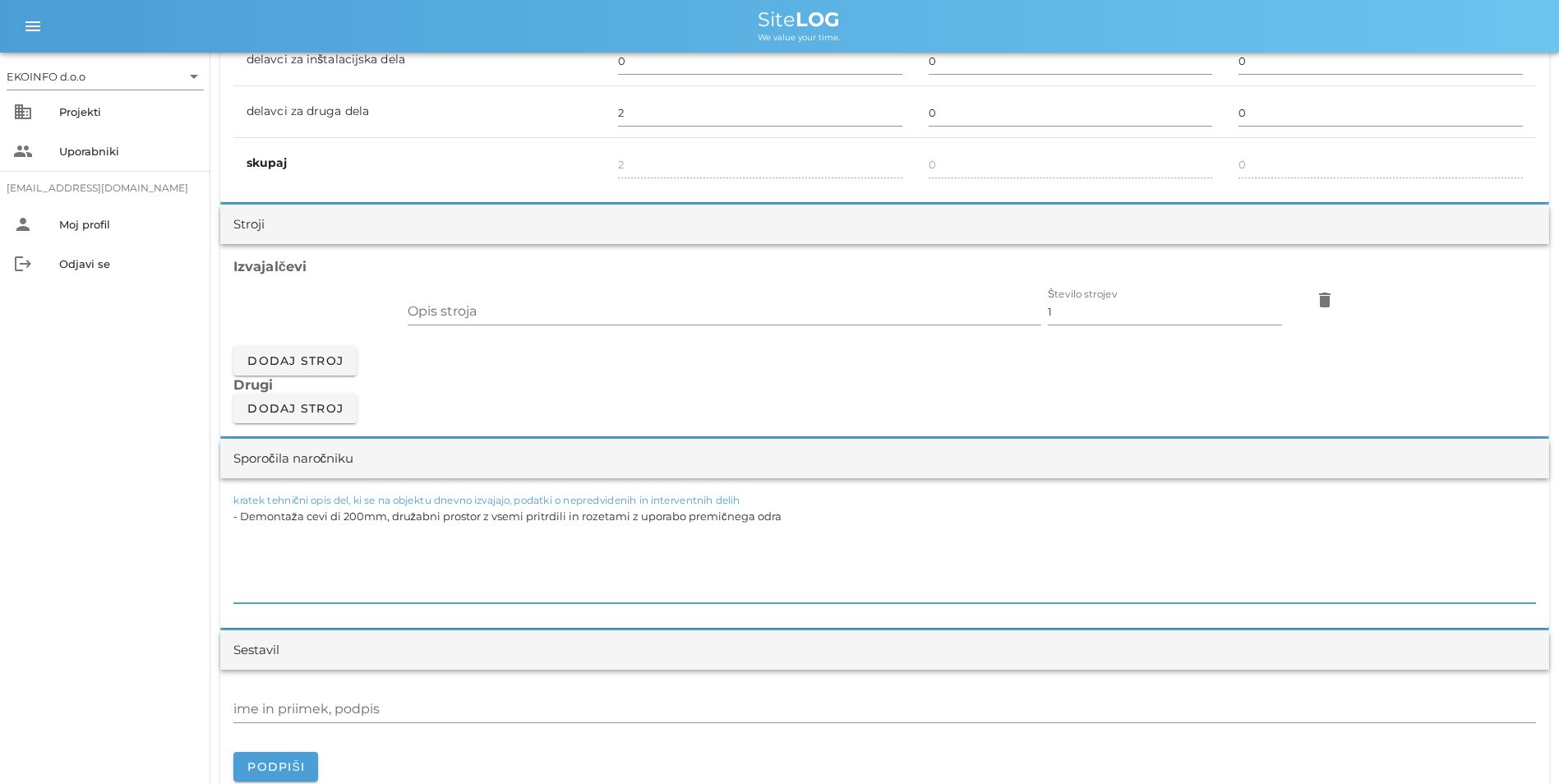
click at [812, 505] on textarea "- Demontaža cevi di 200mm, družabni prostor z vsemi pritrdili in rozetami z upo…" at bounding box center [885, 553] width 1303 height 98
type textarea "- Demontaža cevi di 200mm, družabni prostor z vsemi pritrdili in rozetami z upo…"
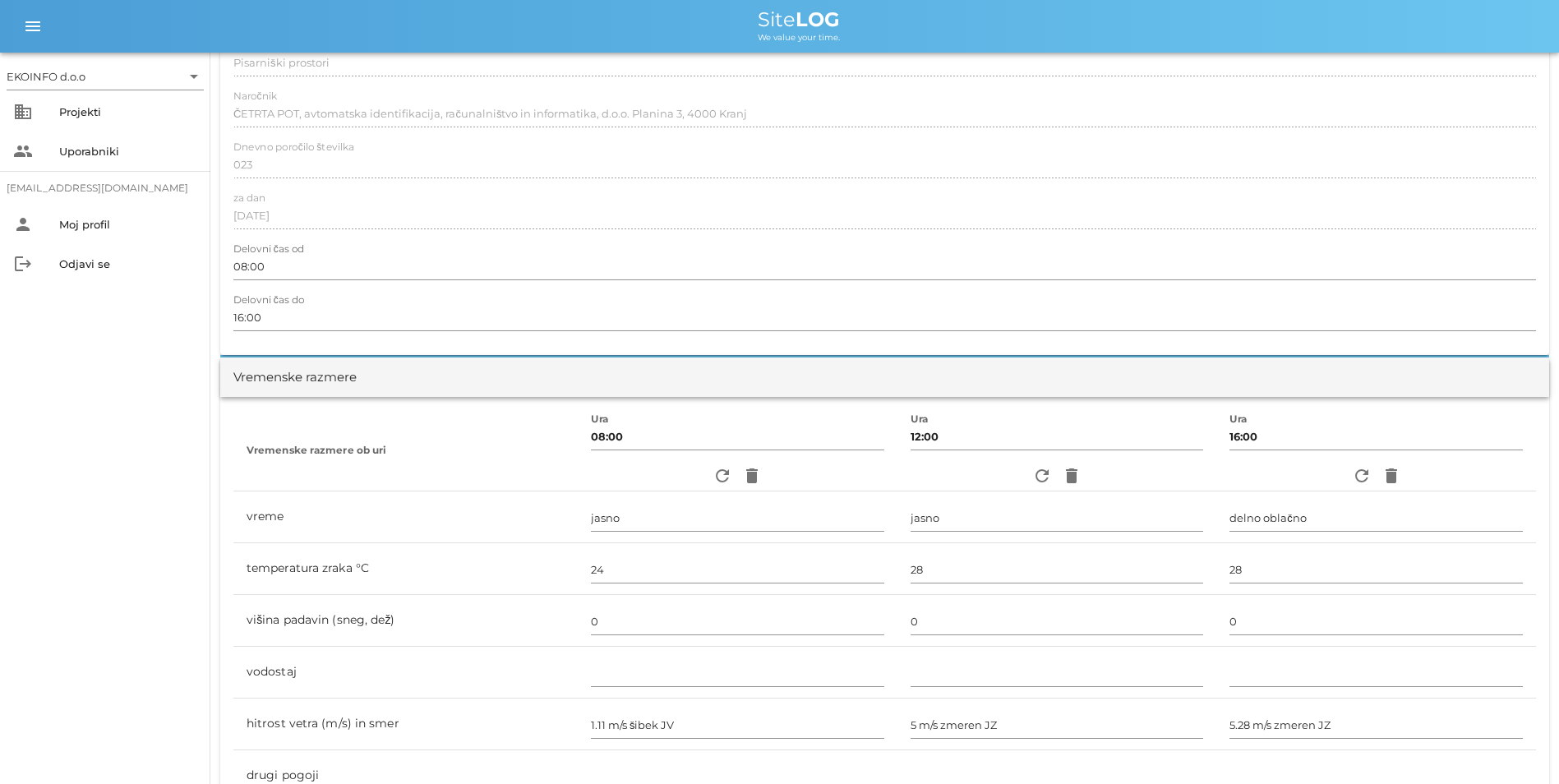
scroll to position [0, 0]
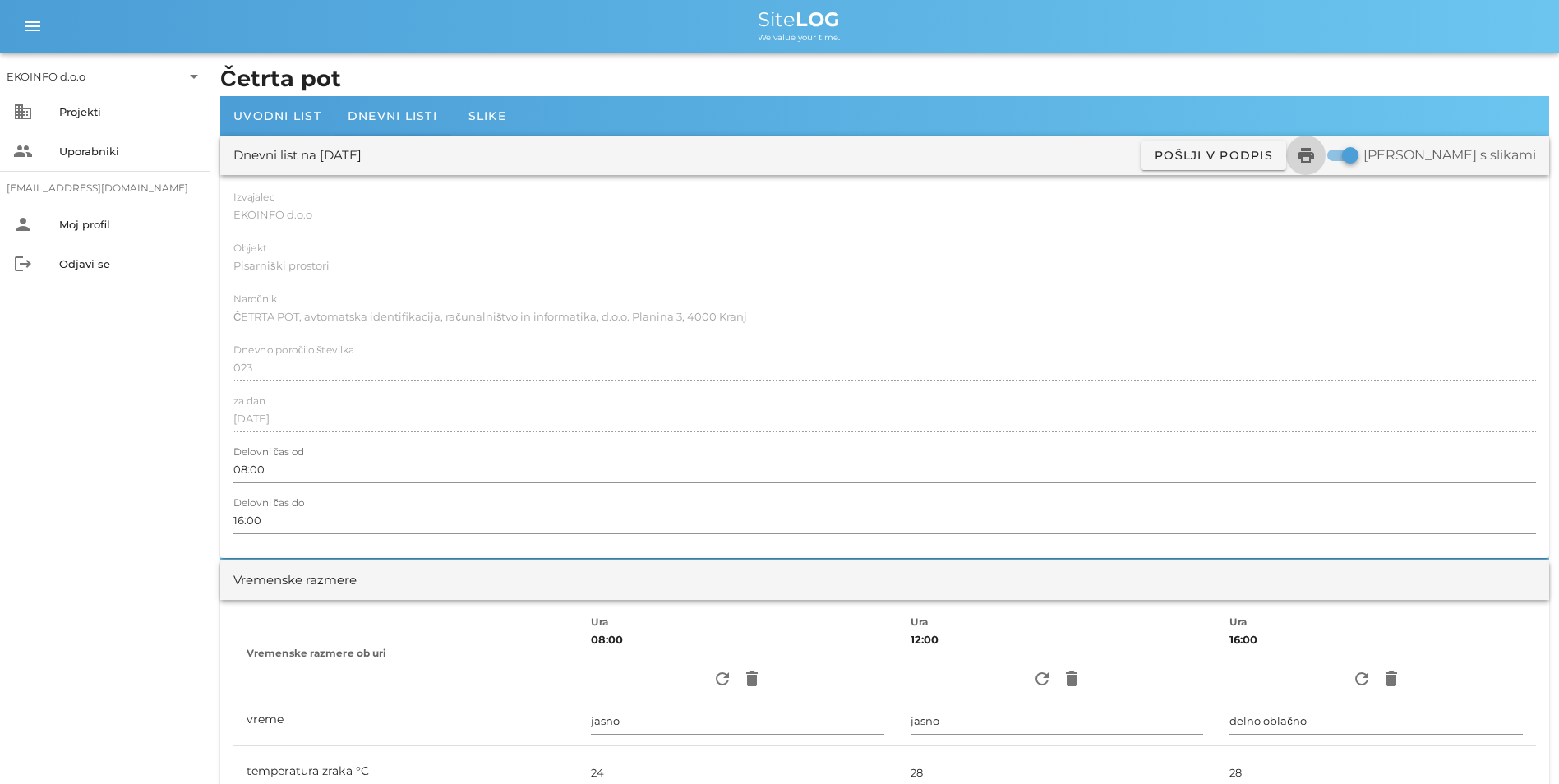
click at [1326, 156] on span "print" at bounding box center [1306, 155] width 39 height 20
